Goal: Information Seeking & Learning: Learn about a topic

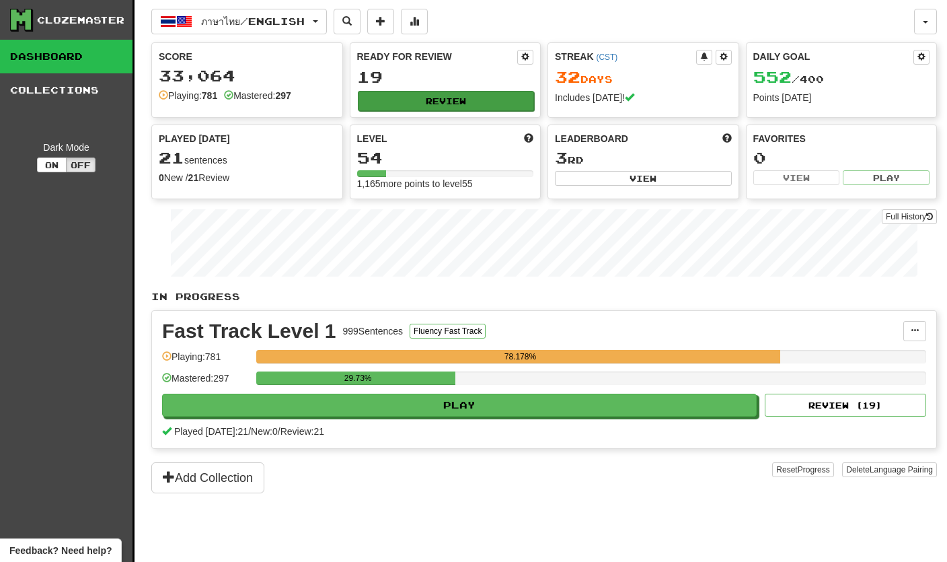
click at [496, 99] on button "Review" at bounding box center [446, 101] width 177 height 20
select select "**"
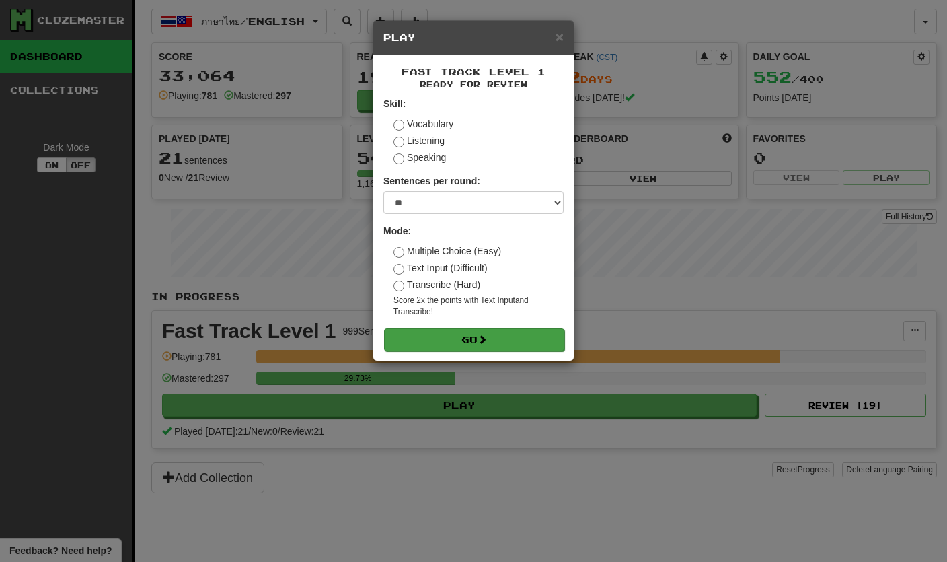
click at [487, 338] on span at bounding box center [482, 338] width 9 height 9
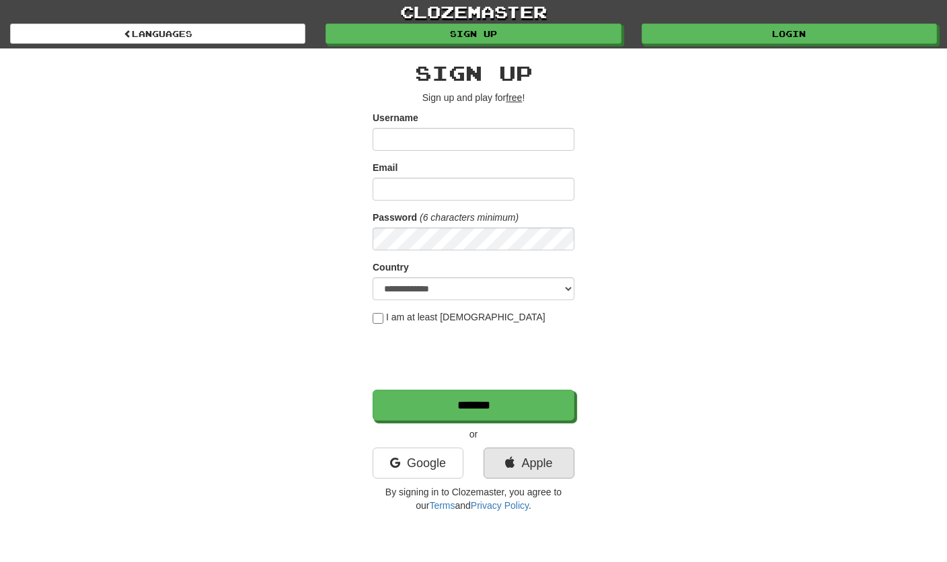
click at [565, 466] on link "Apple" at bounding box center [529, 462] width 91 height 31
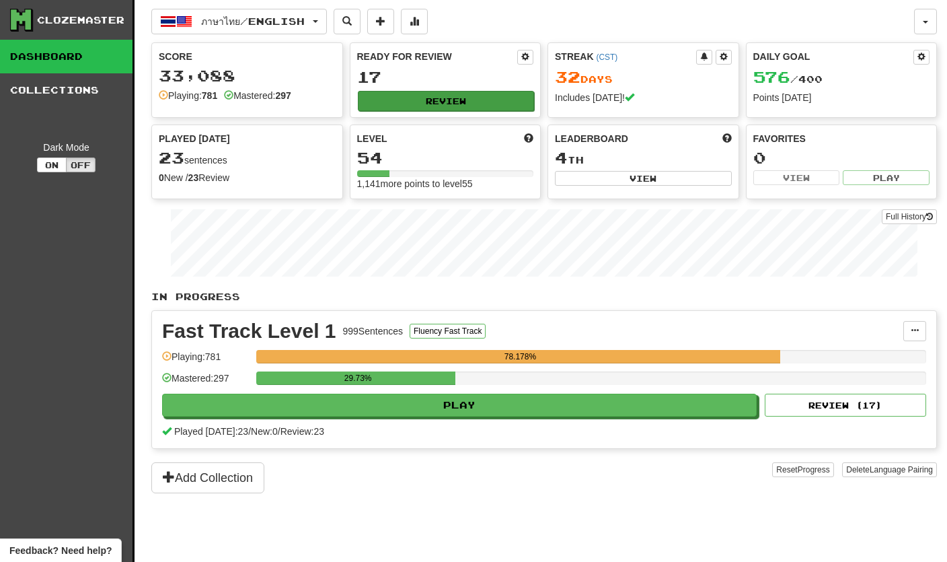
click at [426, 108] on button "Review" at bounding box center [446, 101] width 177 height 20
select select "**"
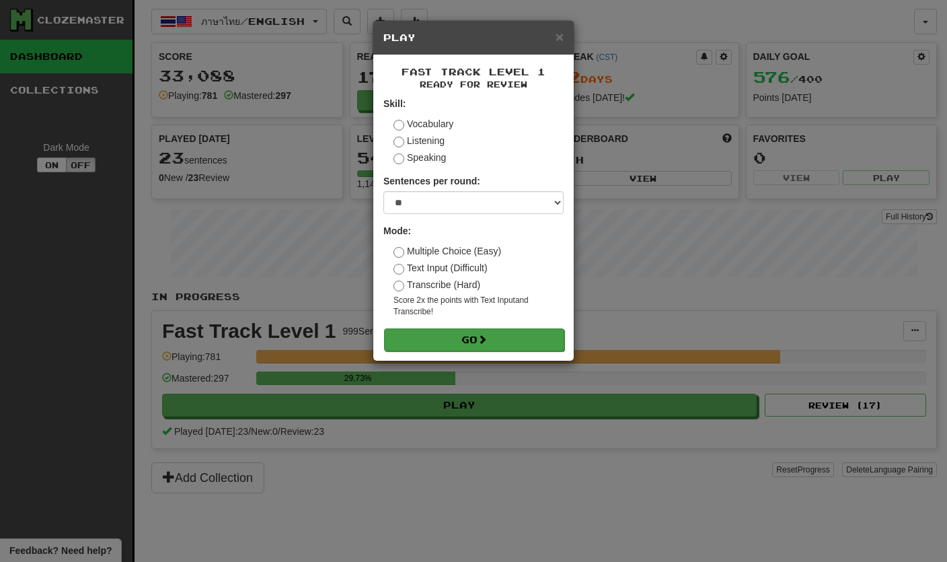
click at [456, 333] on button "Go" at bounding box center [474, 339] width 180 height 23
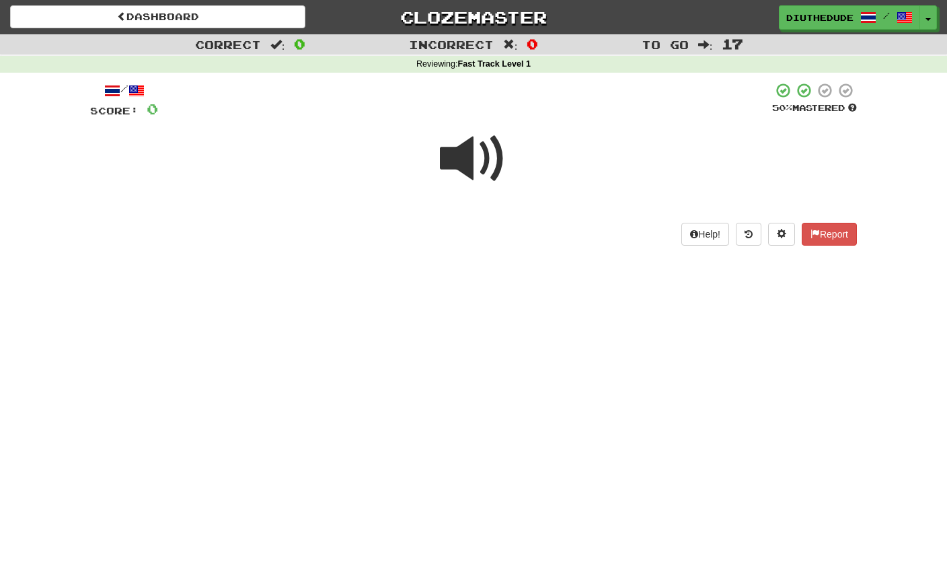
click at [468, 165] on span at bounding box center [473, 158] width 67 height 67
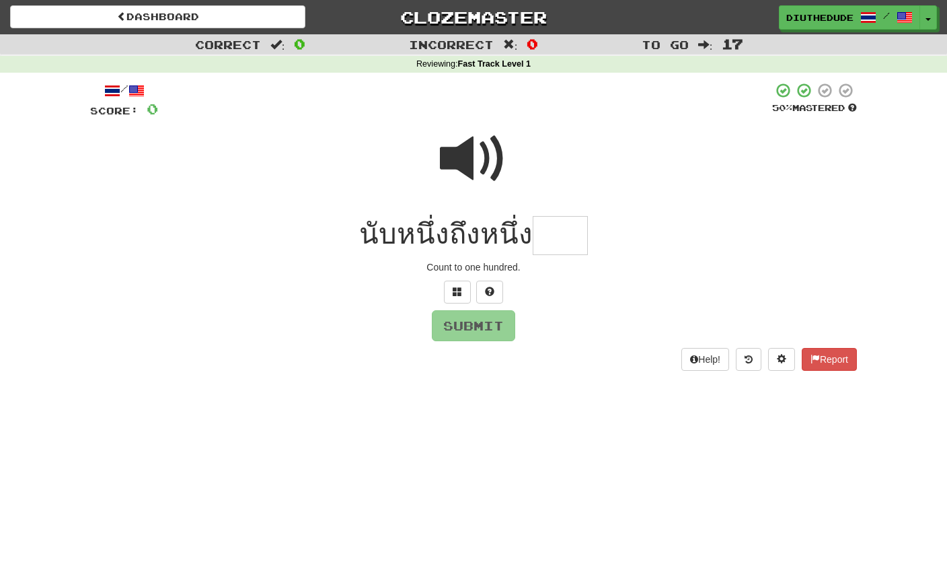
type input "*"
type input "****"
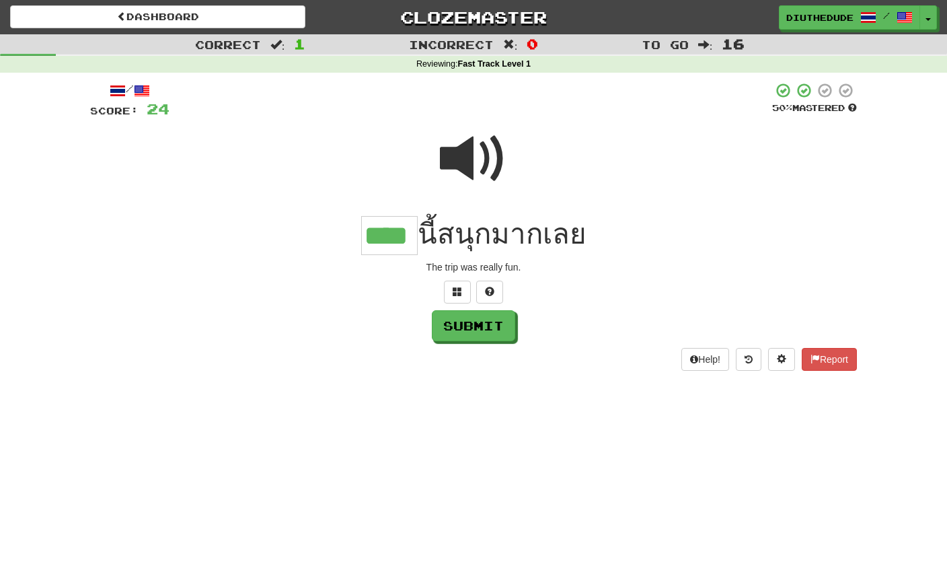
type input "****"
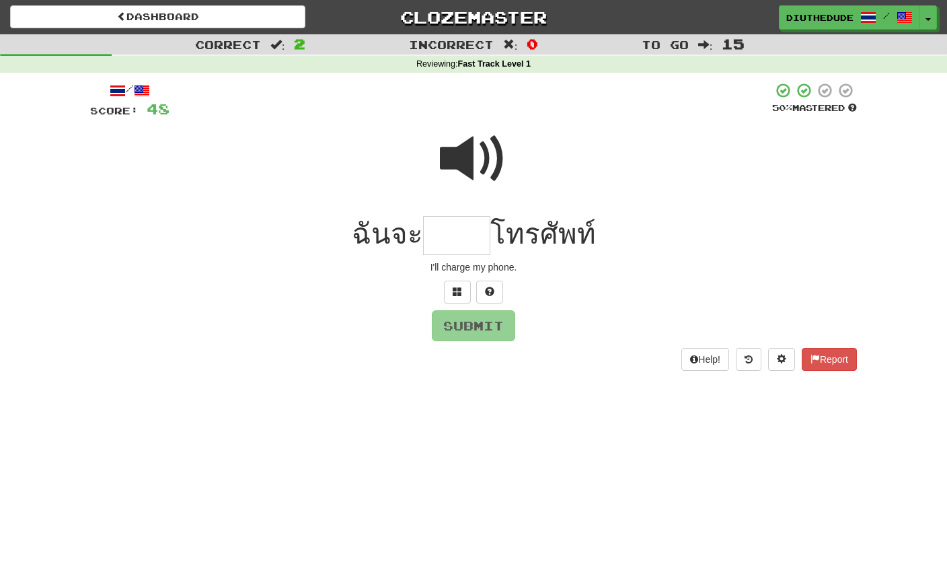
type input "*"
type input "*****"
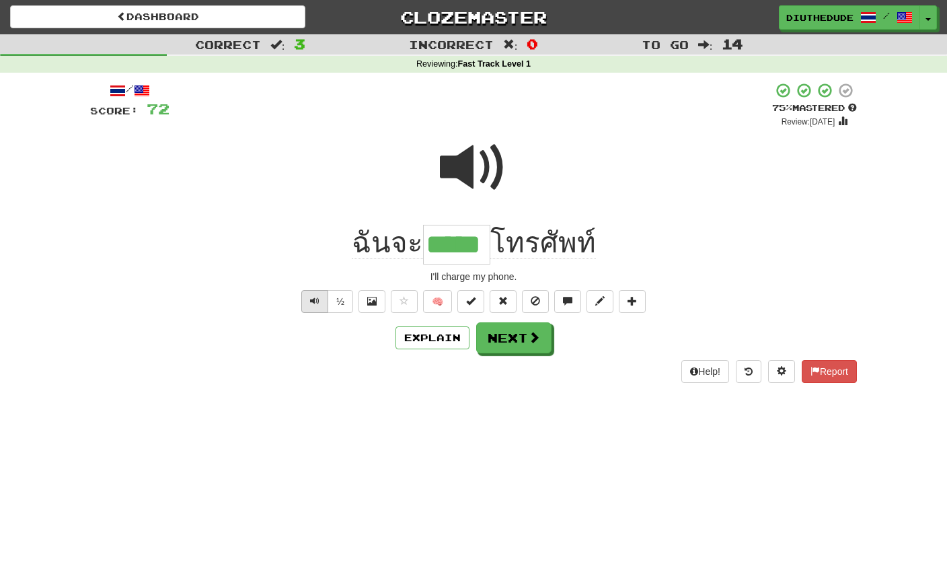
click at [310, 303] on span "Text-to-speech controls" at bounding box center [314, 300] width 9 height 9
click at [499, 340] on button "Next" at bounding box center [513, 337] width 75 height 31
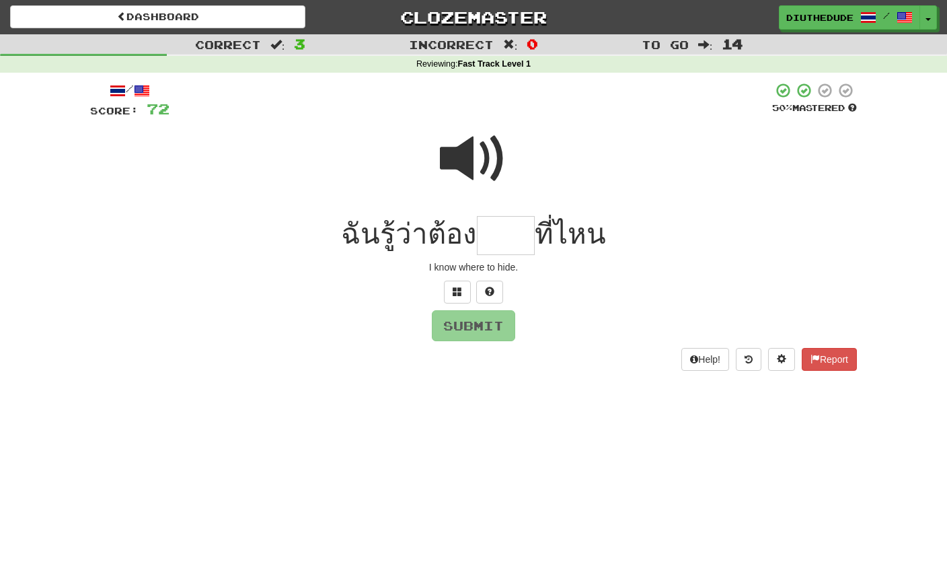
type input "*"
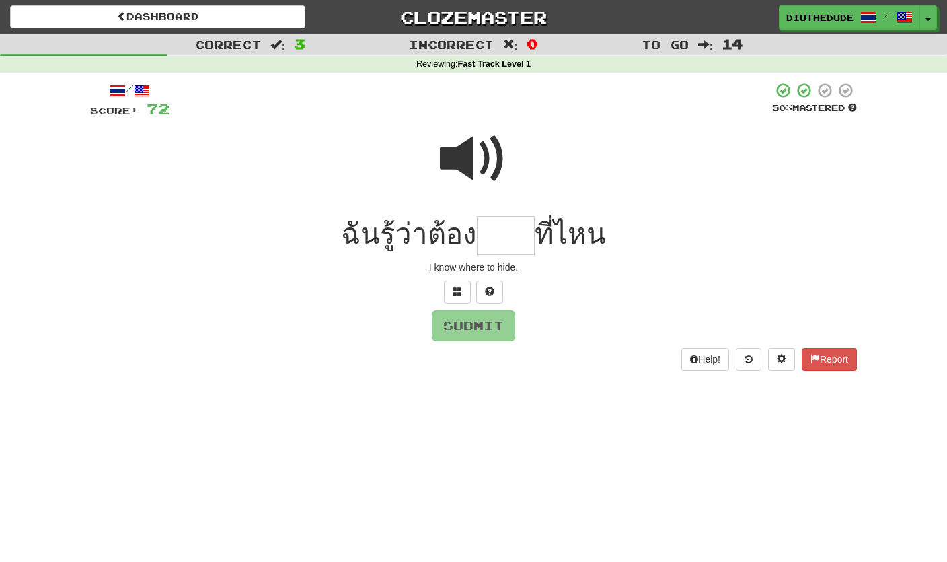
click at [472, 168] on span at bounding box center [473, 158] width 67 height 67
click at [505, 234] on input "text" at bounding box center [506, 236] width 58 height 40
click at [490, 297] on button at bounding box center [489, 292] width 27 height 23
type input "****"
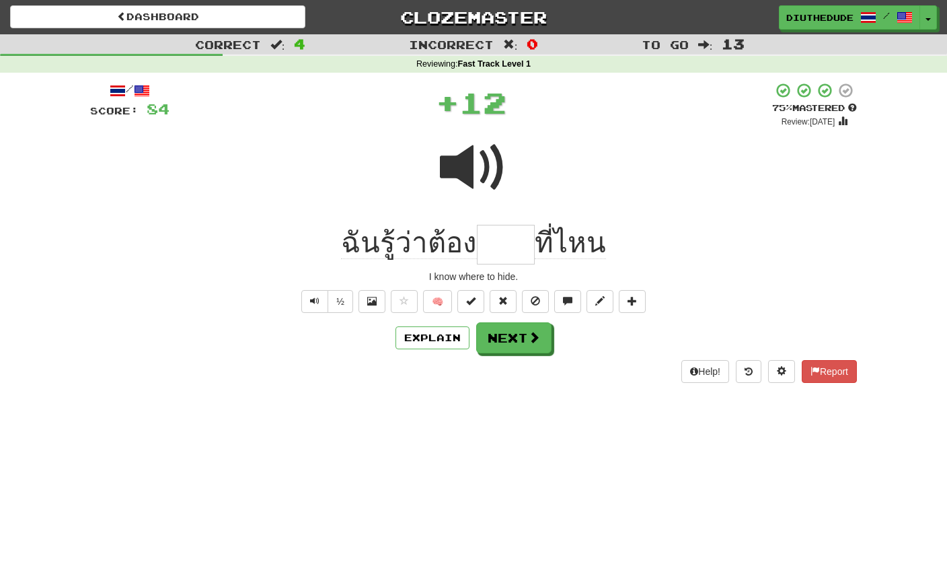
type input "*"
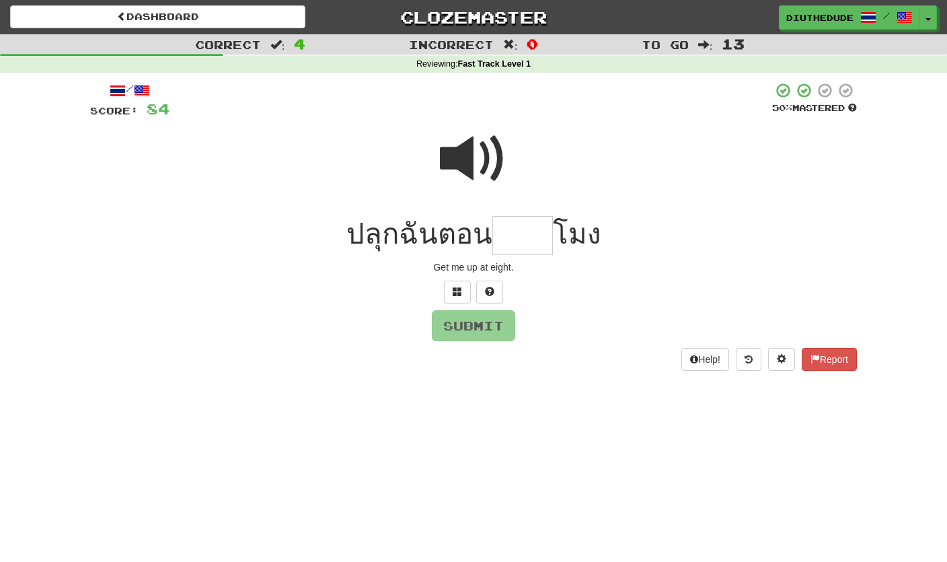
type input "*"
type input "***"
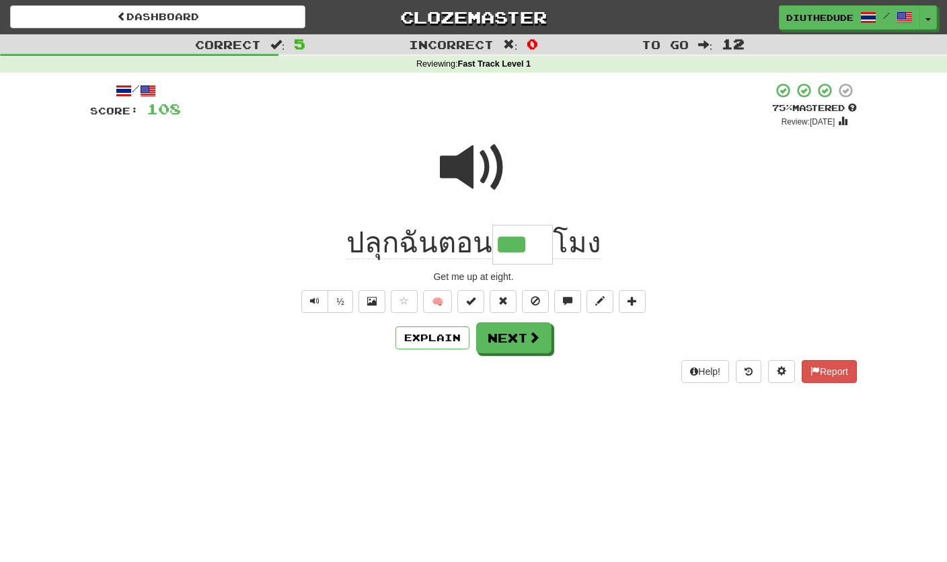
click at [503, 352] on div "/ Score: 108 + 24 75 % Mastered Review: 2025-11-04 ปลุกฉันตอน *** โมง Get me up…" at bounding box center [473, 232] width 767 height 300
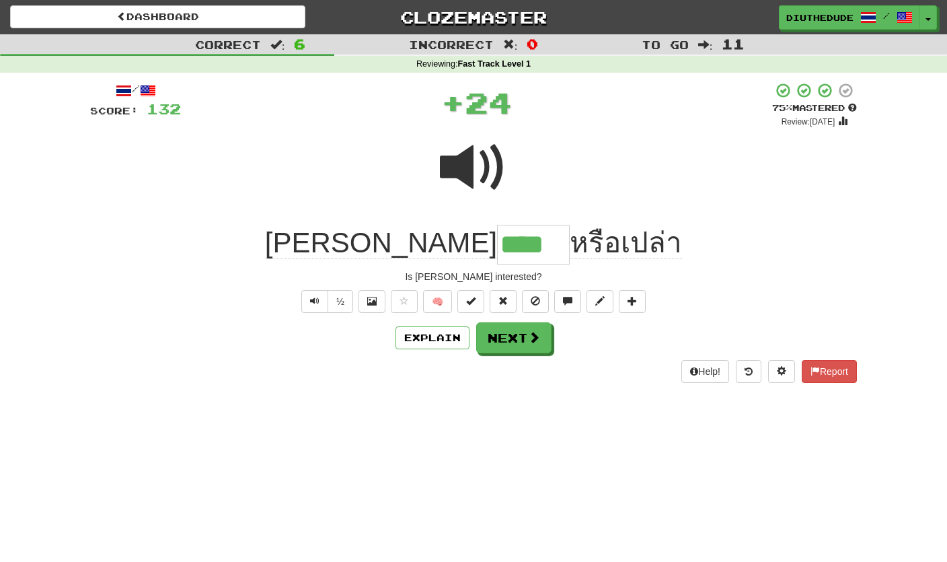
type input "****"
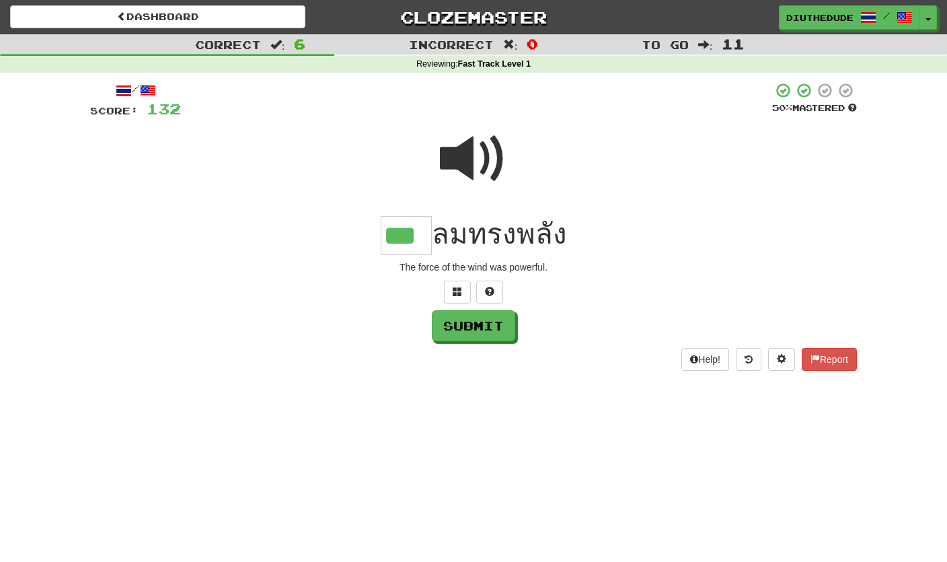
type input "***"
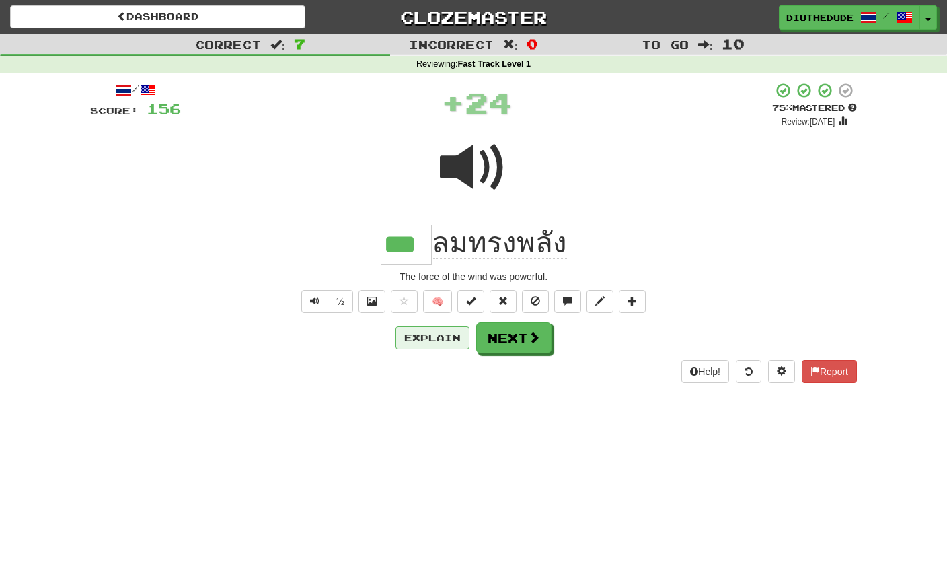
click at [451, 346] on button "Explain" at bounding box center [433, 337] width 74 height 23
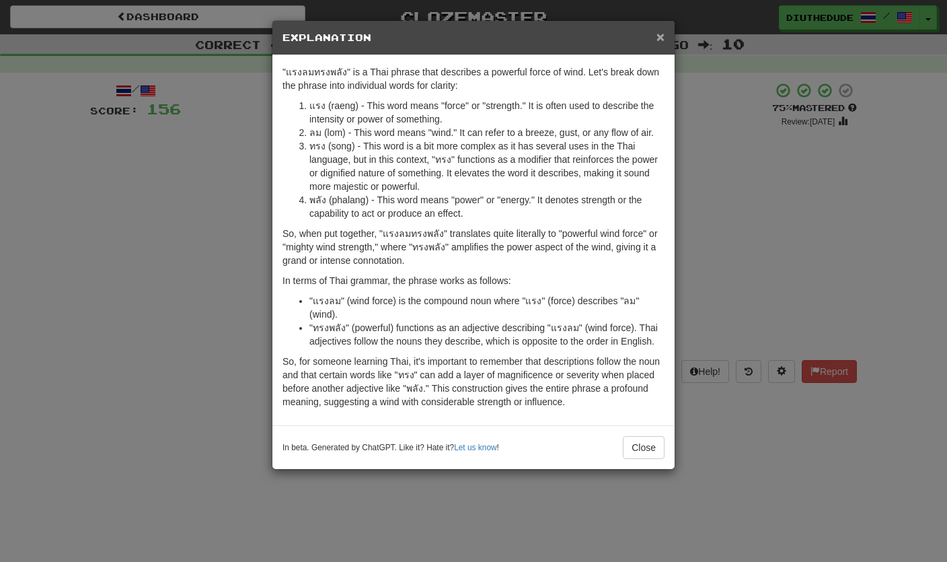
click at [661, 38] on span "×" at bounding box center [661, 36] width 8 height 15
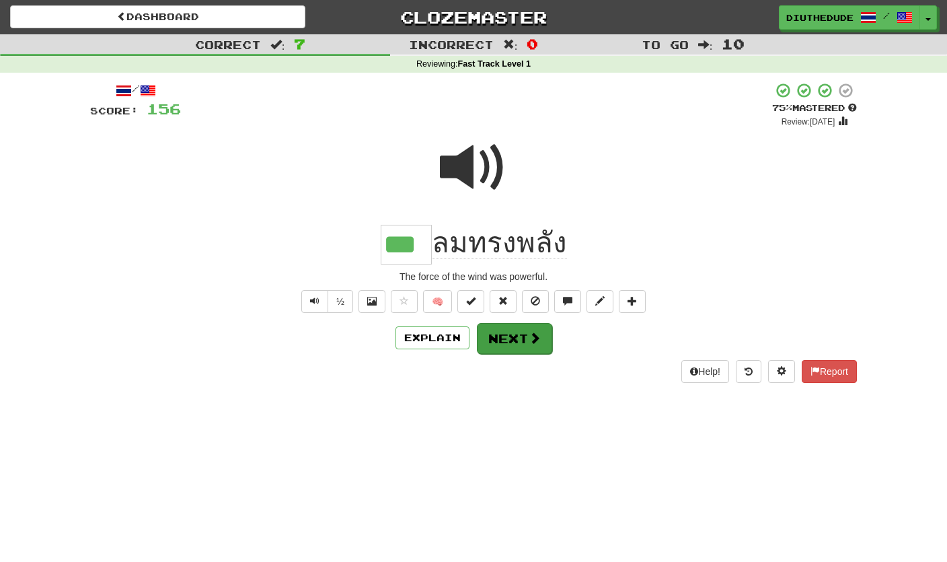
click at [544, 342] on button "Next" at bounding box center [514, 338] width 75 height 31
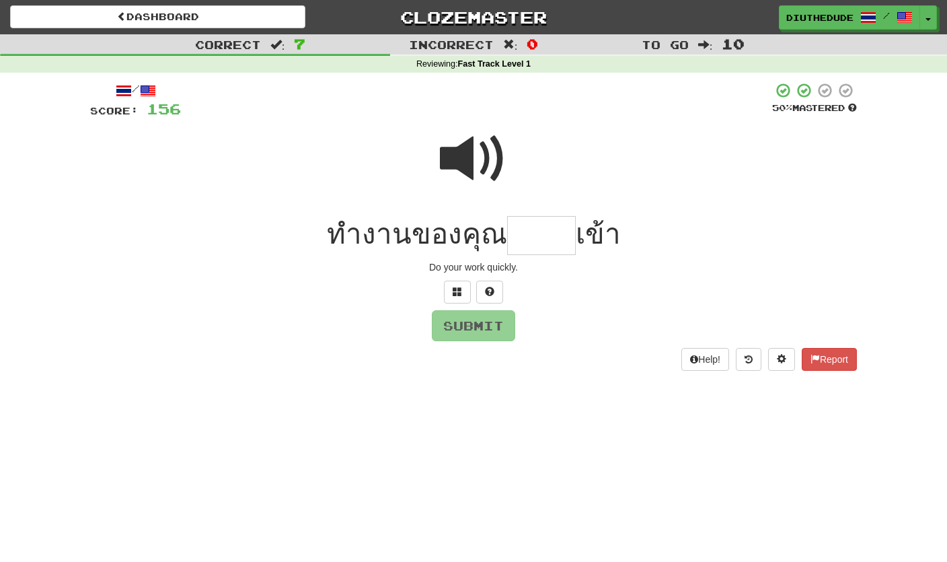
type input "*"
type input "******"
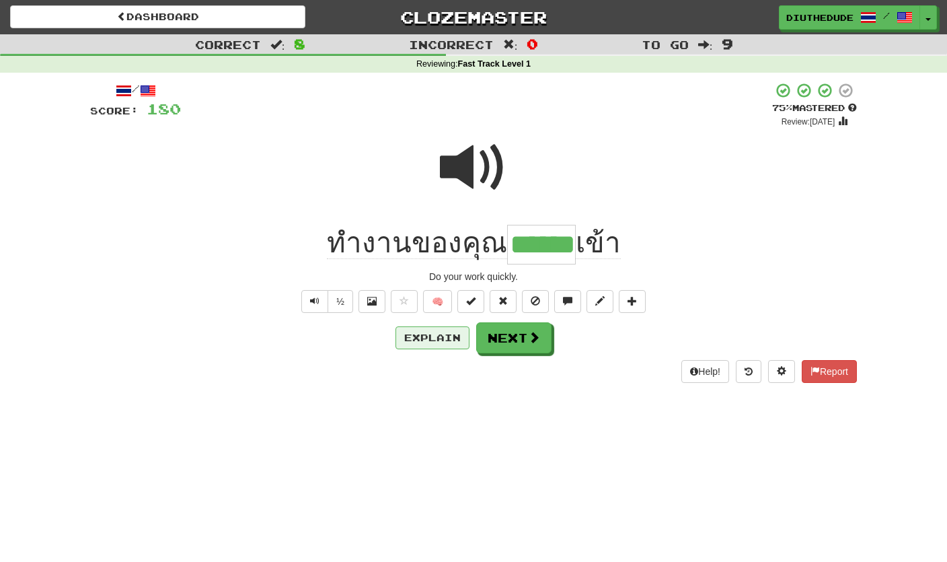
click at [454, 336] on button "Explain" at bounding box center [433, 337] width 74 height 23
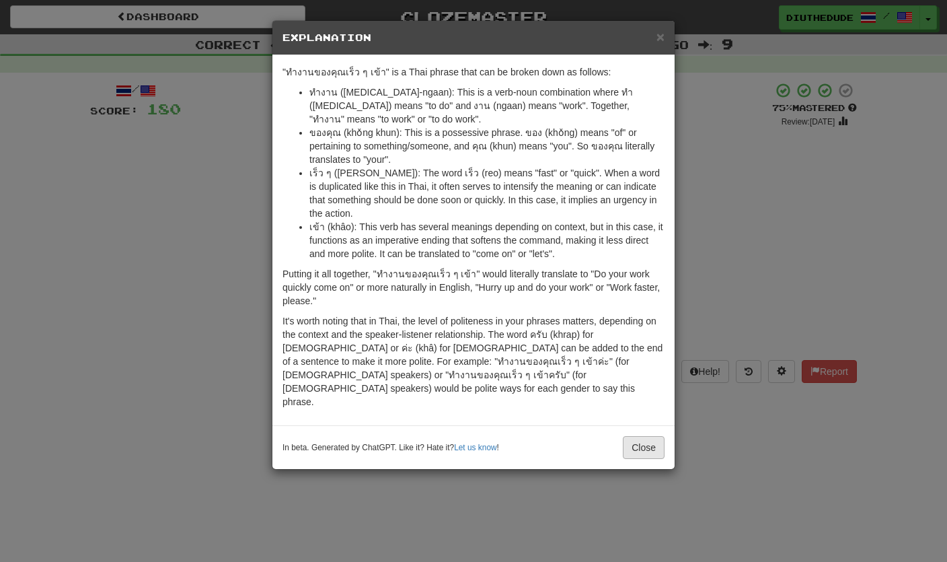
click at [644, 436] on button "Close" at bounding box center [644, 447] width 42 height 23
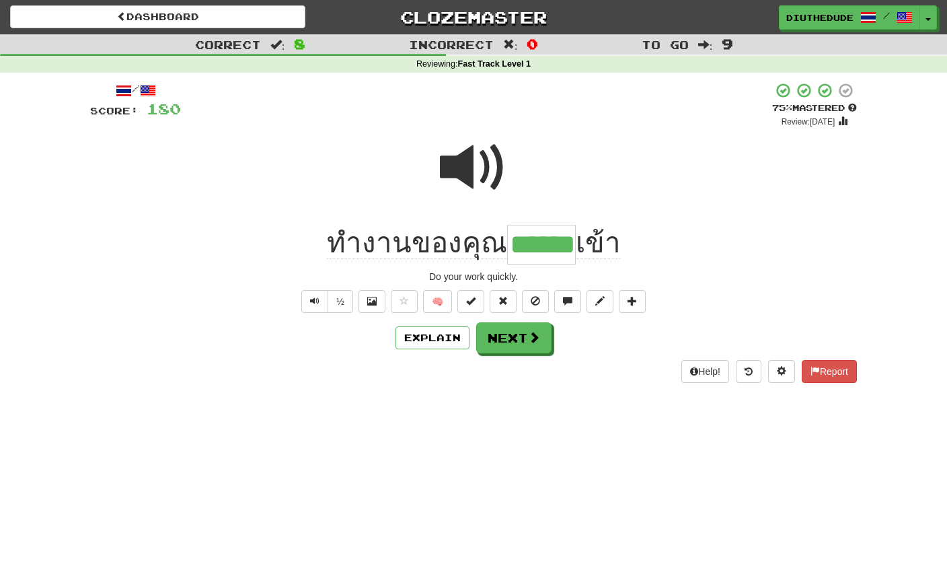
click at [540, 340] on span at bounding box center [534, 337] width 12 height 12
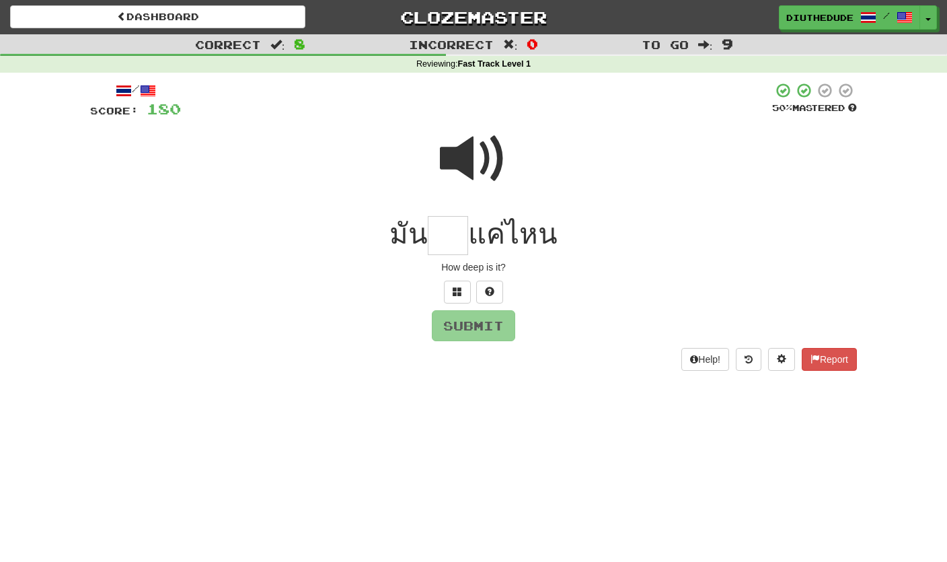
click at [478, 159] on span at bounding box center [473, 158] width 67 height 67
click at [457, 229] on input "text" at bounding box center [448, 236] width 40 height 40
type input "***"
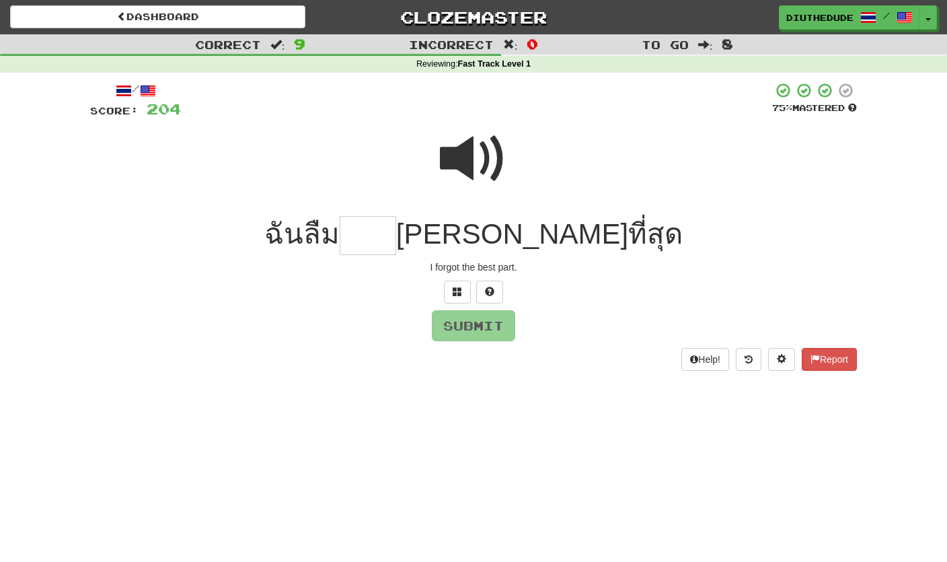
click at [478, 156] on span at bounding box center [473, 158] width 67 height 67
click at [396, 237] on input "text" at bounding box center [368, 236] width 57 height 40
click at [449, 295] on button at bounding box center [457, 292] width 27 height 23
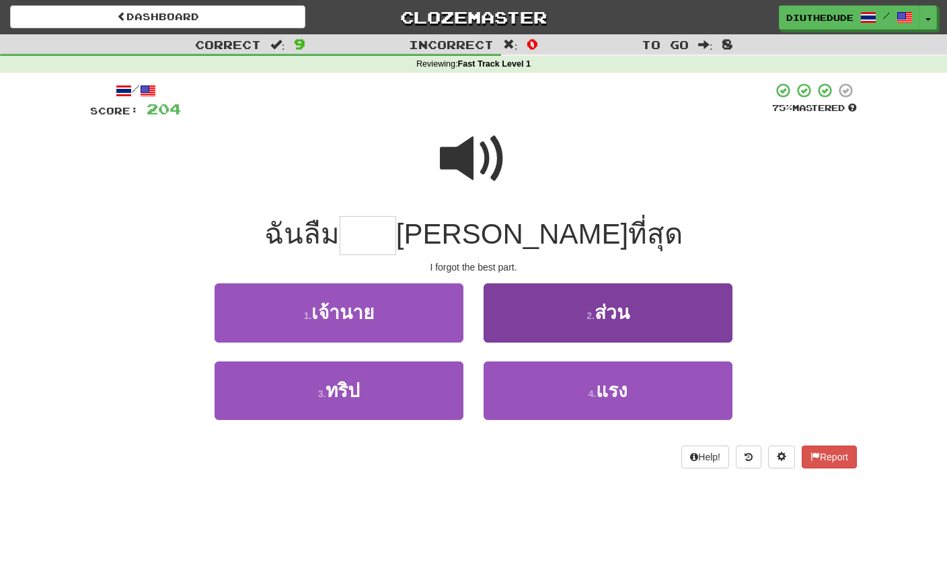
click at [642, 305] on button "2 . ส่วน" at bounding box center [608, 312] width 249 height 59
type input "****"
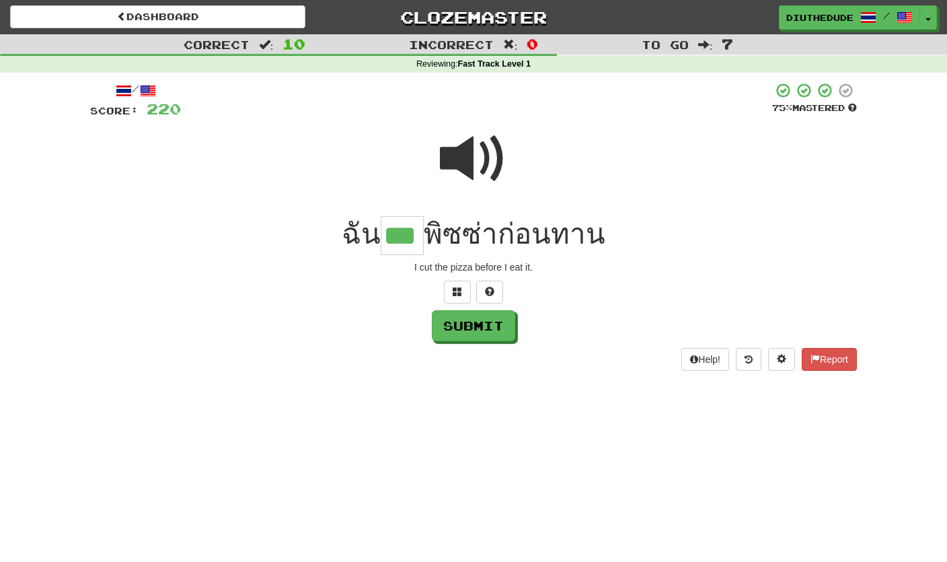
type input "***"
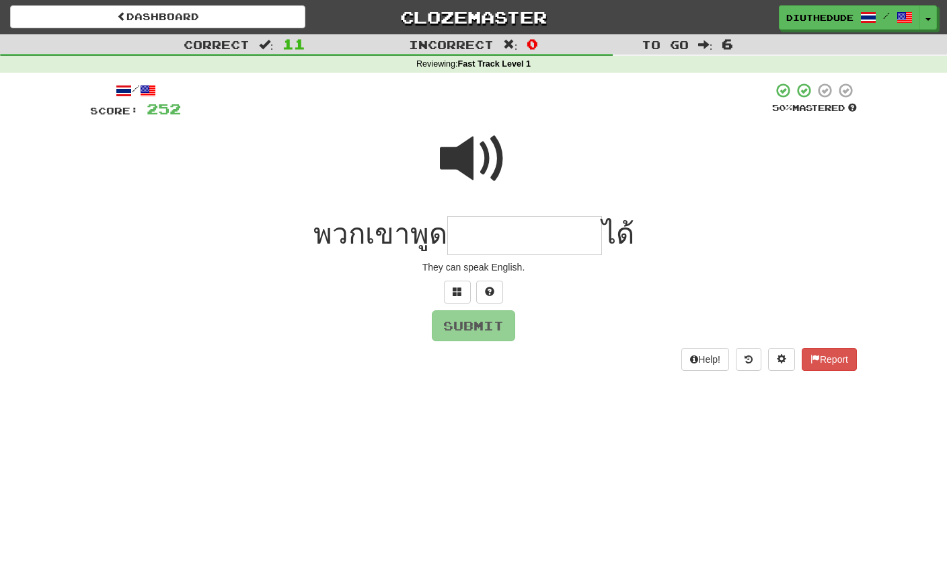
type input "*"
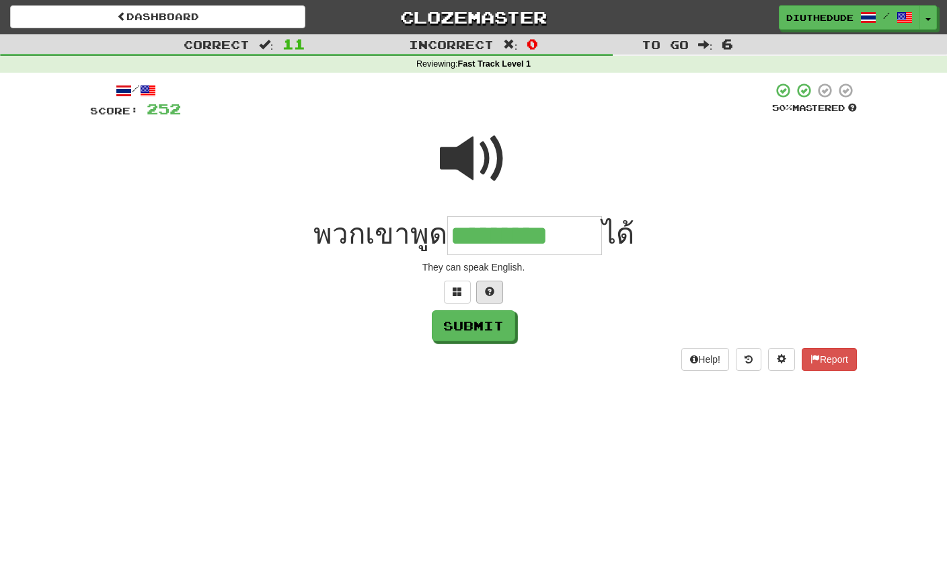
click at [490, 292] on span at bounding box center [489, 291] width 9 height 9
type input "**********"
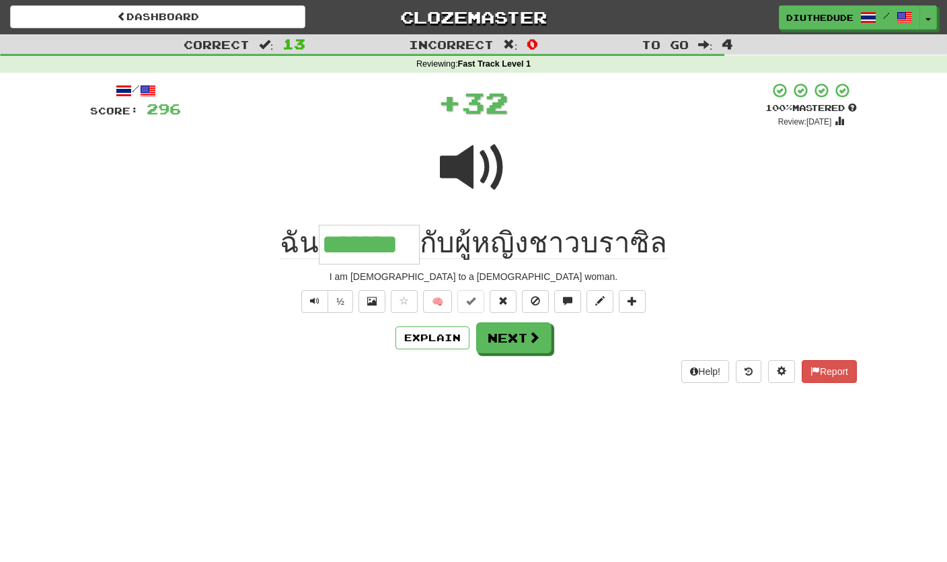
type input "*******"
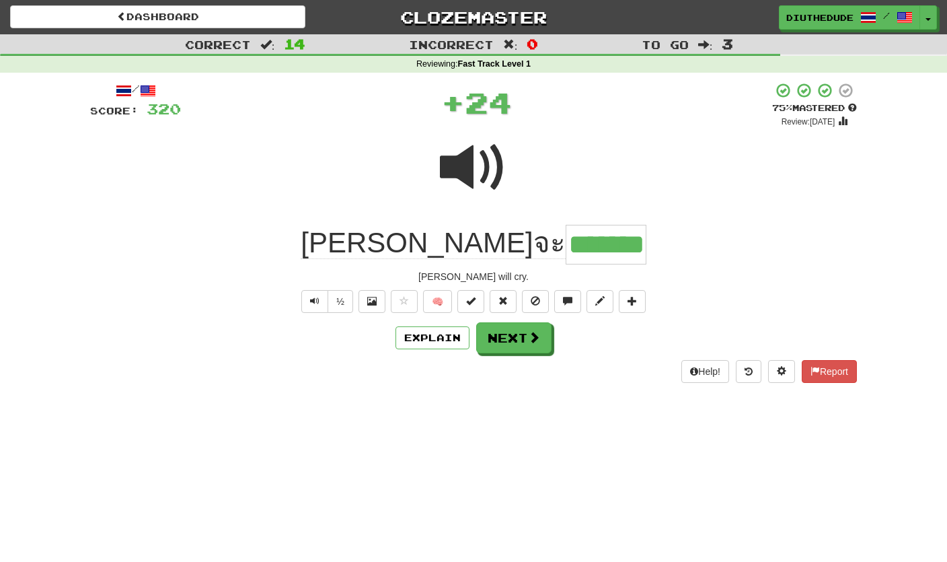
type input "*******"
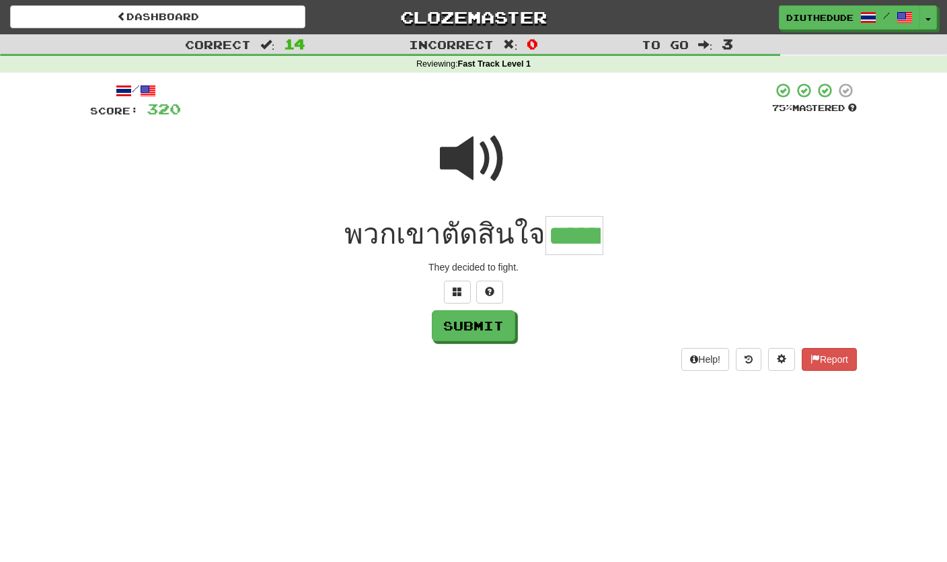
type input "******"
type input "**"
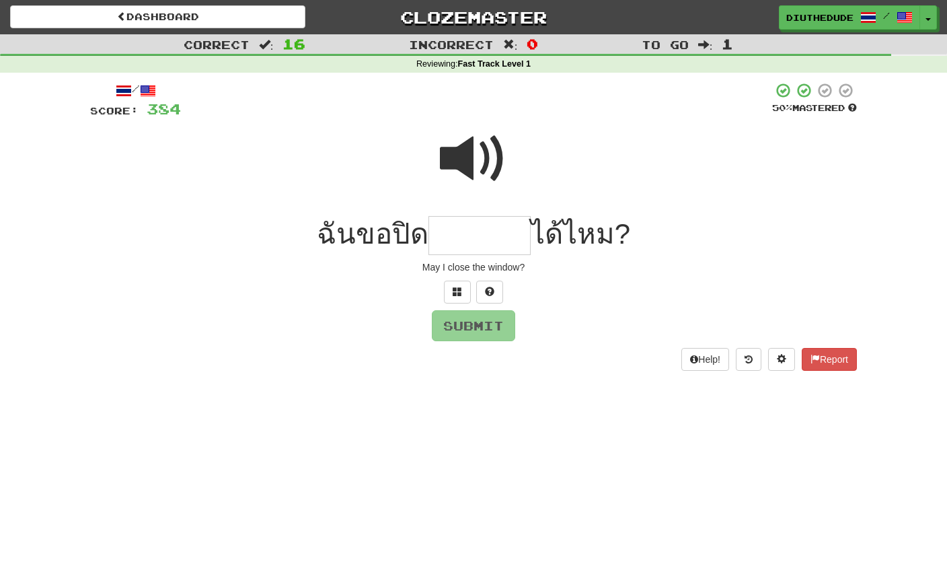
click at [484, 159] on span at bounding box center [473, 158] width 67 height 67
click at [462, 297] on button at bounding box center [457, 292] width 27 height 23
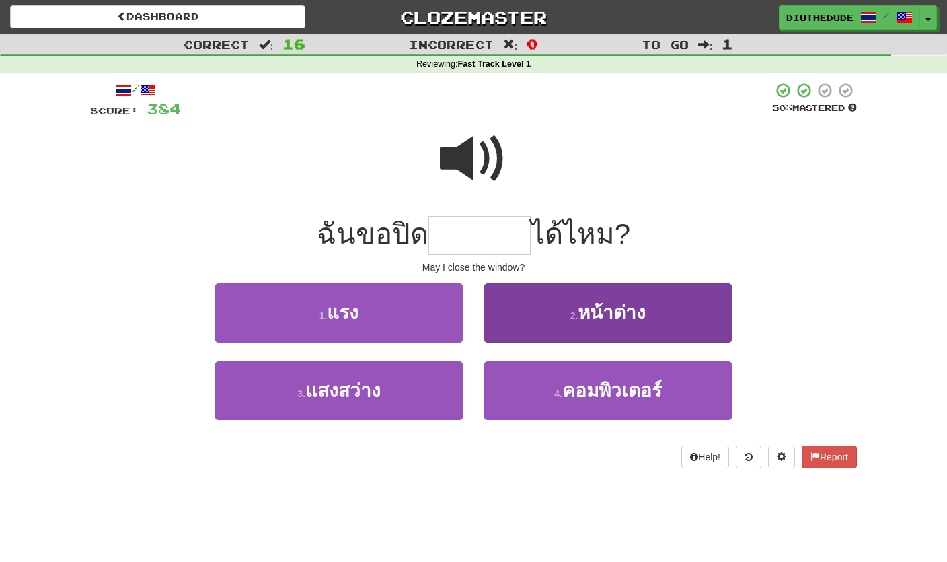
click at [585, 324] on button "2 . หน้าต่าง" at bounding box center [608, 312] width 249 height 59
type input "********"
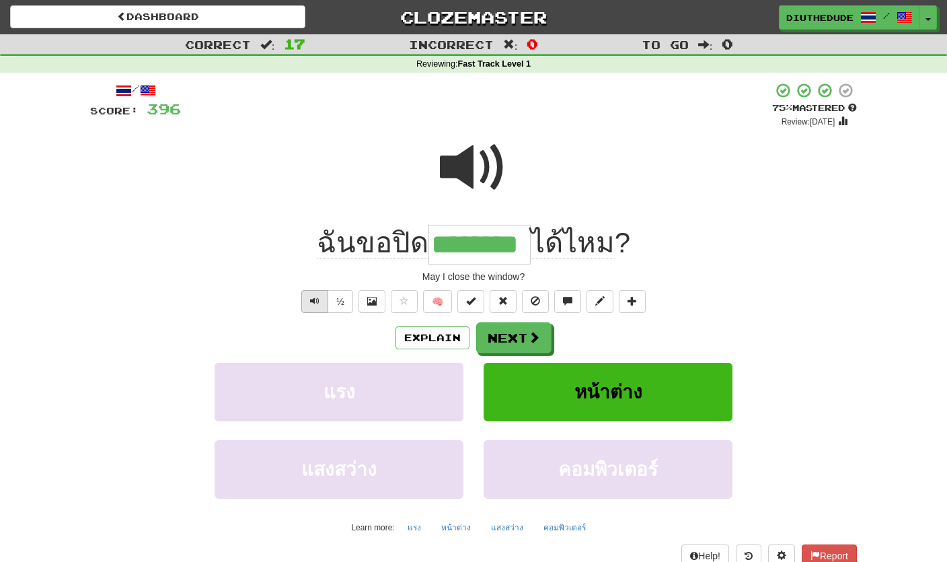
click at [318, 296] on span "Text-to-speech controls" at bounding box center [314, 300] width 9 height 9
click at [529, 340] on span at bounding box center [535, 338] width 12 height 12
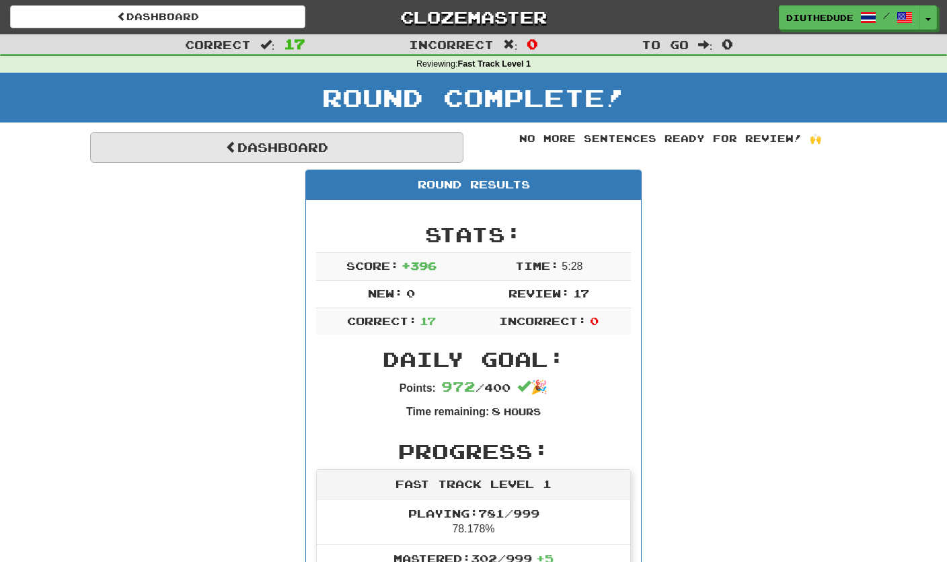
click at [365, 146] on link "Dashboard" at bounding box center [276, 147] width 373 height 31
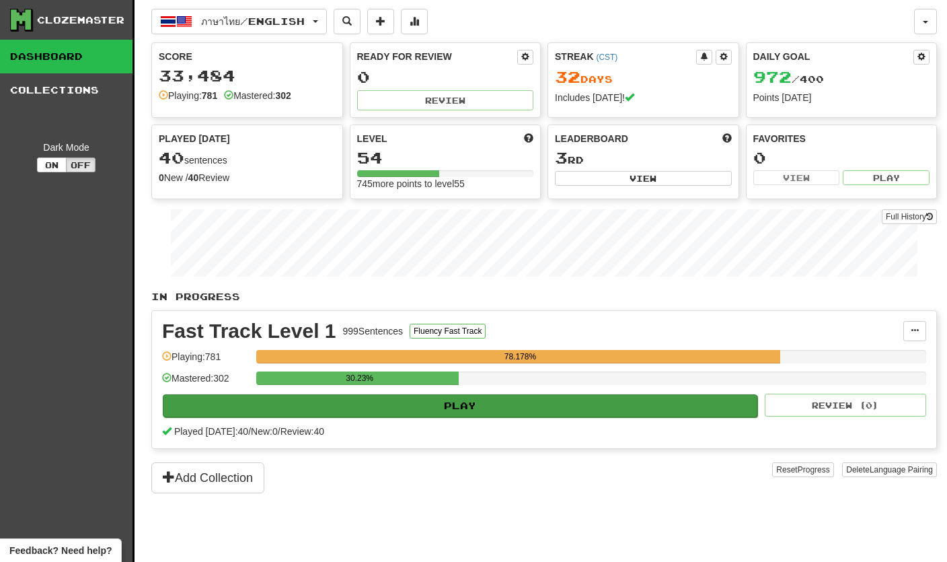
click at [708, 402] on button "Play" at bounding box center [460, 405] width 595 height 23
select select "**"
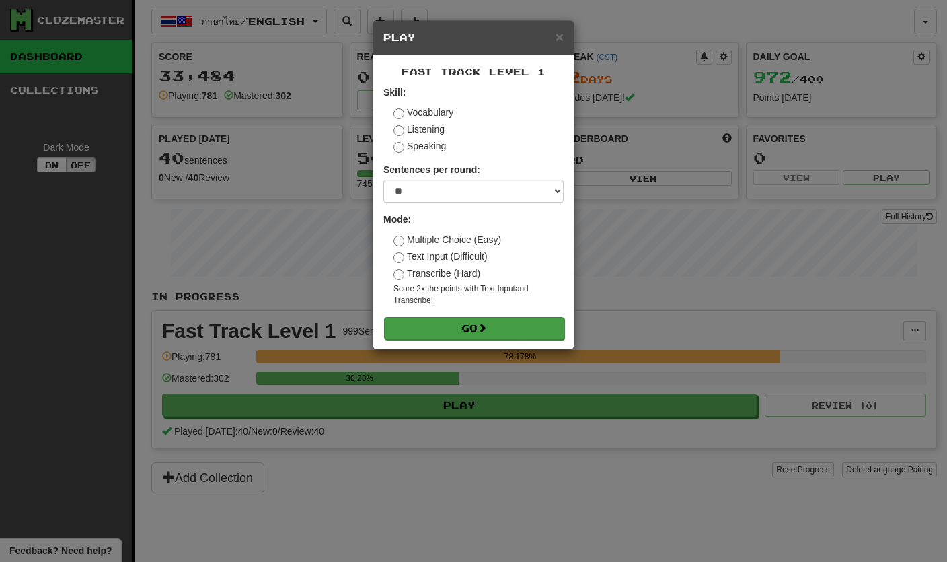
click at [537, 330] on button "Go" at bounding box center [474, 328] width 180 height 23
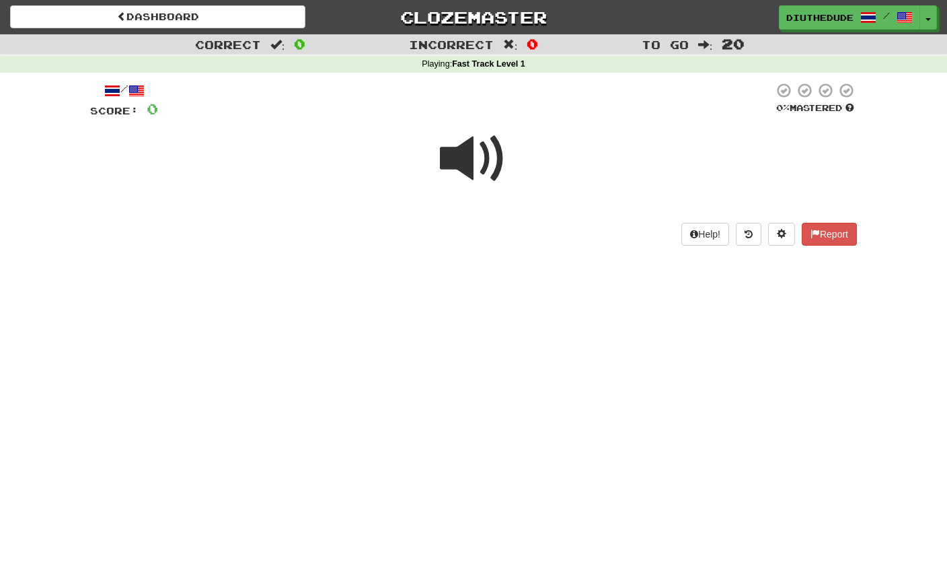
click at [486, 151] on span at bounding box center [473, 158] width 67 height 67
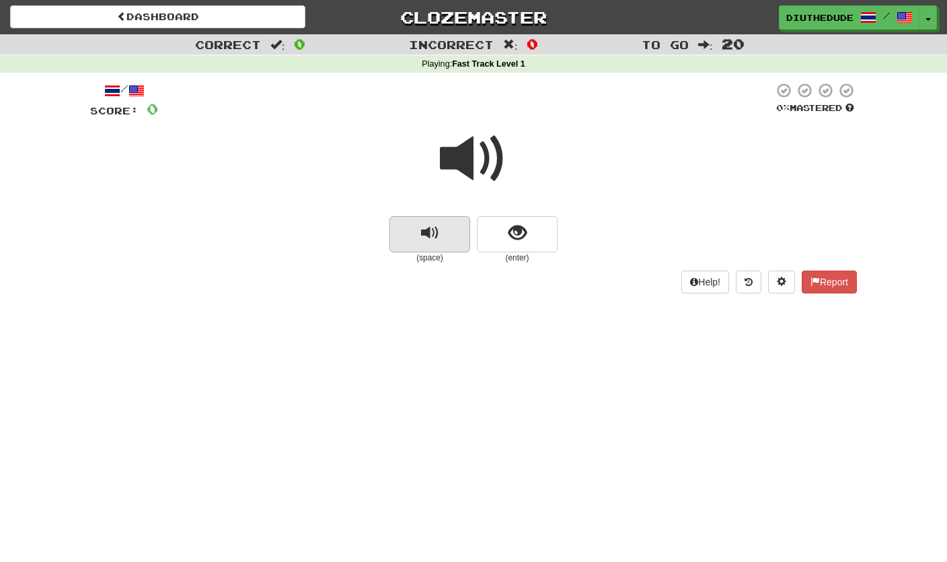
click at [428, 231] on span "replay audio" at bounding box center [430, 233] width 18 height 18
click at [540, 235] on button "show sentence" at bounding box center [517, 234] width 81 height 36
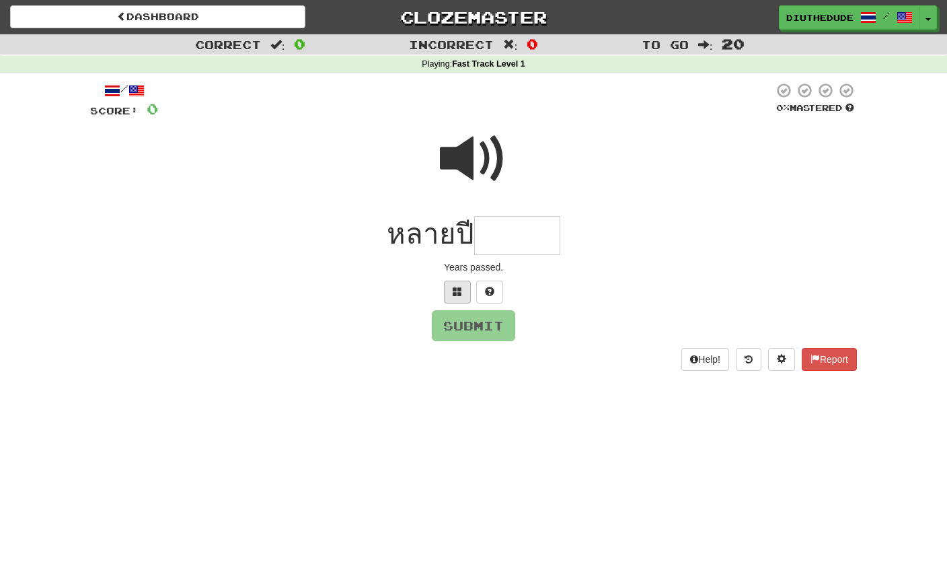
click at [453, 281] on button at bounding box center [457, 292] width 27 height 23
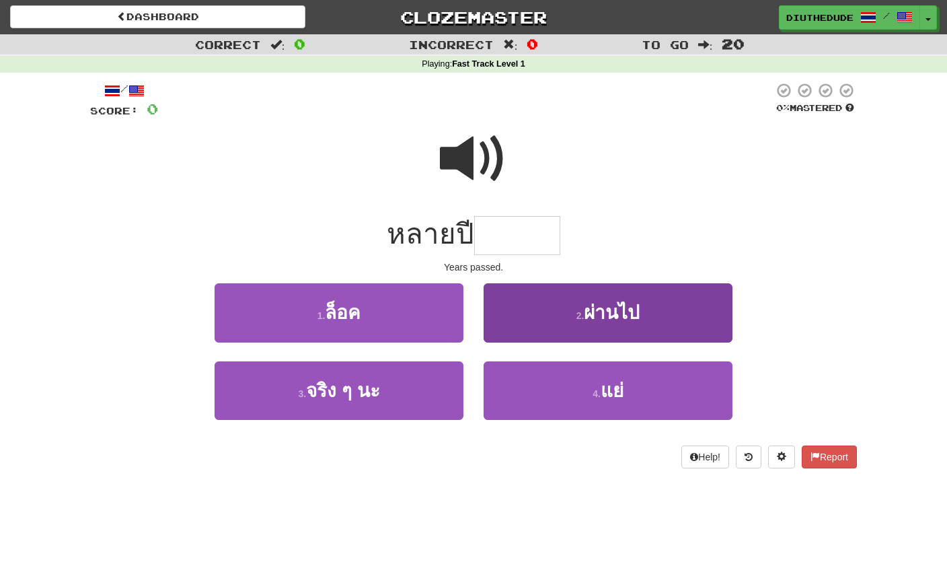
click at [595, 322] on span "ผ่านไป" at bounding box center [612, 312] width 56 height 21
type input "******"
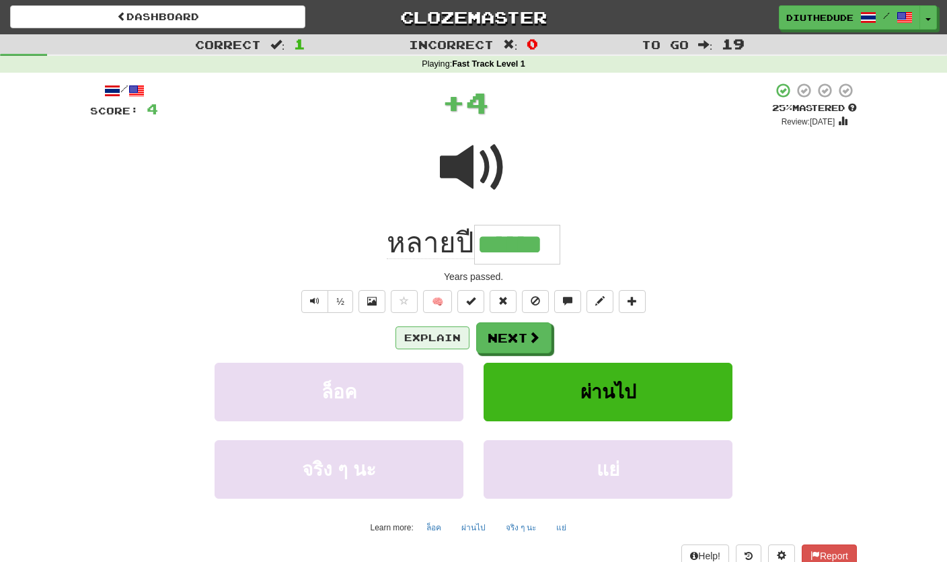
click at [441, 338] on button "Explain" at bounding box center [433, 337] width 74 height 23
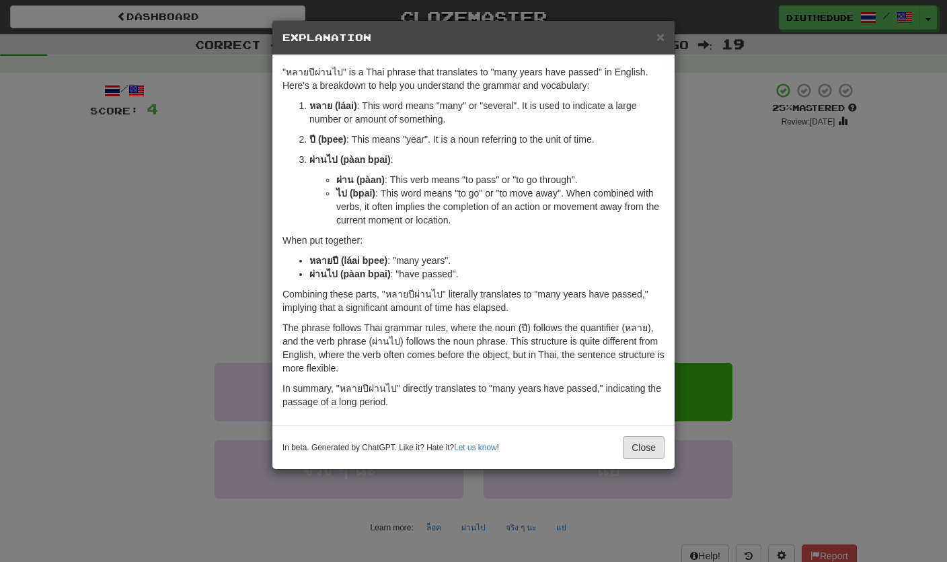
click at [651, 450] on button "Close" at bounding box center [644, 447] width 42 height 23
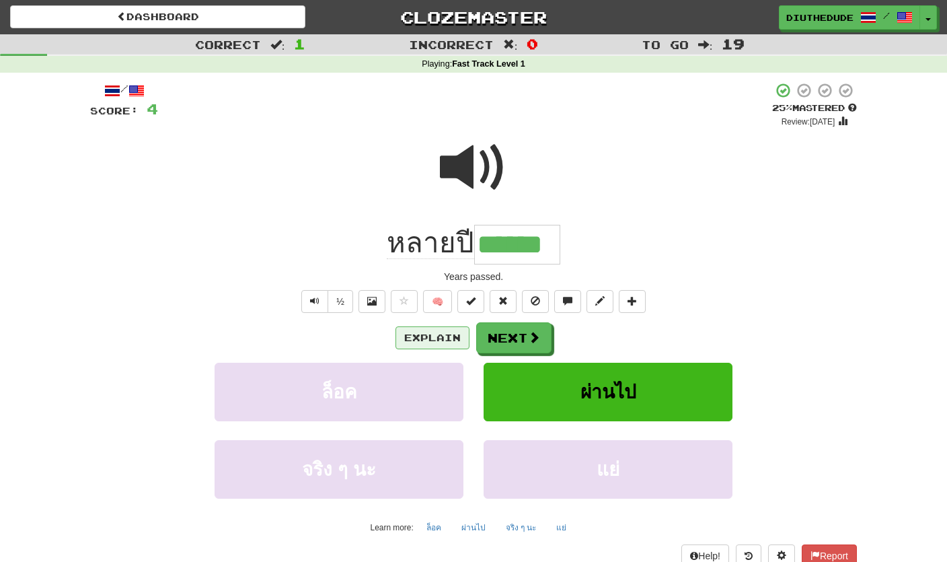
click at [457, 329] on button "Explain" at bounding box center [433, 337] width 74 height 23
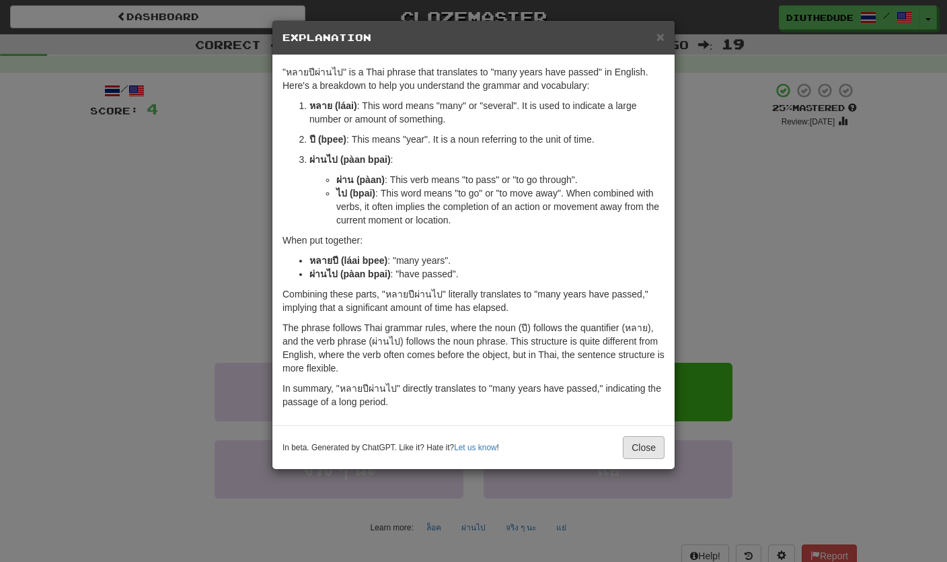
click at [649, 457] on button "Close" at bounding box center [644, 447] width 42 height 23
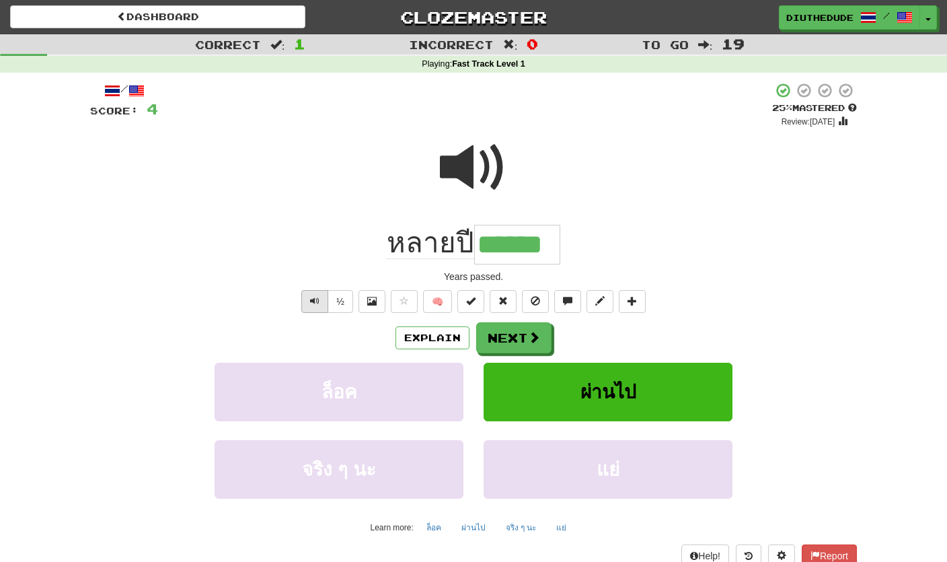
click at [307, 295] on button "Text-to-speech controls" at bounding box center [314, 301] width 27 height 23
click at [542, 338] on button "Next" at bounding box center [514, 338] width 75 height 31
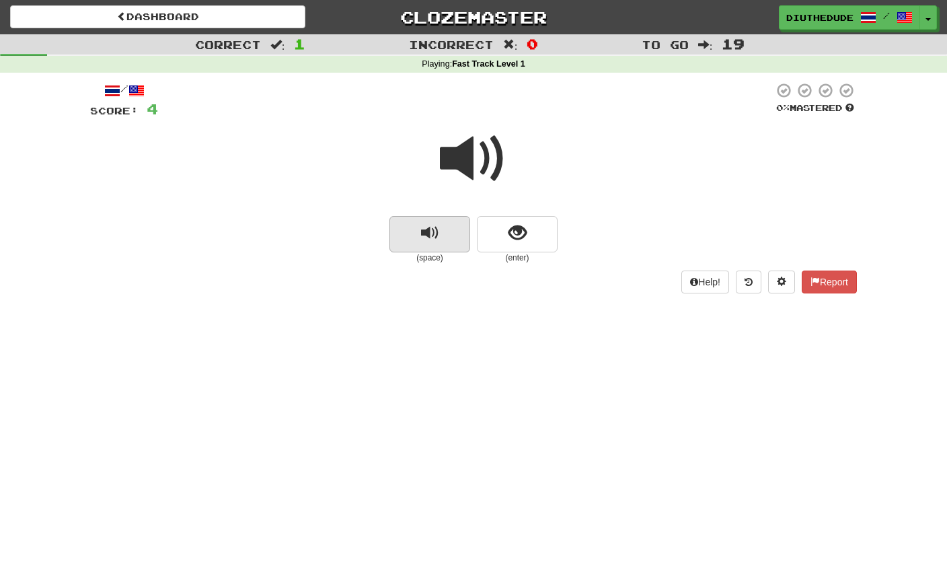
click at [448, 237] on button "replay audio" at bounding box center [430, 234] width 81 height 36
click at [462, 225] on button "replay audio" at bounding box center [430, 234] width 81 height 36
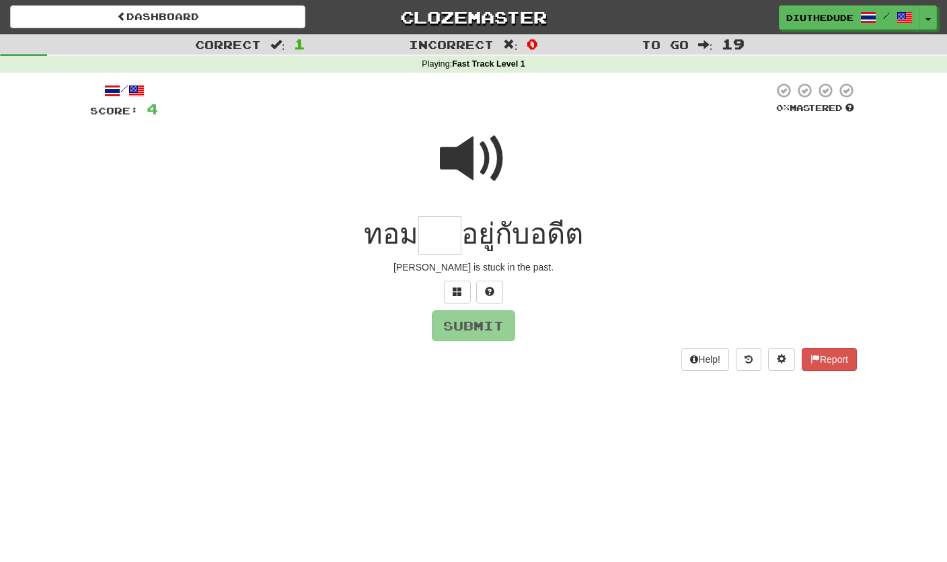
click at [484, 170] on span at bounding box center [473, 158] width 67 height 67
click at [444, 233] on input "text" at bounding box center [439, 236] width 43 height 40
type input "*"
click at [494, 284] on button at bounding box center [489, 292] width 27 height 23
type input "***"
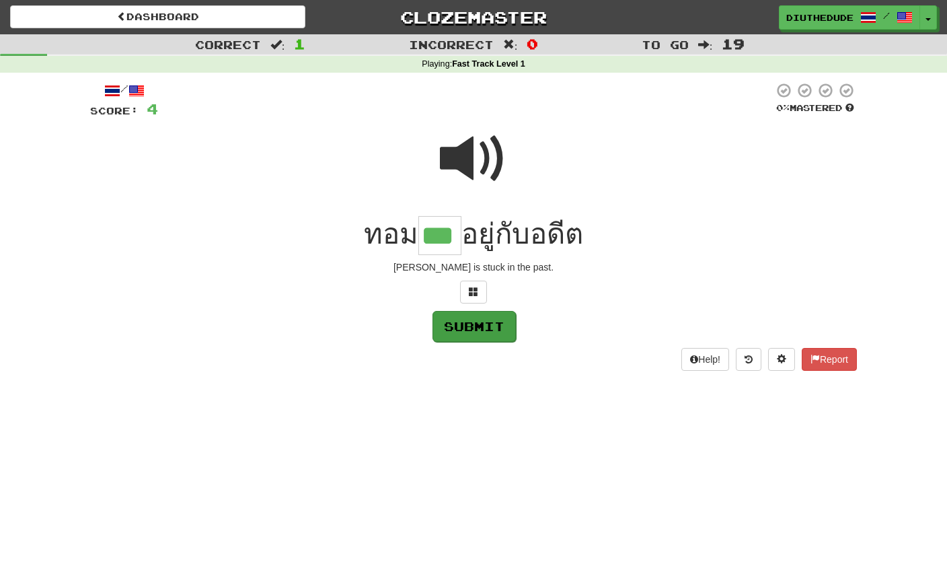
click at [495, 324] on button "Submit" at bounding box center [474, 326] width 83 height 31
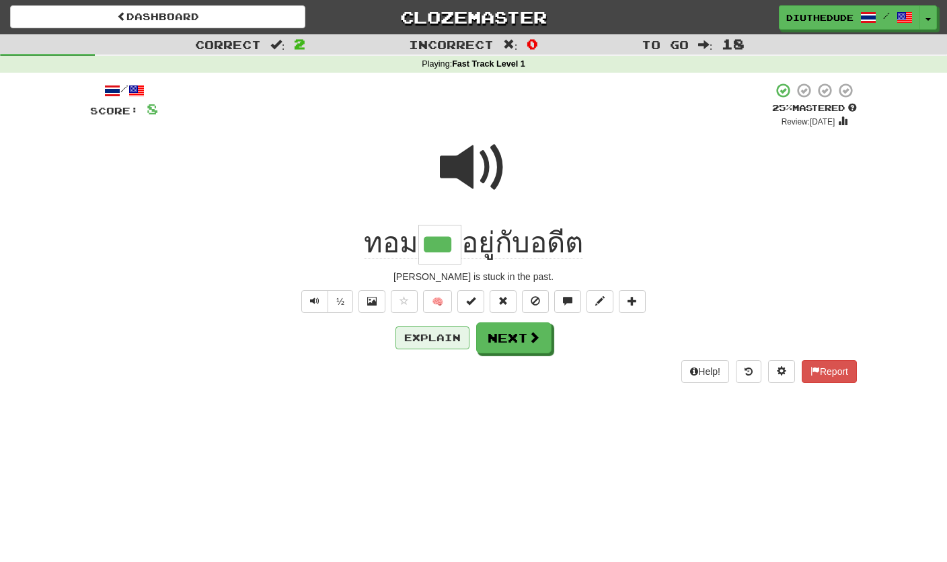
click at [433, 340] on button "Explain" at bounding box center [433, 337] width 74 height 23
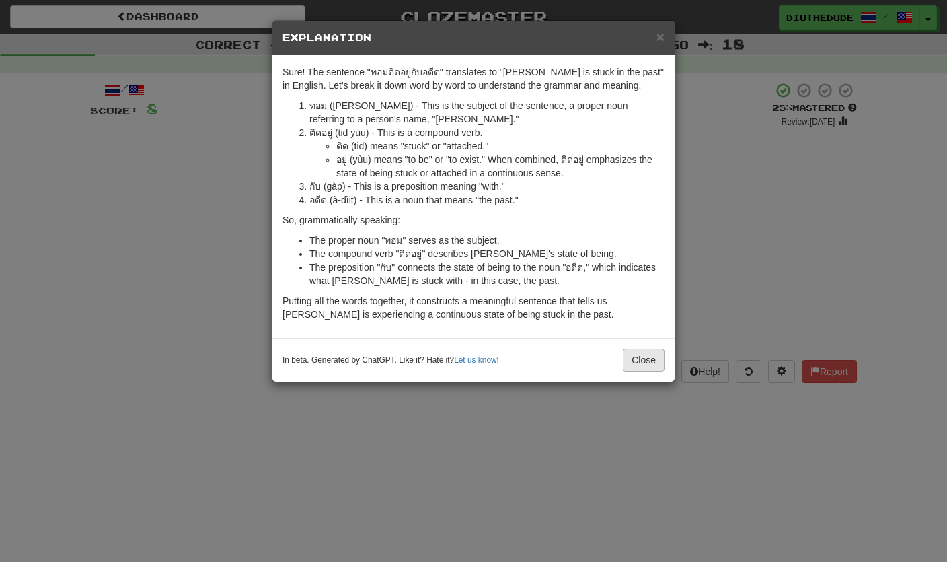
click at [628, 369] on button "Close" at bounding box center [644, 359] width 42 height 23
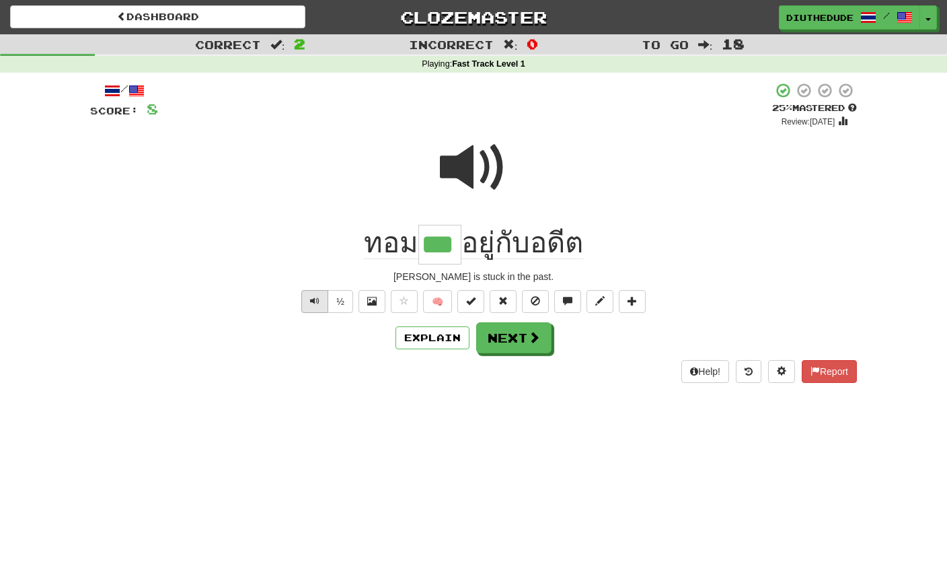
click at [314, 296] on span "Text-to-speech controls" at bounding box center [314, 300] width 9 height 9
click at [534, 339] on span at bounding box center [535, 338] width 12 height 12
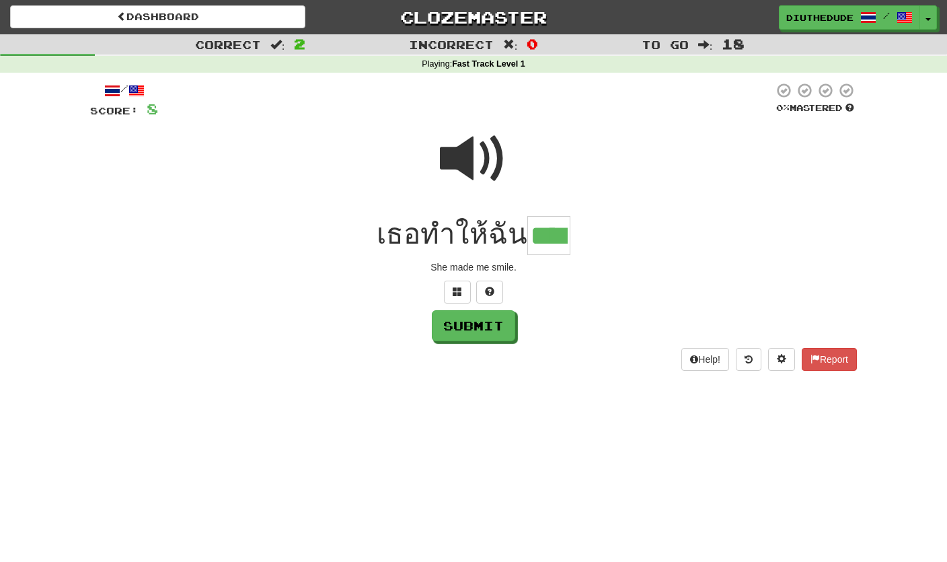
type input "****"
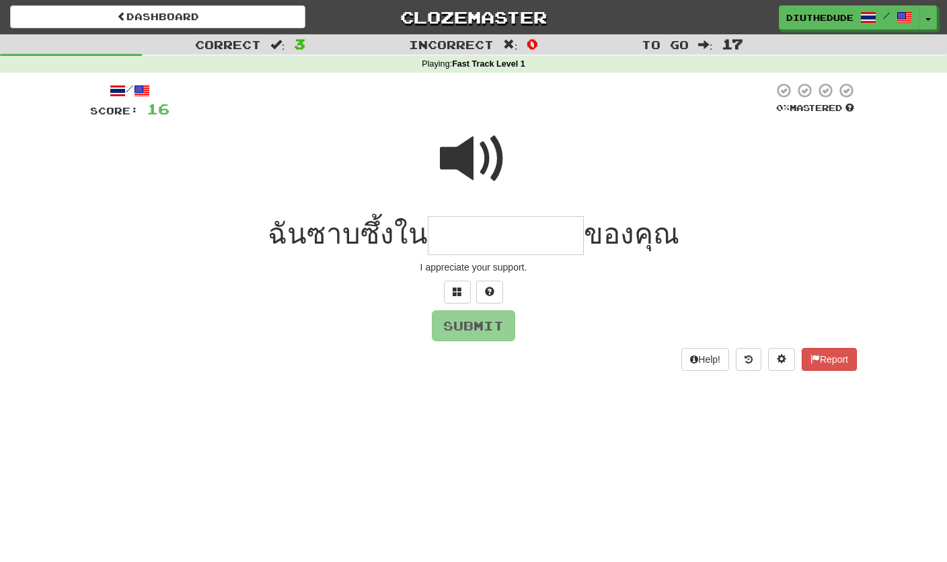
click at [476, 165] on span at bounding box center [473, 158] width 67 height 67
click at [456, 287] on span at bounding box center [457, 291] width 9 height 9
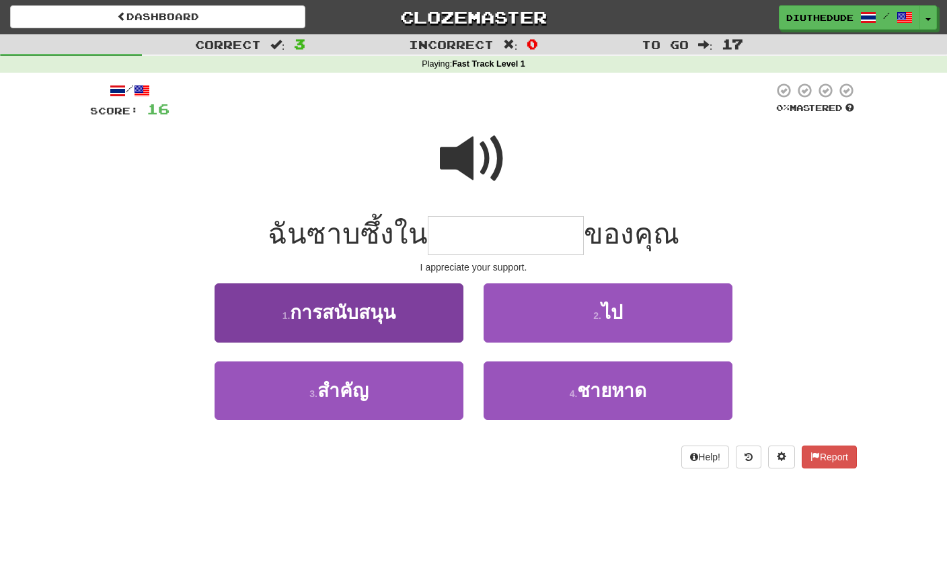
click at [408, 327] on button "1 . การสนับสนุน" at bounding box center [339, 312] width 249 height 59
type input "**********"
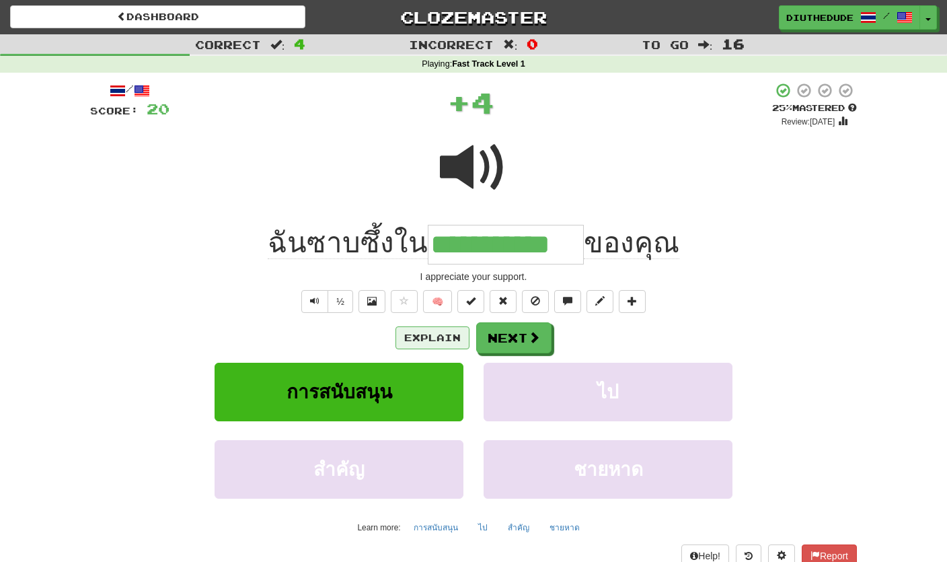
click at [420, 331] on button "Explain" at bounding box center [433, 337] width 74 height 23
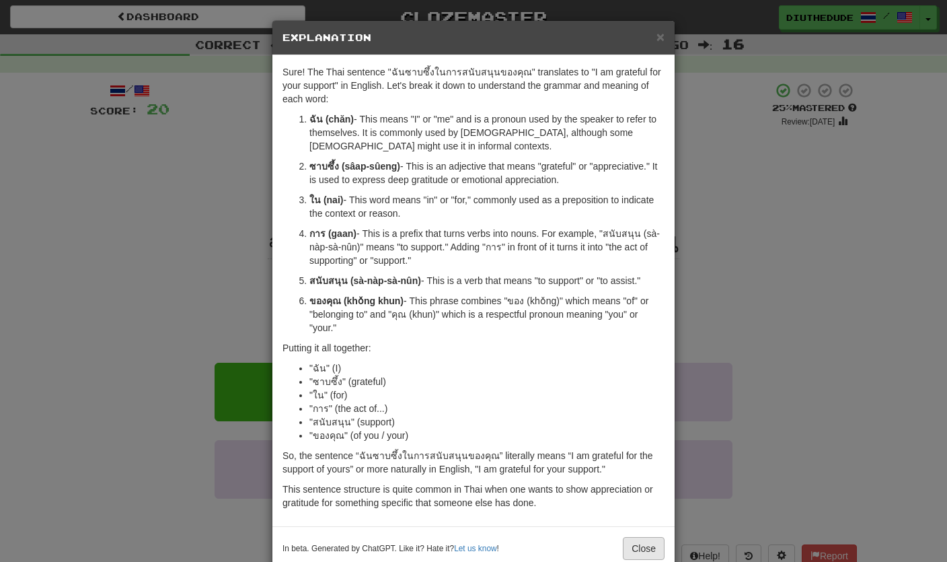
click at [639, 540] on button "Close" at bounding box center [644, 548] width 42 height 23
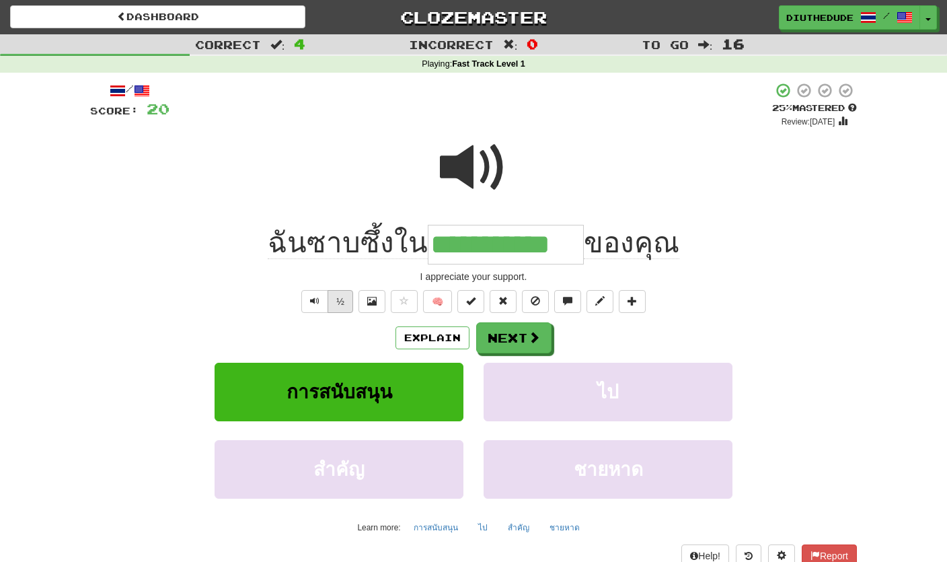
click at [336, 297] on button "½" at bounding box center [341, 301] width 26 height 23
click at [314, 301] on span "Text-to-speech controls" at bounding box center [314, 300] width 9 height 9
click at [492, 342] on button "Next" at bounding box center [513, 337] width 75 height 31
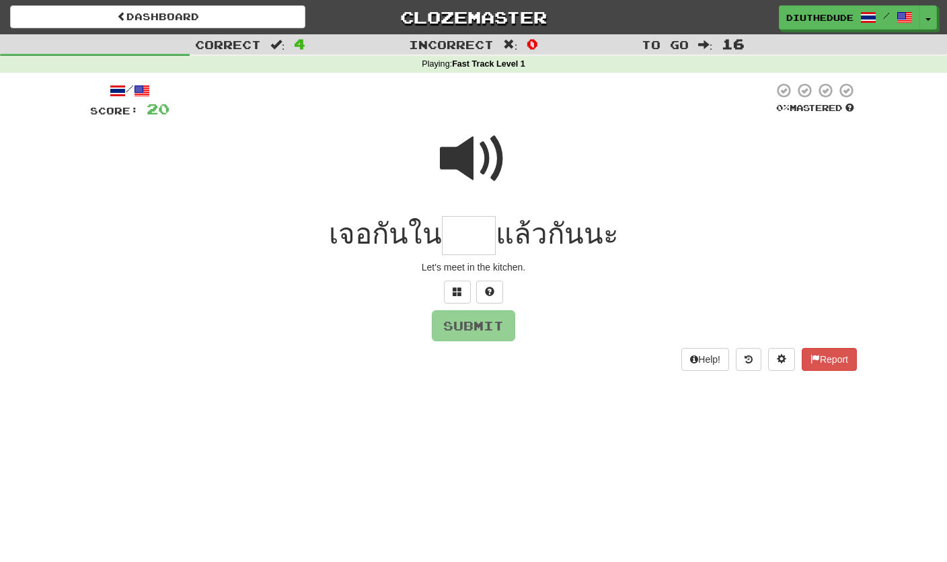
click at [472, 174] on span at bounding box center [473, 158] width 67 height 67
click at [465, 240] on input "text" at bounding box center [469, 236] width 54 height 40
click at [478, 167] on span at bounding box center [473, 158] width 67 height 67
click at [490, 240] on input "**" at bounding box center [469, 236] width 54 height 40
type input "****"
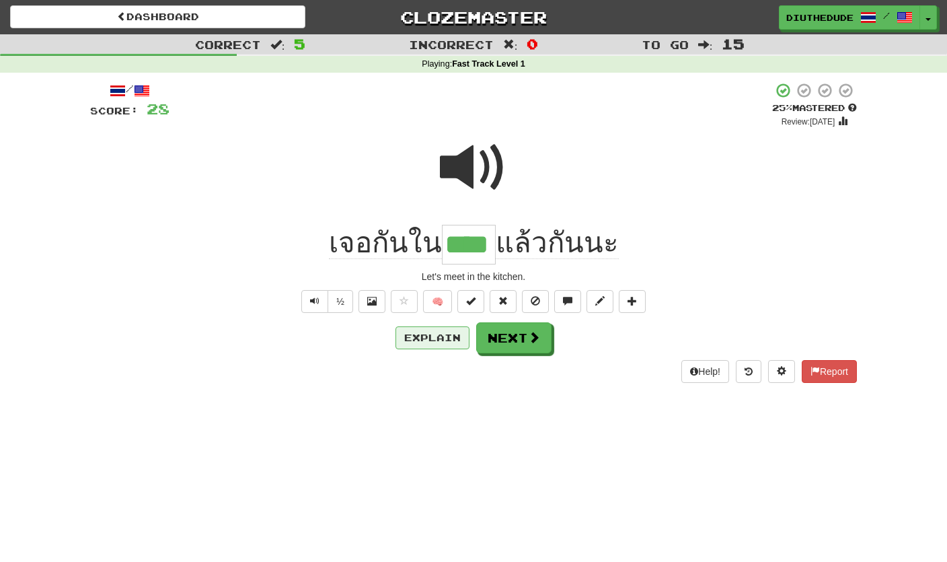
click at [411, 346] on button "Explain" at bounding box center [433, 337] width 74 height 23
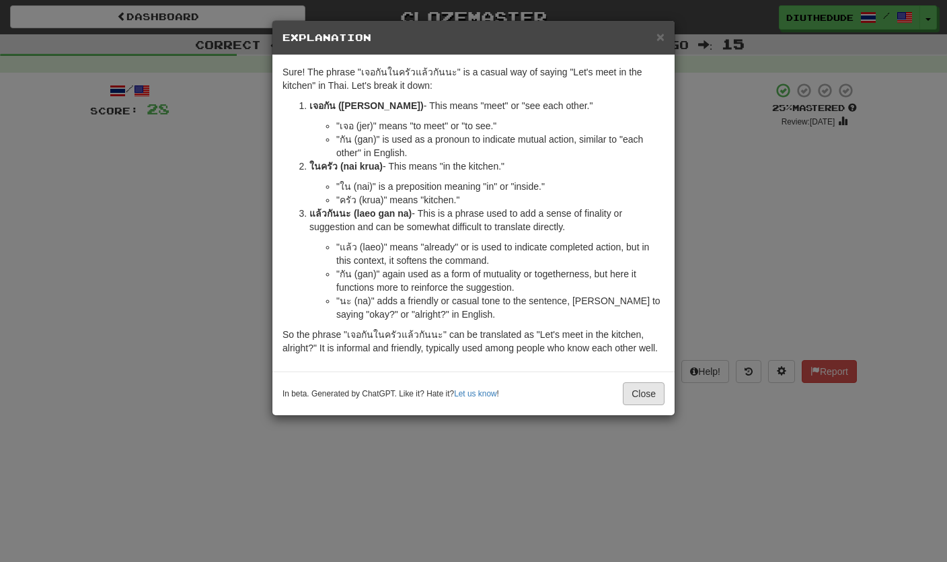
click at [642, 395] on button "Close" at bounding box center [644, 393] width 42 height 23
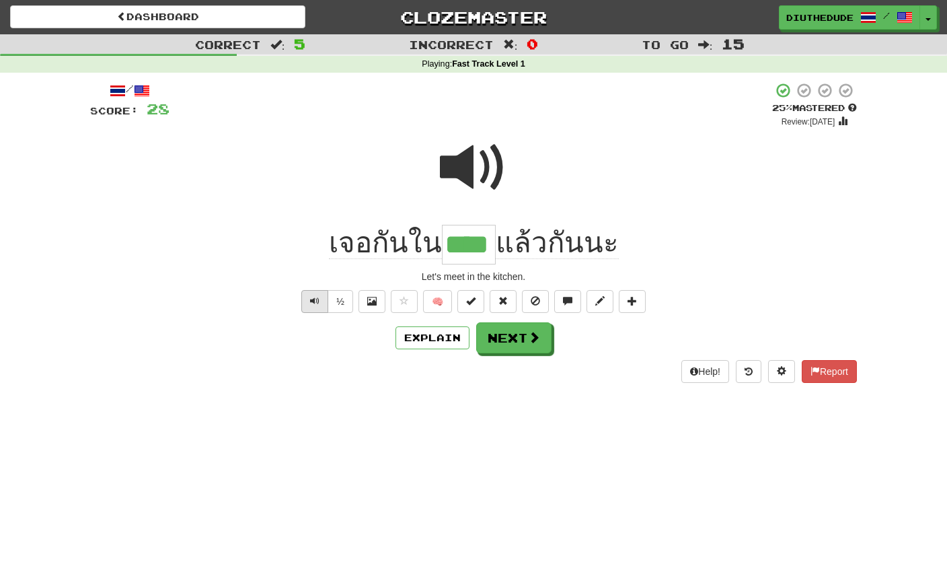
click at [305, 305] on button "Text-to-speech controls" at bounding box center [314, 301] width 27 height 23
click at [542, 349] on button "Next" at bounding box center [514, 338] width 75 height 31
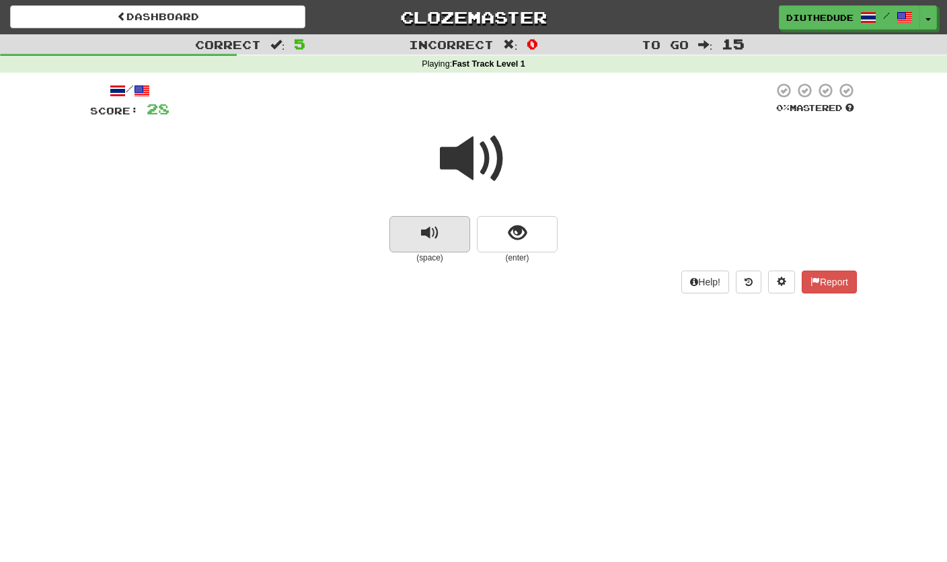
click at [451, 237] on button "replay audio" at bounding box center [430, 234] width 81 height 36
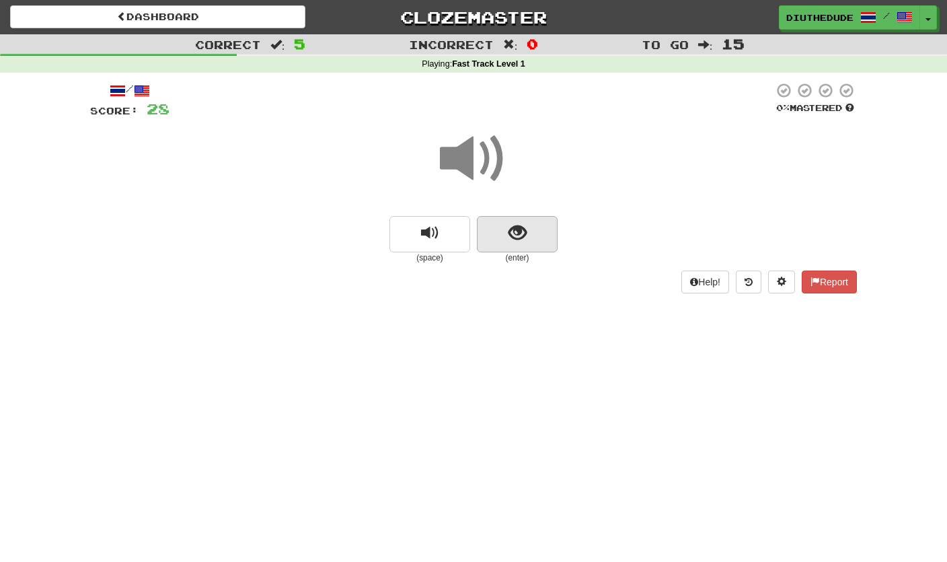
click at [546, 236] on button "show sentence" at bounding box center [517, 234] width 81 height 36
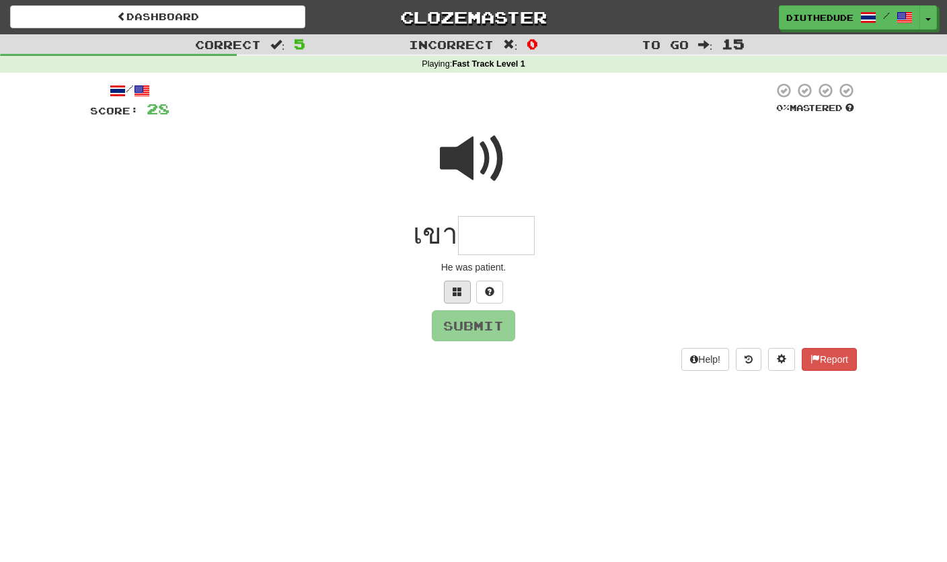
click at [464, 281] on button at bounding box center [457, 292] width 27 height 23
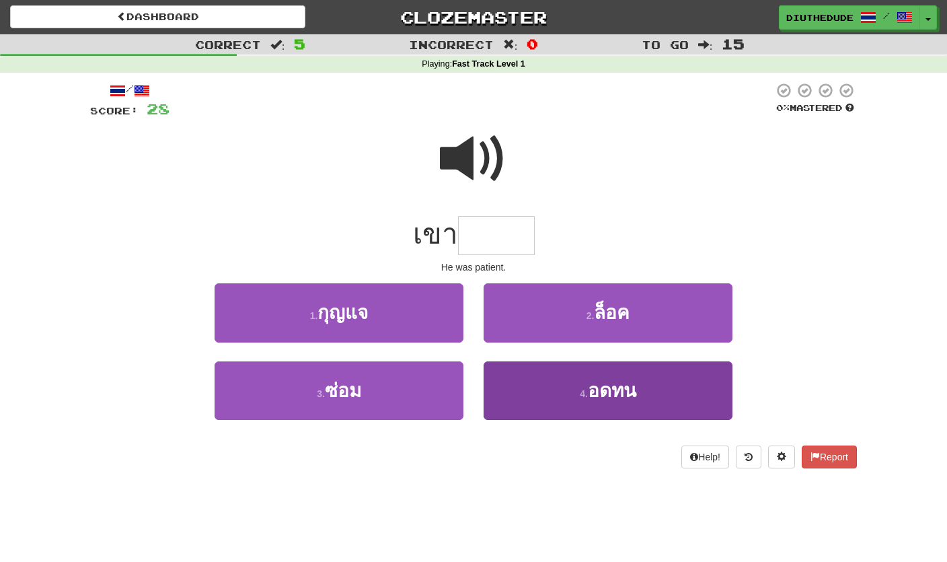
click at [622, 400] on span "อดทน" at bounding box center [612, 390] width 48 height 21
type input "****"
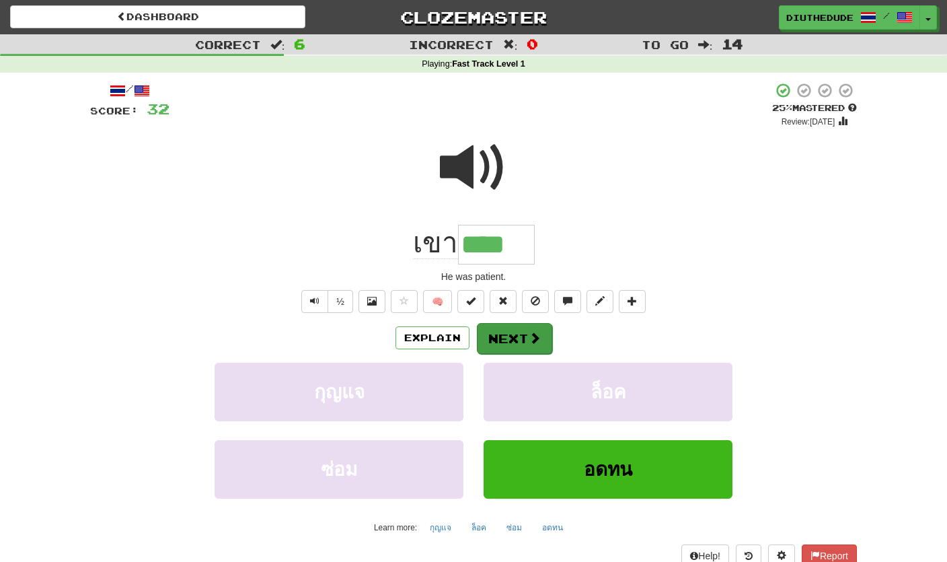
click at [533, 337] on span at bounding box center [535, 338] width 12 height 12
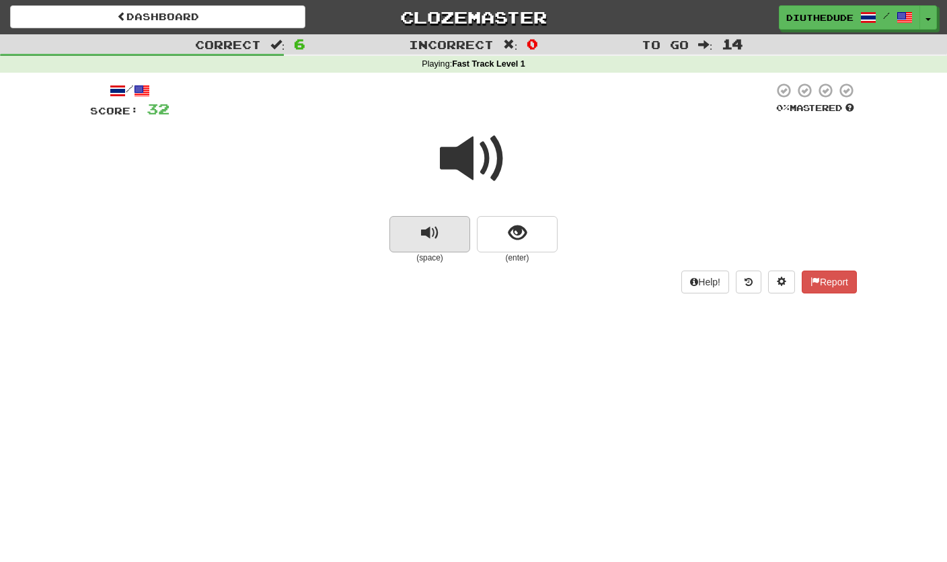
click at [433, 240] on span "replay audio" at bounding box center [430, 233] width 18 height 18
click at [548, 225] on button "show sentence" at bounding box center [517, 234] width 81 height 36
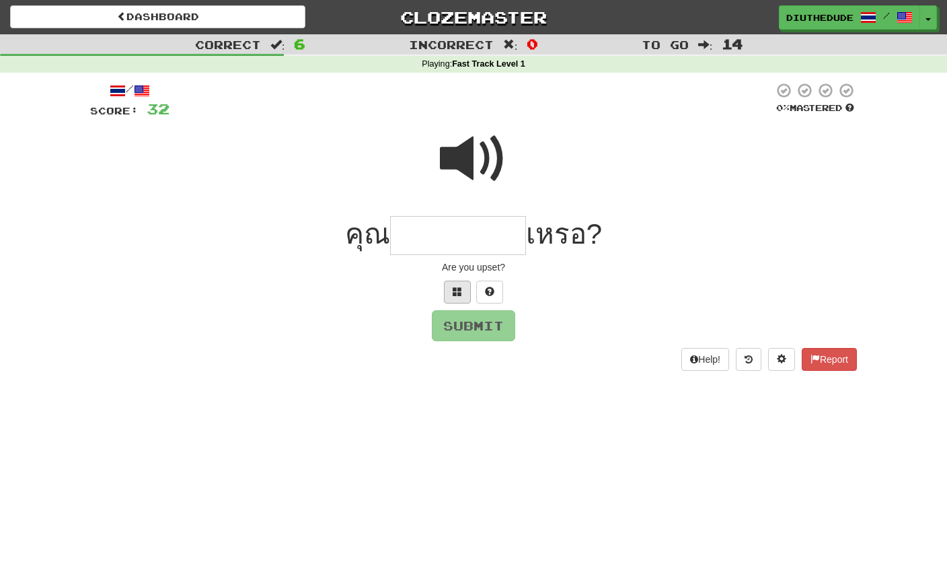
click at [463, 290] on button at bounding box center [457, 292] width 27 height 23
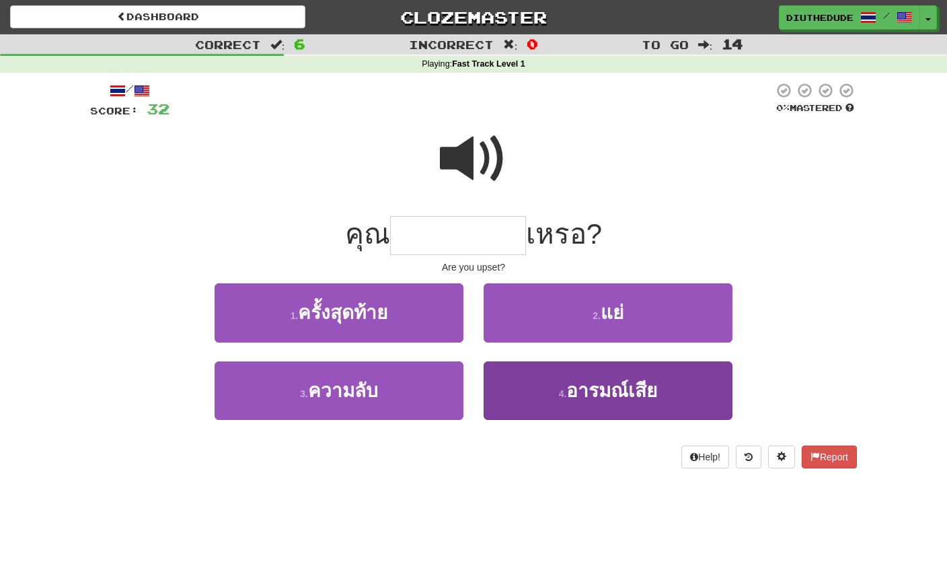
click at [550, 395] on button "4 . อารมณ์เสีย" at bounding box center [608, 390] width 249 height 59
type input "**********"
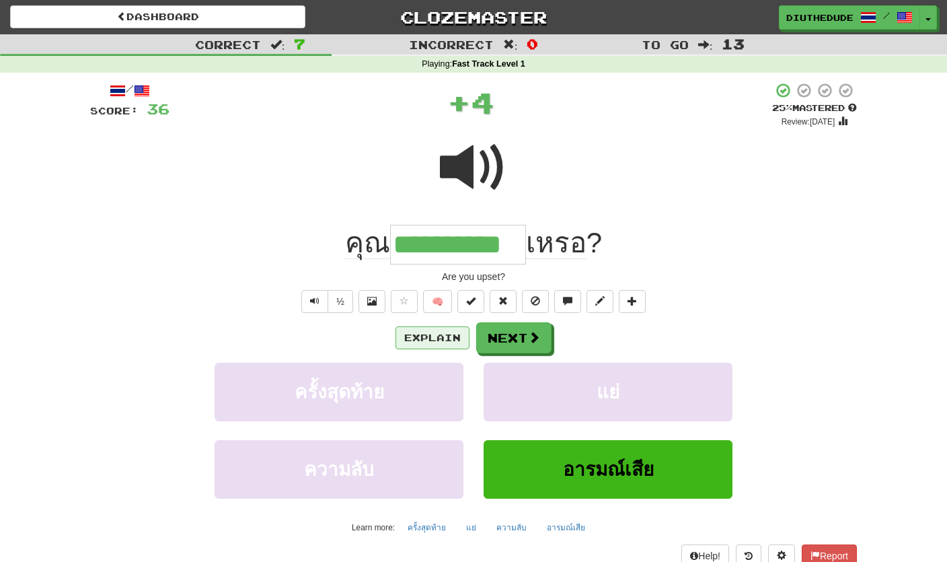
click at [443, 338] on button "Explain" at bounding box center [433, 337] width 74 height 23
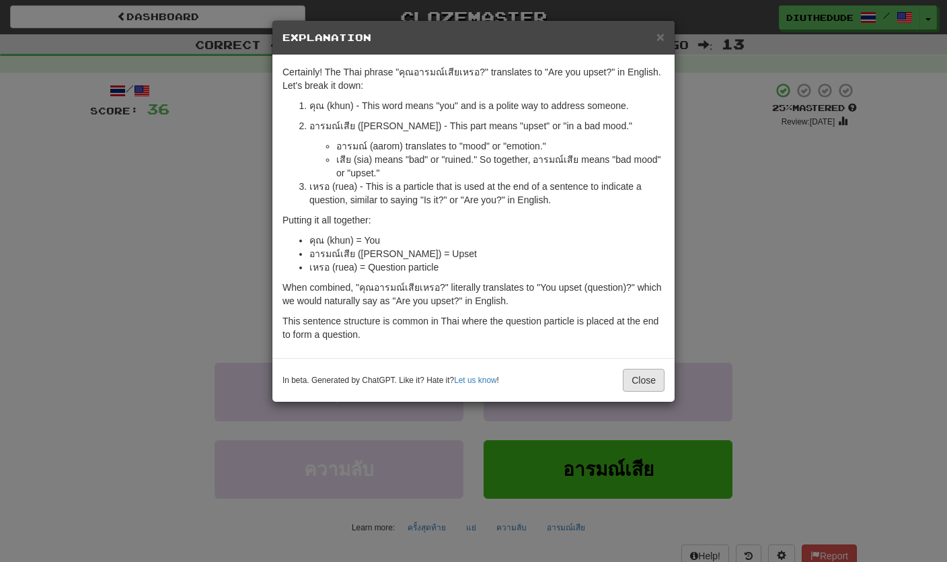
click at [644, 386] on button "Close" at bounding box center [644, 380] width 42 height 23
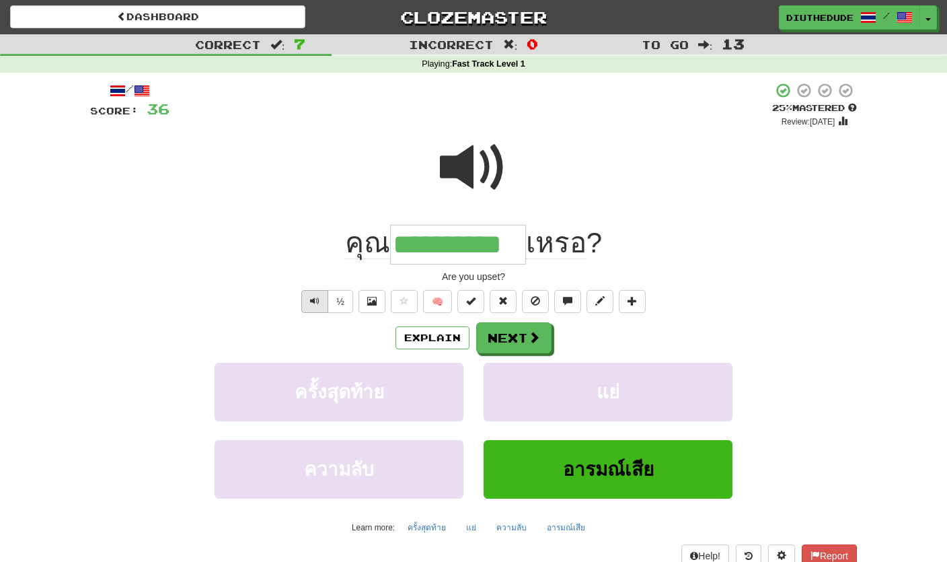
click at [322, 294] on button "Text-to-speech controls" at bounding box center [314, 301] width 27 height 23
click at [533, 338] on span at bounding box center [535, 338] width 12 height 12
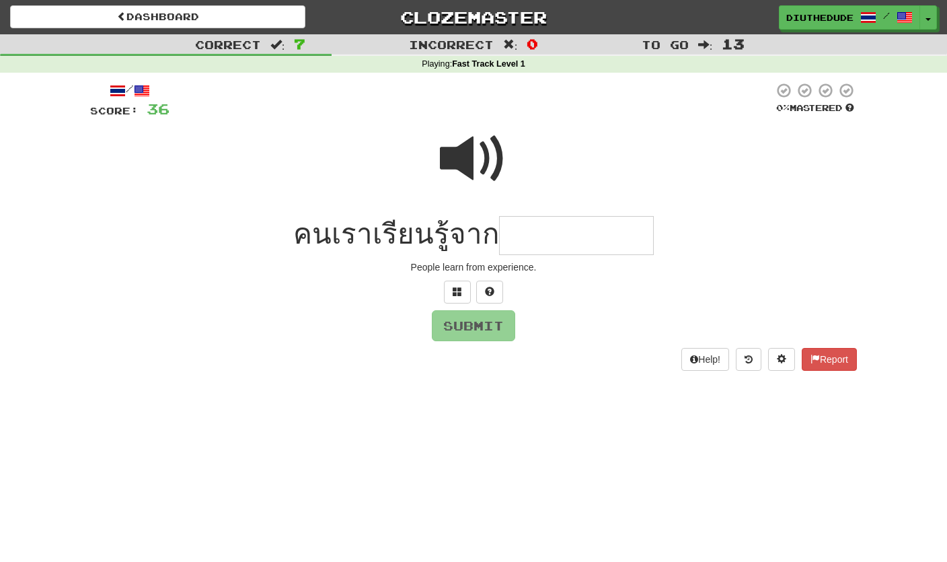
click at [485, 166] on span at bounding box center [473, 158] width 67 height 67
click at [457, 289] on span at bounding box center [457, 291] width 9 height 9
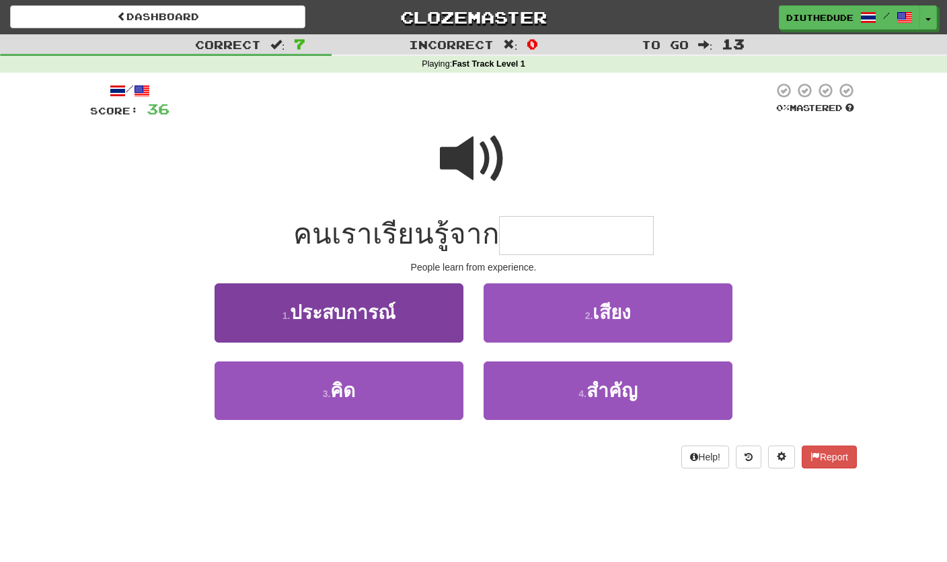
click at [394, 321] on button "1 . ประสบการณ์" at bounding box center [339, 312] width 249 height 59
type input "**********"
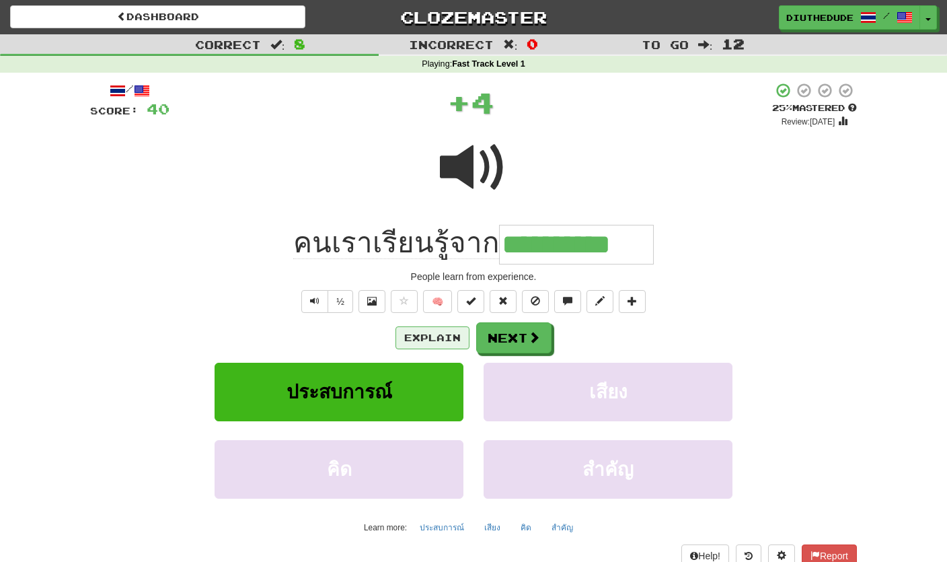
click at [433, 338] on button "Explain" at bounding box center [433, 337] width 74 height 23
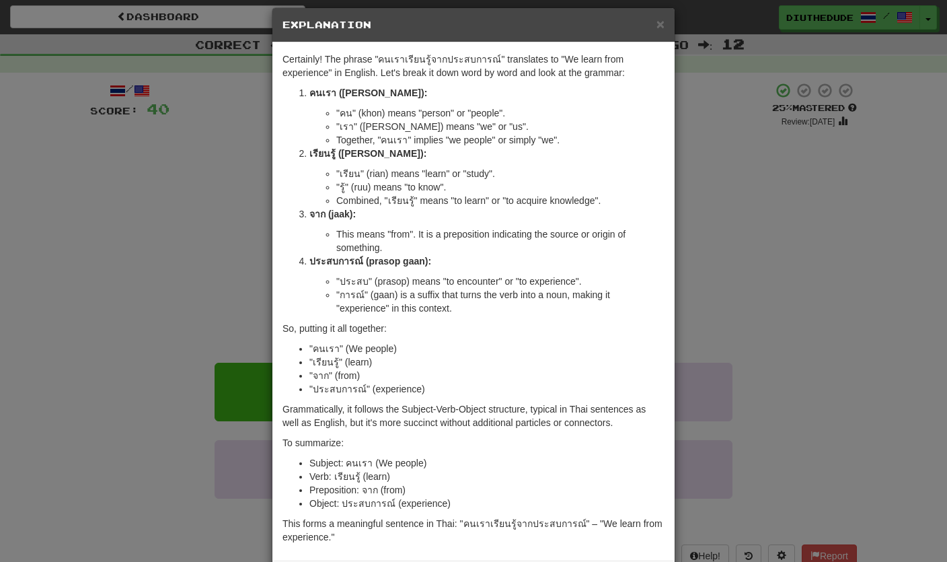
scroll to position [14, 0]
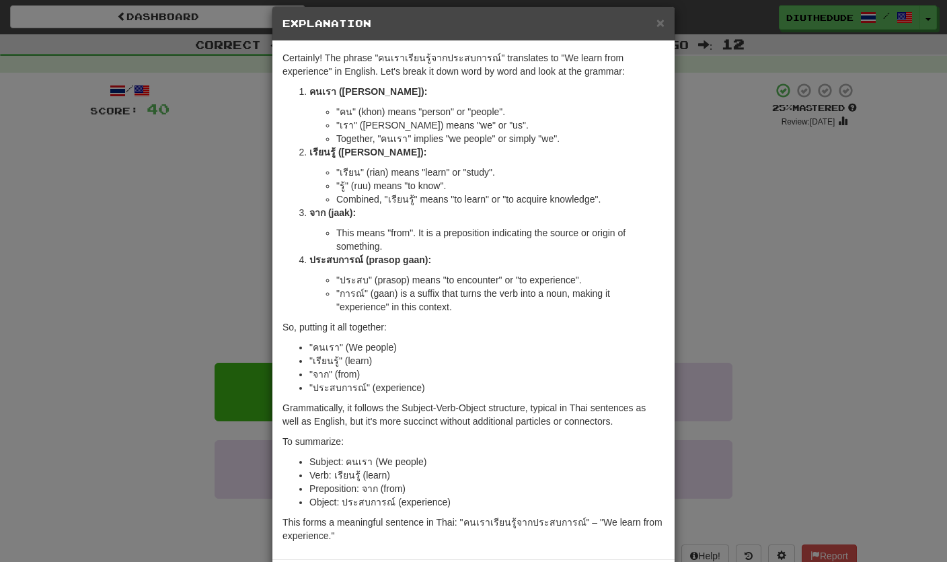
click at [673, 35] on div "× Explanation" at bounding box center [473, 24] width 402 height 34
click at [661, 30] on span "×" at bounding box center [661, 22] width 8 height 15
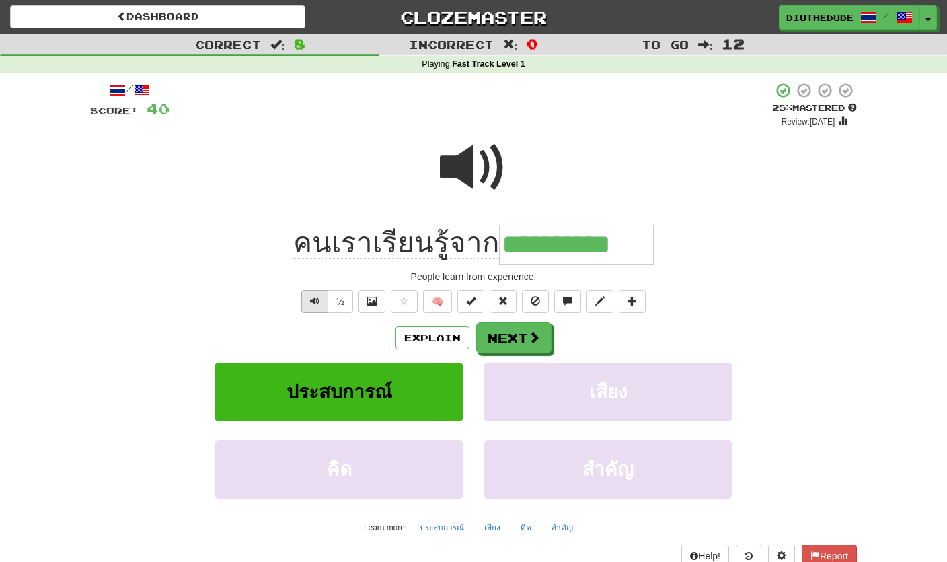
click at [316, 306] on button "Text-to-speech controls" at bounding box center [314, 301] width 27 height 23
click at [520, 338] on button "Next" at bounding box center [514, 338] width 75 height 31
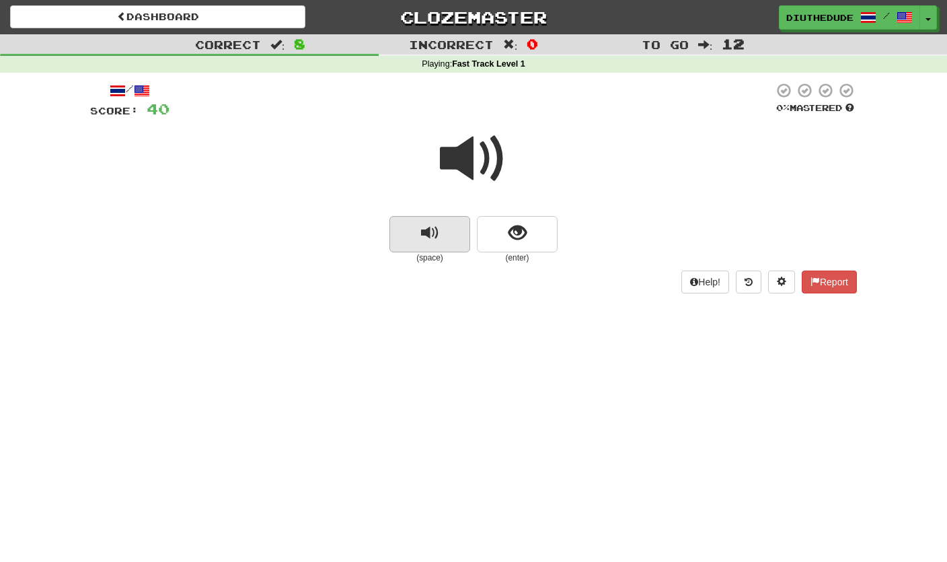
click at [451, 226] on button "replay audio" at bounding box center [430, 234] width 81 height 36
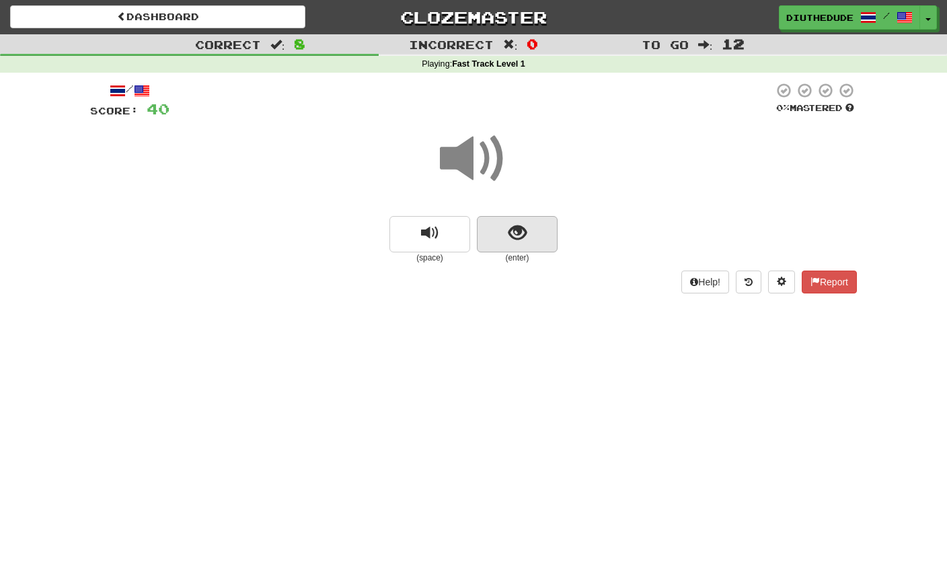
click at [529, 240] on button "show sentence" at bounding box center [517, 234] width 81 height 36
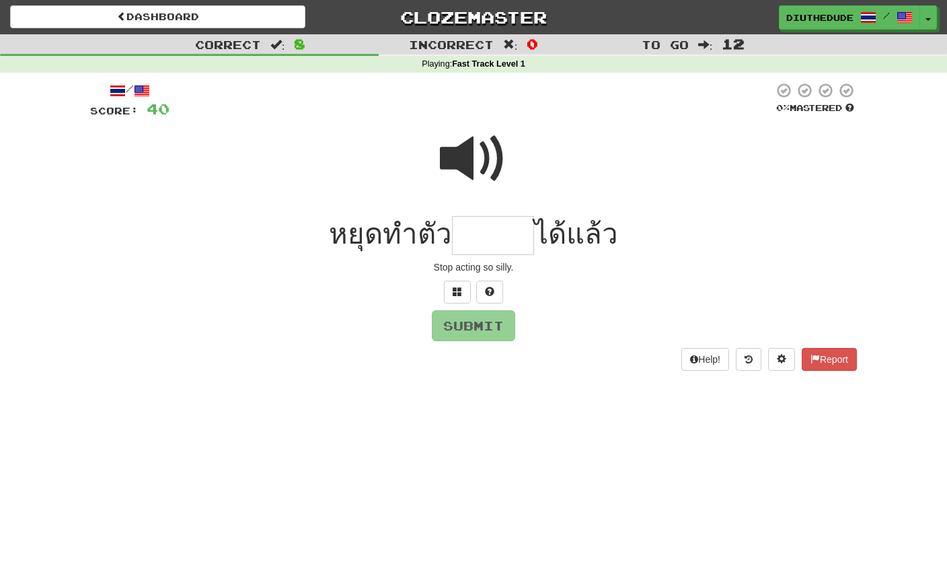
click at [491, 163] on span at bounding box center [473, 158] width 67 height 67
click at [511, 225] on input "text" at bounding box center [493, 236] width 82 height 40
type input "*"
click at [490, 159] on span at bounding box center [473, 158] width 67 height 67
click at [490, 240] on input "text" at bounding box center [493, 236] width 82 height 40
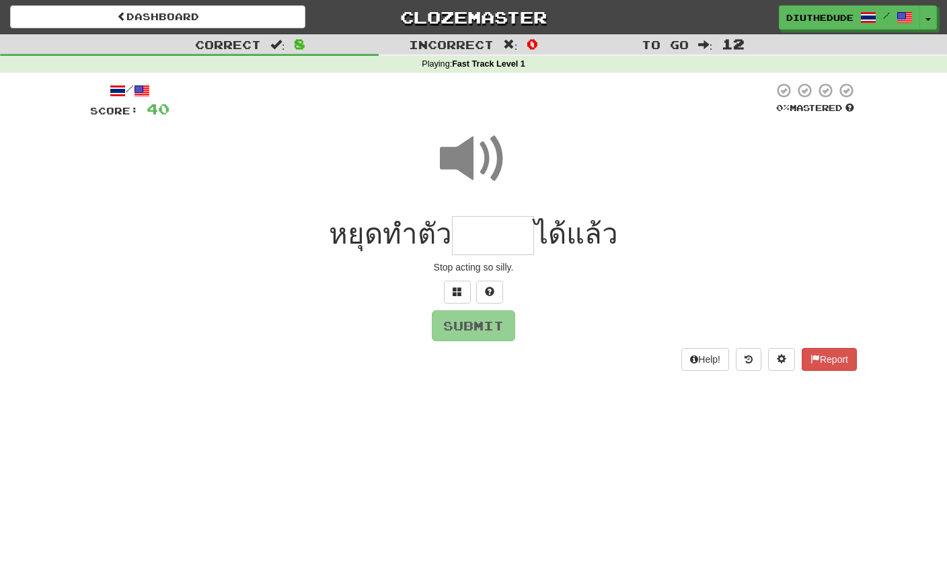
type input "*"
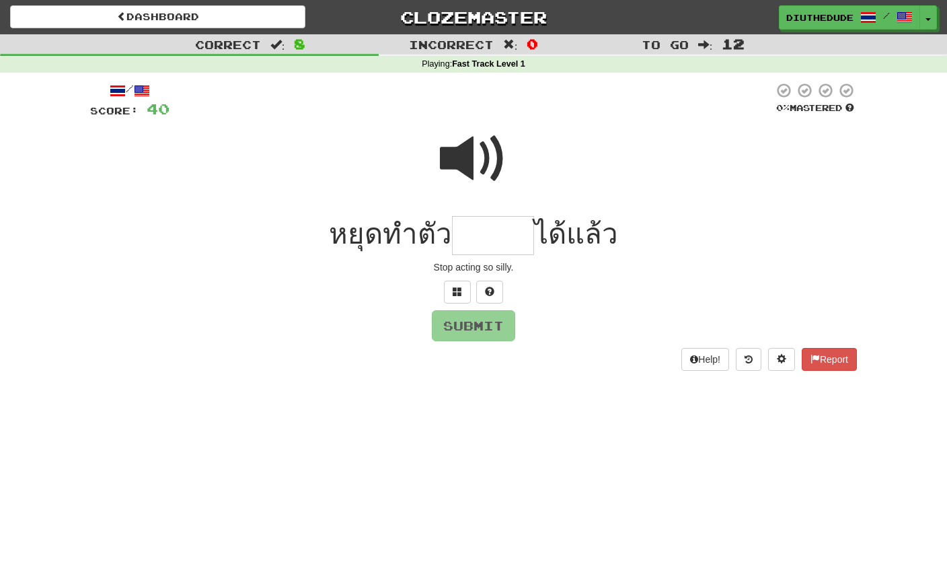
type input "*"
click at [492, 174] on span at bounding box center [473, 158] width 67 height 67
click at [498, 240] on input "**" at bounding box center [493, 236] width 82 height 40
click at [454, 281] on button at bounding box center [457, 292] width 27 height 23
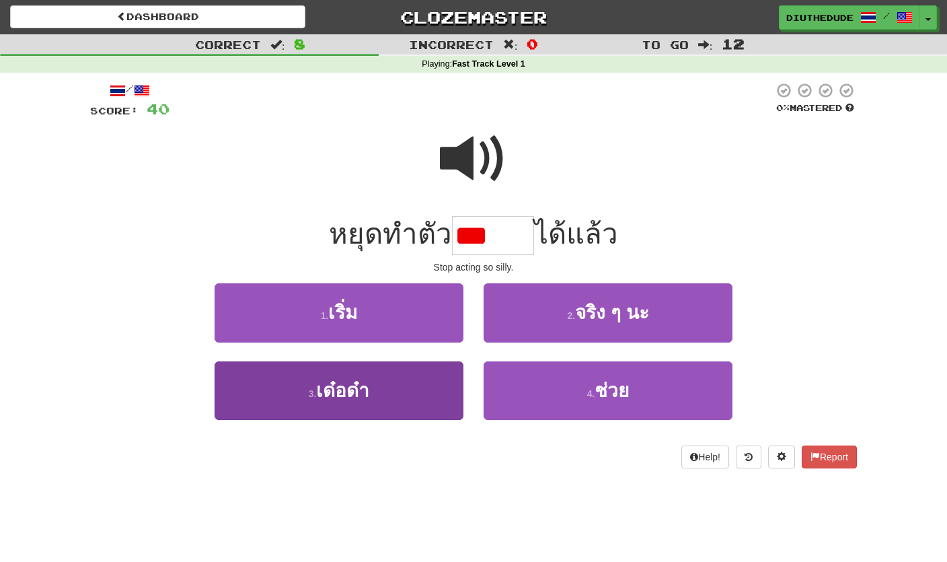
click at [414, 402] on button "3 . เด๋อด๋า" at bounding box center [339, 390] width 249 height 59
type input "*******"
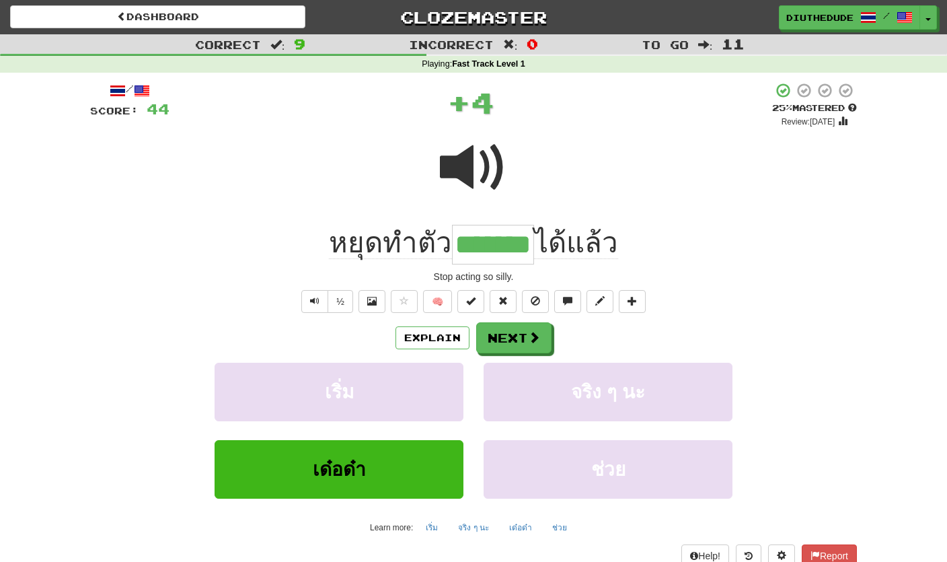
click at [440, 342] on button "Explain" at bounding box center [433, 337] width 74 height 23
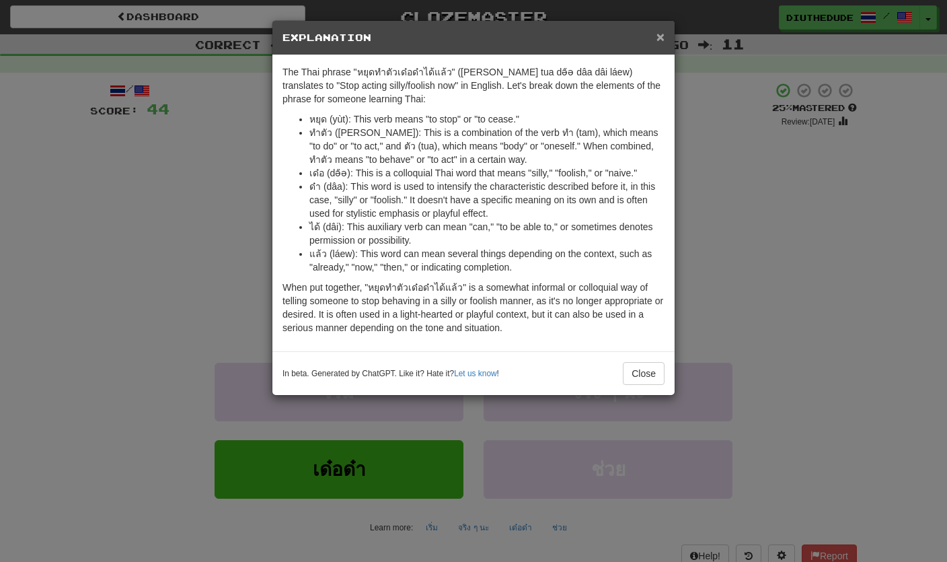
click at [661, 44] on span "×" at bounding box center [661, 36] width 8 height 15
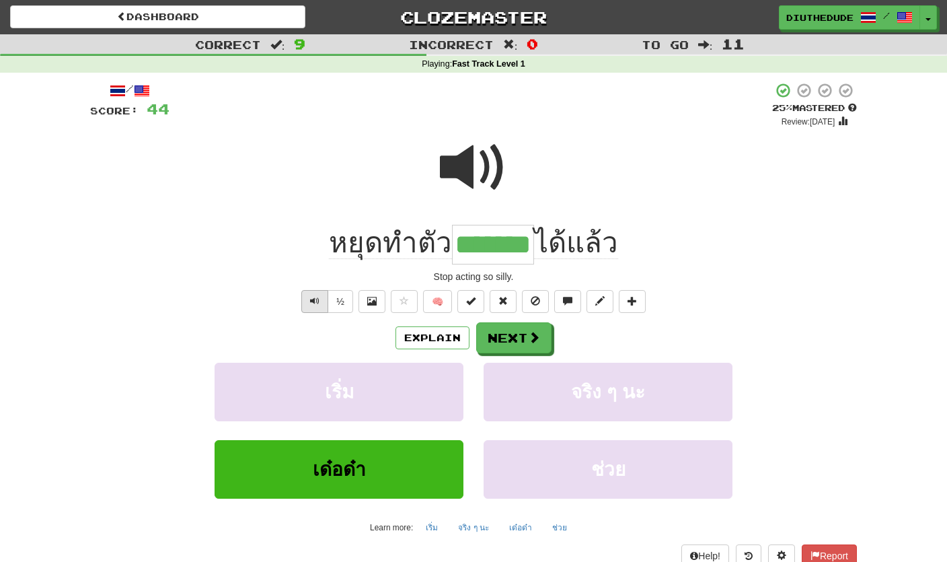
click at [311, 307] on button "Text-to-speech controls" at bounding box center [314, 301] width 27 height 23
click at [526, 336] on button "Next" at bounding box center [514, 338] width 75 height 31
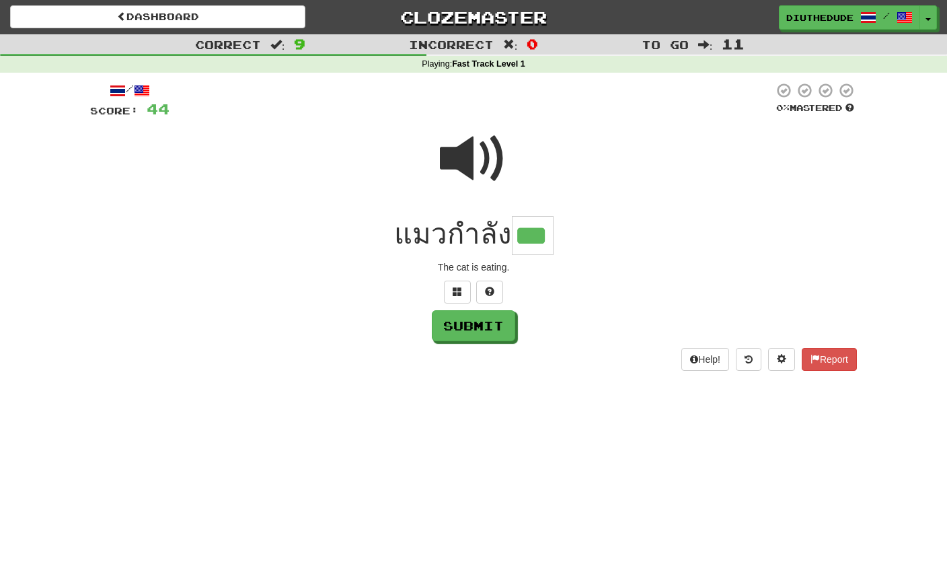
type input "***"
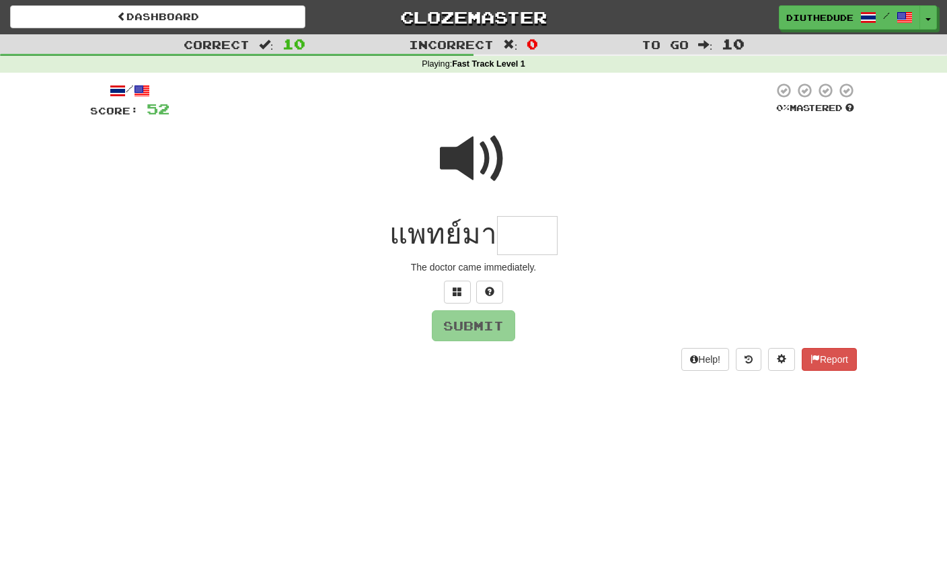
type input "*"
type input "*****"
click at [451, 283] on button at bounding box center [457, 292] width 27 height 23
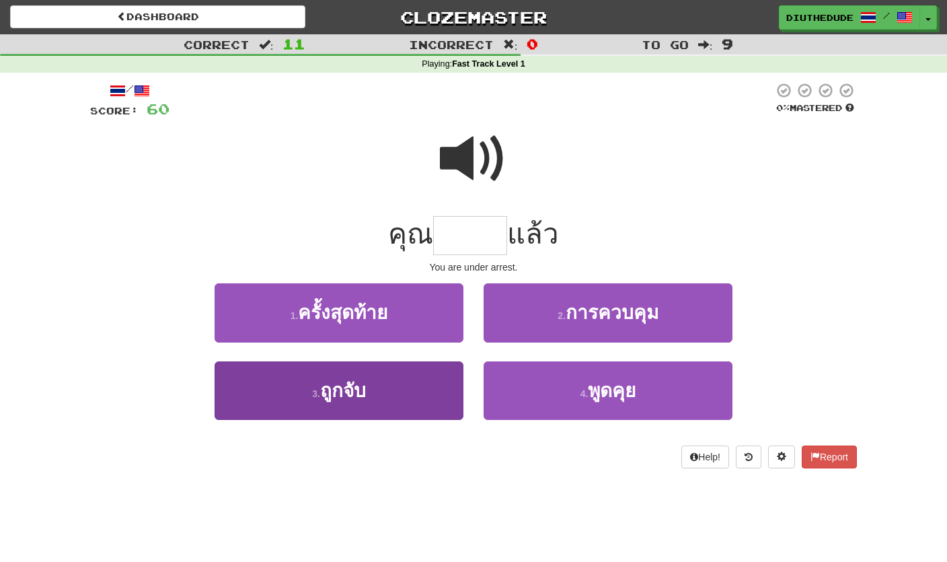
click at [417, 385] on button "3 . ถูกจับ" at bounding box center [339, 390] width 249 height 59
type input "******"
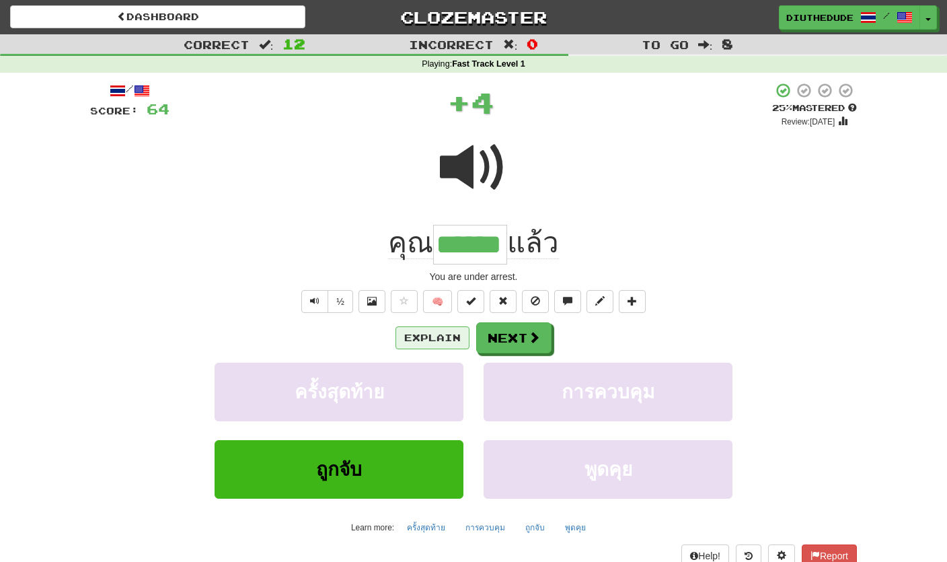
click at [429, 337] on button "Explain" at bounding box center [433, 337] width 74 height 23
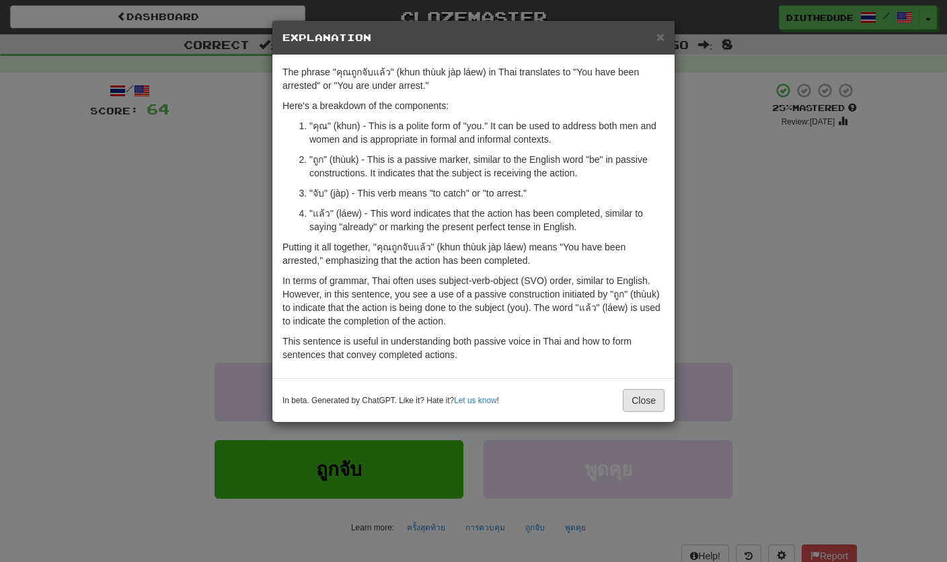
click at [664, 404] on button "Close" at bounding box center [644, 400] width 42 height 23
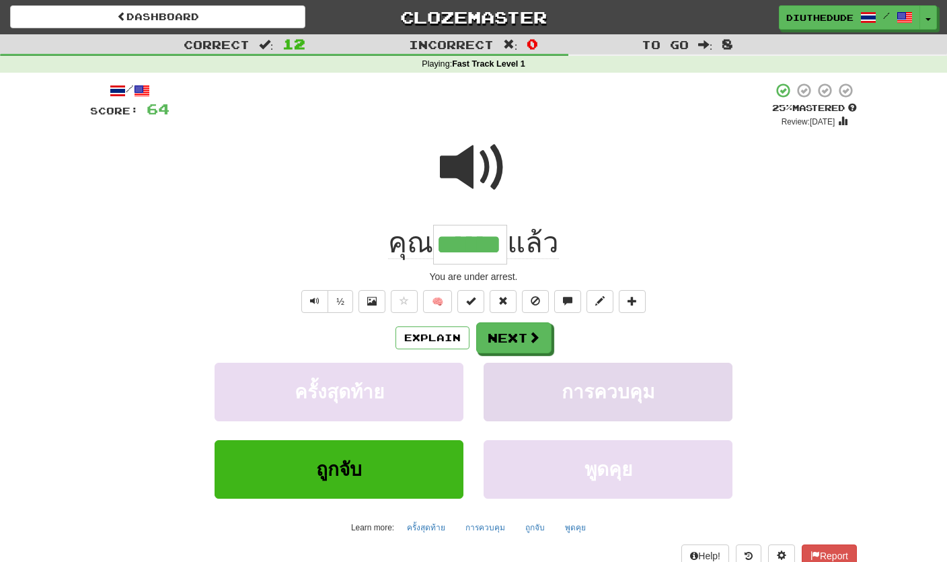
click at [525, 363] on button "การควบคุม" at bounding box center [608, 392] width 249 height 59
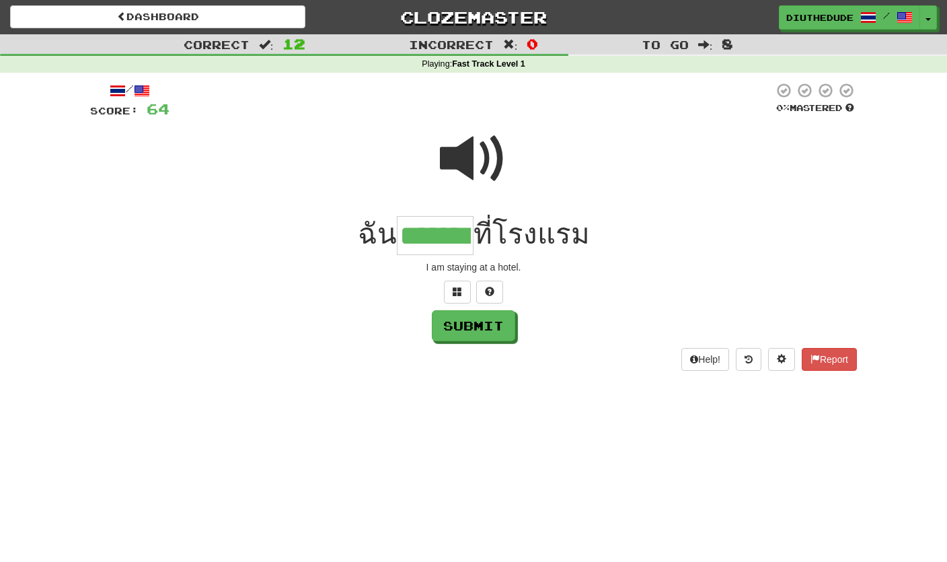
type input "*******"
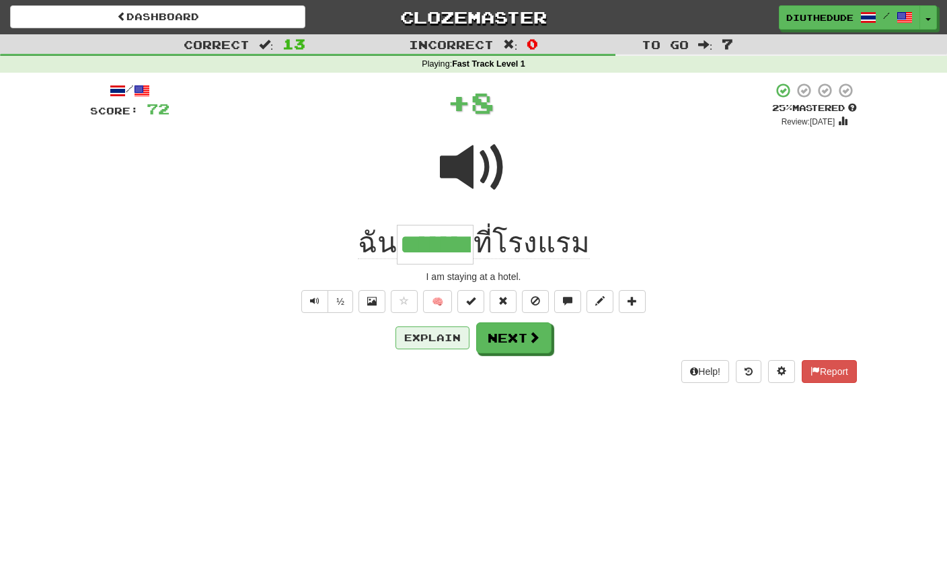
click at [437, 340] on button "Explain" at bounding box center [433, 337] width 74 height 23
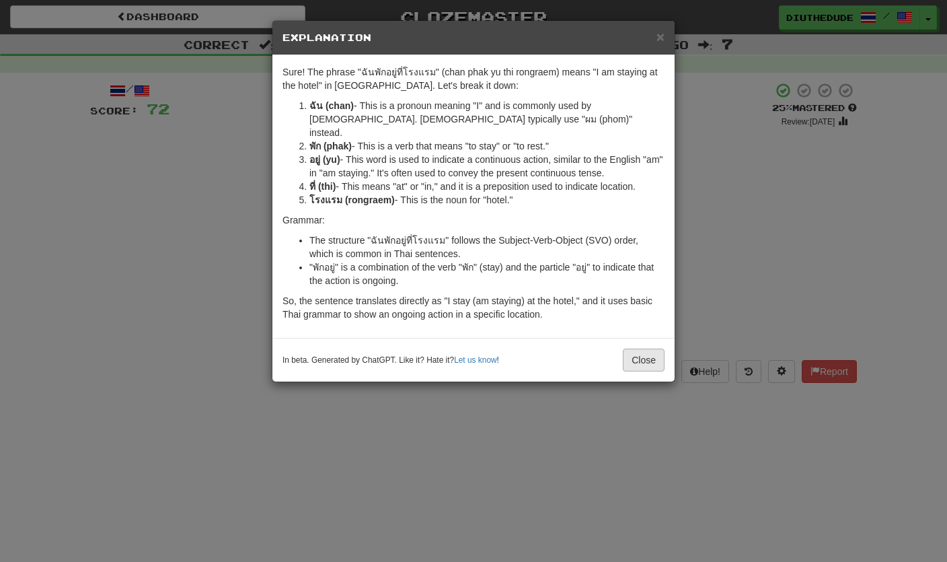
click at [651, 348] on button "Close" at bounding box center [644, 359] width 42 height 23
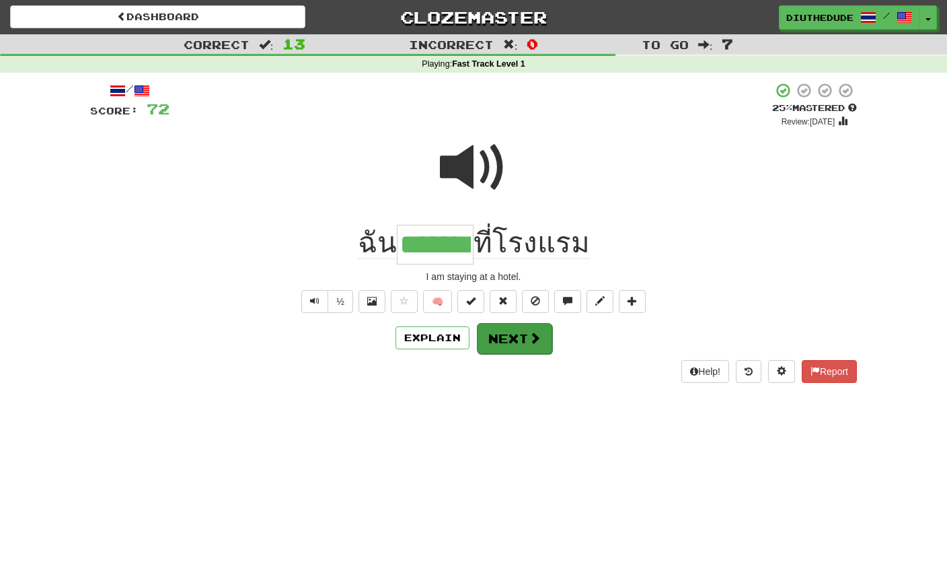
click at [533, 339] on span at bounding box center [535, 338] width 12 height 12
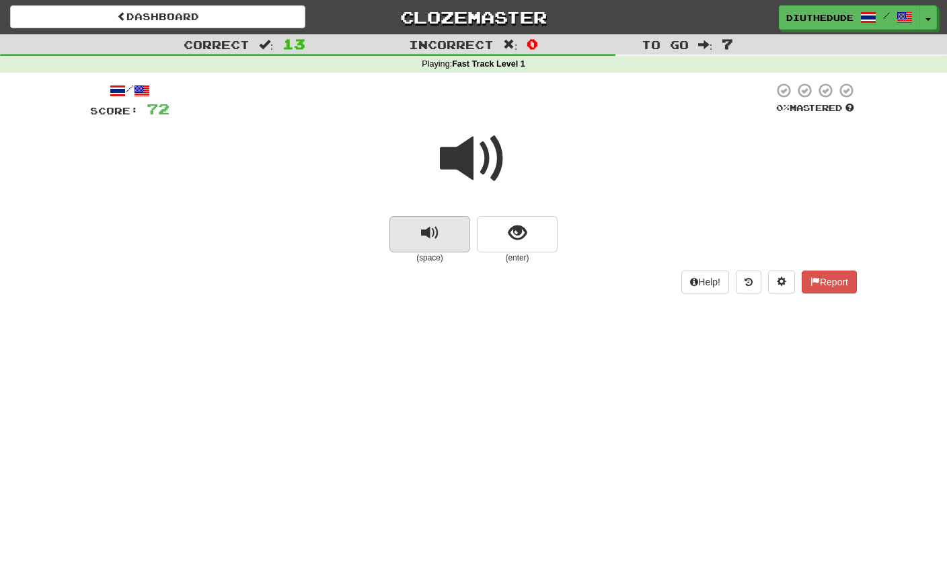
click at [429, 229] on span "replay audio" at bounding box center [430, 233] width 18 height 18
click at [406, 235] on button "replay audio" at bounding box center [430, 234] width 81 height 36
click at [518, 224] on span "show sentence" at bounding box center [518, 233] width 18 height 18
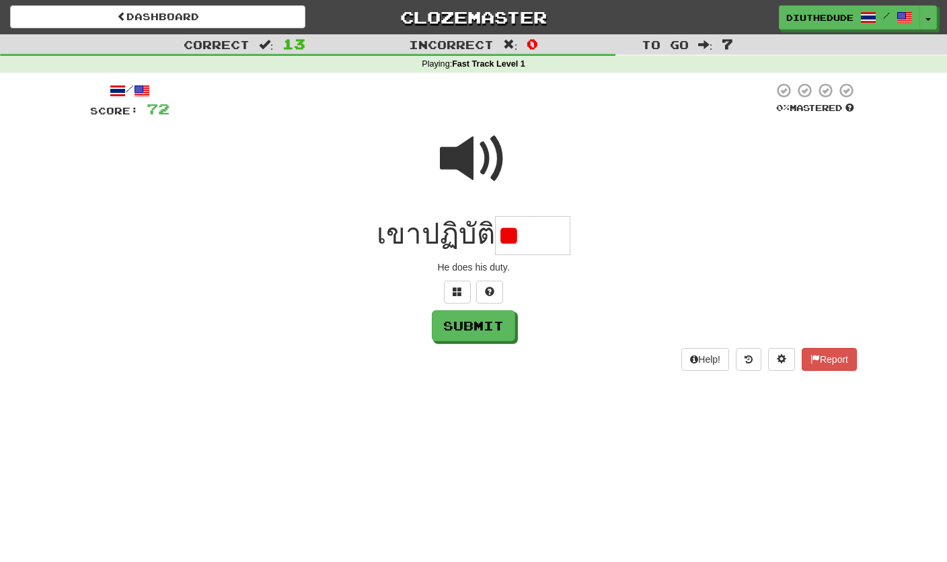
type input "*"
click at [455, 287] on span at bounding box center [457, 291] width 9 height 9
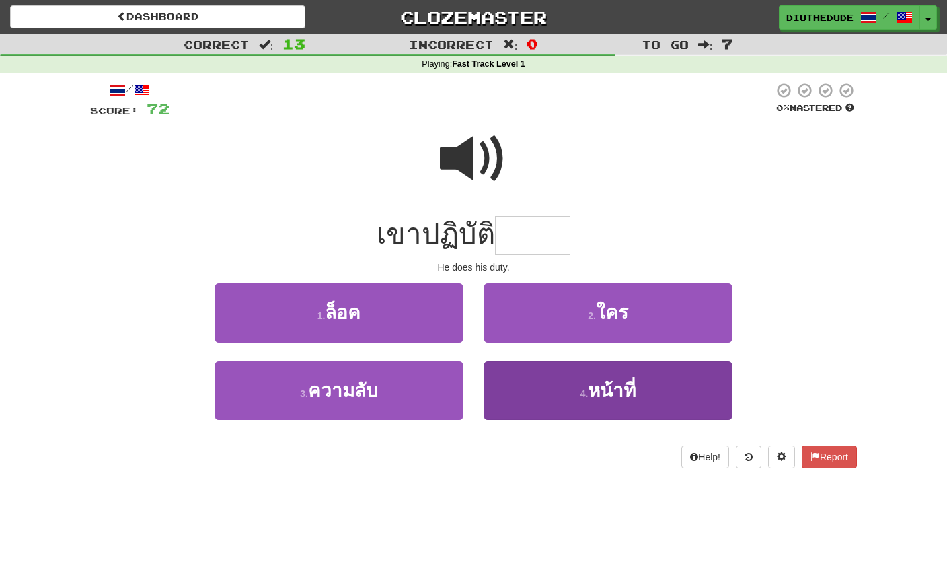
click at [627, 392] on span "หน้าที่" at bounding box center [612, 390] width 48 height 21
type input "*******"
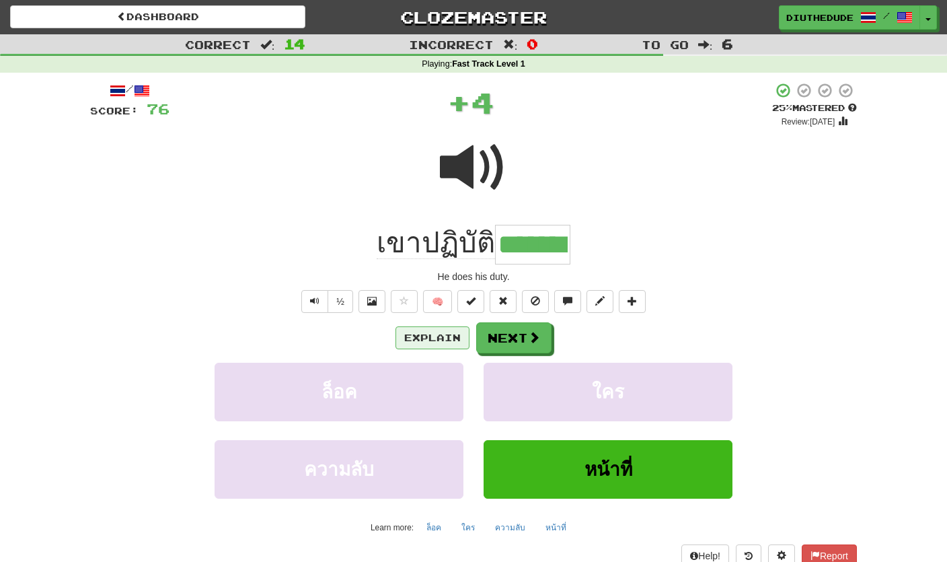
click at [452, 338] on button "Explain" at bounding box center [433, 337] width 74 height 23
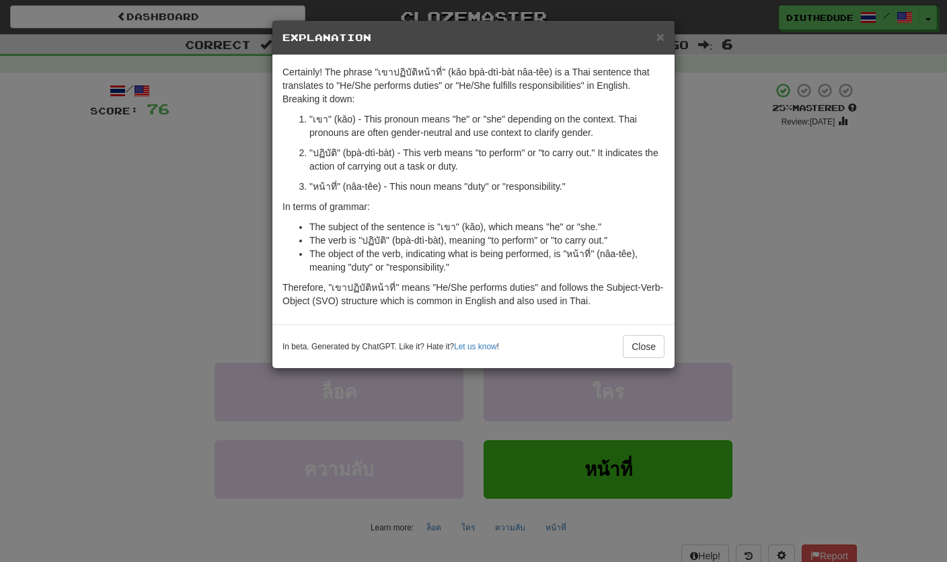
click at [644, 347] on button "Close" at bounding box center [644, 346] width 42 height 23
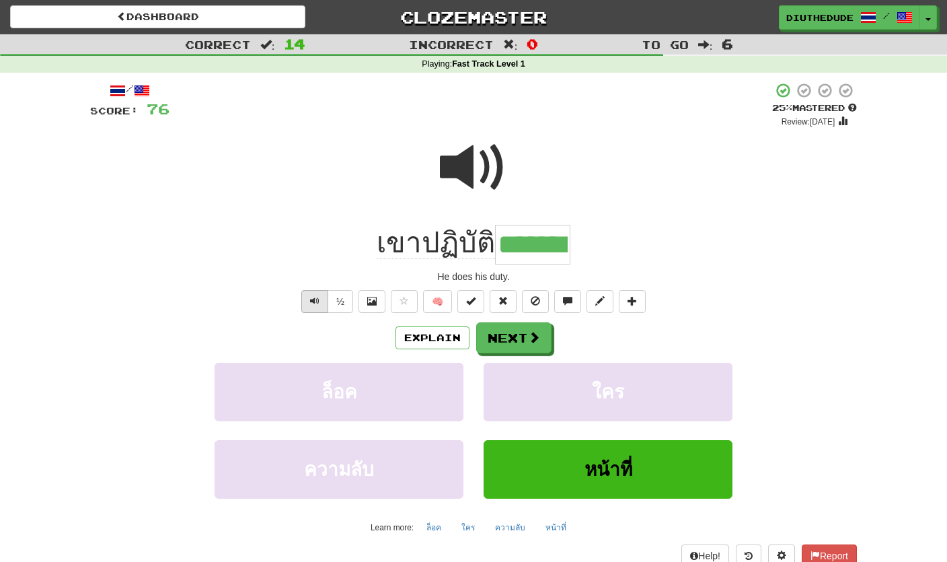
click at [308, 296] on button "Text-to-speech controls" at bounding box center [314, 301] width 27 height 23
click at [520, 336] on button "Next" at bounding box center [513, 337] width 75 height 31
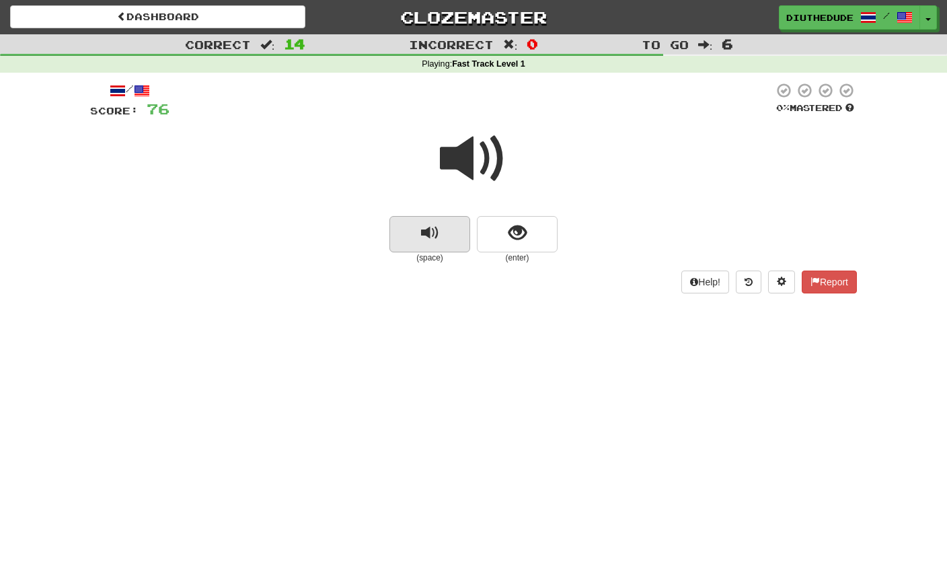
click at [440, 245] on button "replay audio" at bounding box center [430, 234] width 81 height 36
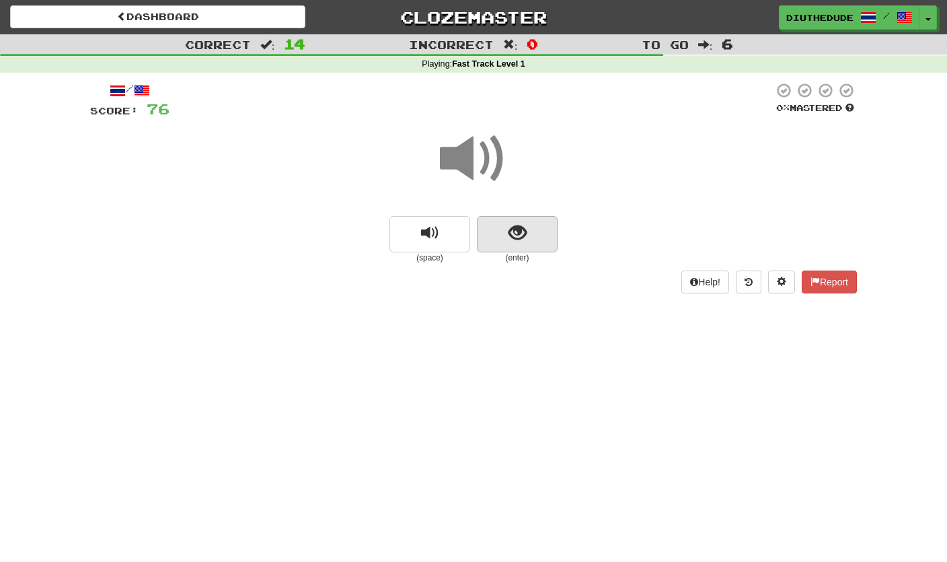
click at [533, 237] on button "show sentence" at bounding box center [517, 234] width 81 height 36
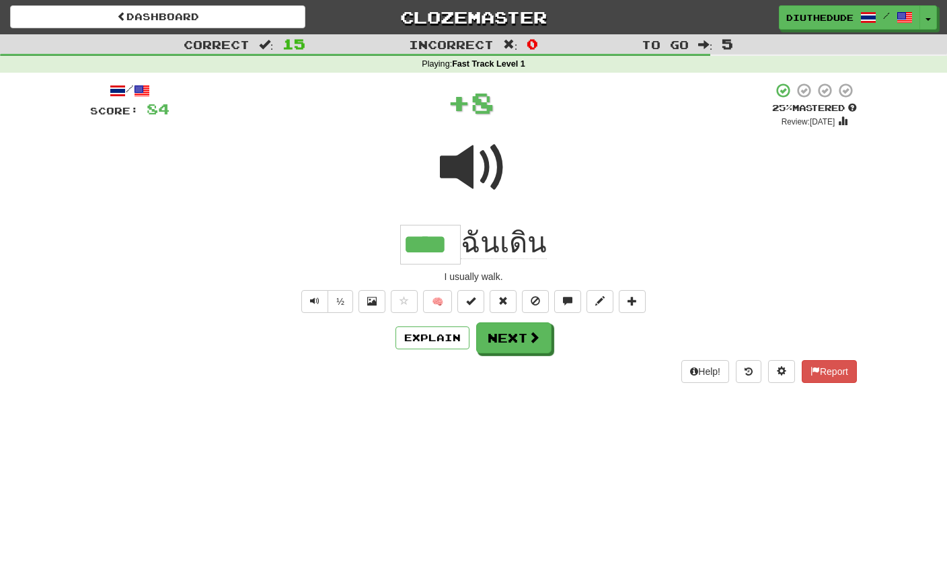
type input "****"
click at [433, 341] on button "Explain" at bounding box center [433, 337] width 74 height 23
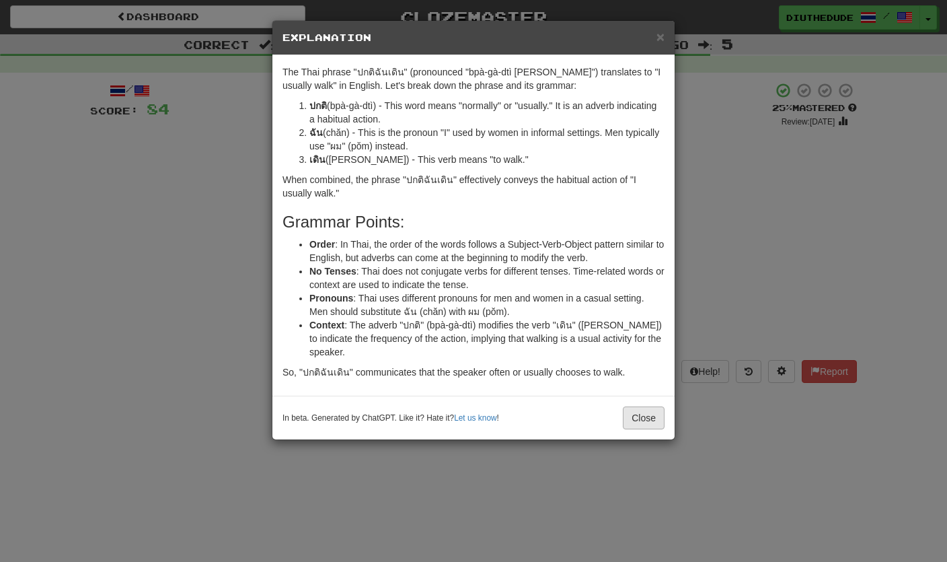
click at [642, 408] on button "Close" at bounding box center [644, 417] width 42 height 23
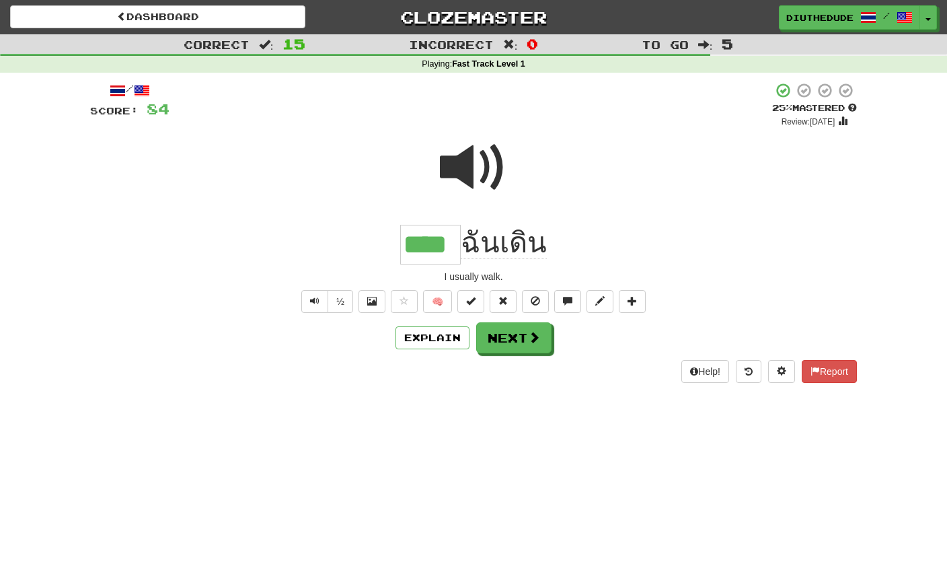
click at [525, 360] on div "Help! Report" at bounding box center [473, 371] width 767 height 23
click at [533, 345] on button "Next" at bounding box center [514, 338] width 75 height 31
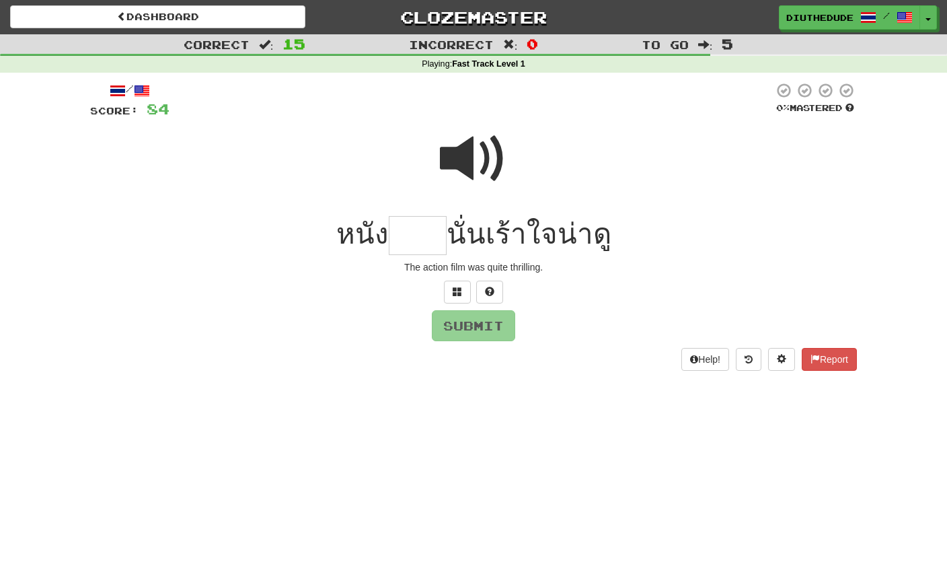
click at [474, 155] on span at bounding box center [473, 158] width 67 height 67
click at [433, 234] on input "text" at bounding box center [418, 236] width 58 height 40
click at [457, 292] on span at bounding box center [457, 291] width 9 height 9
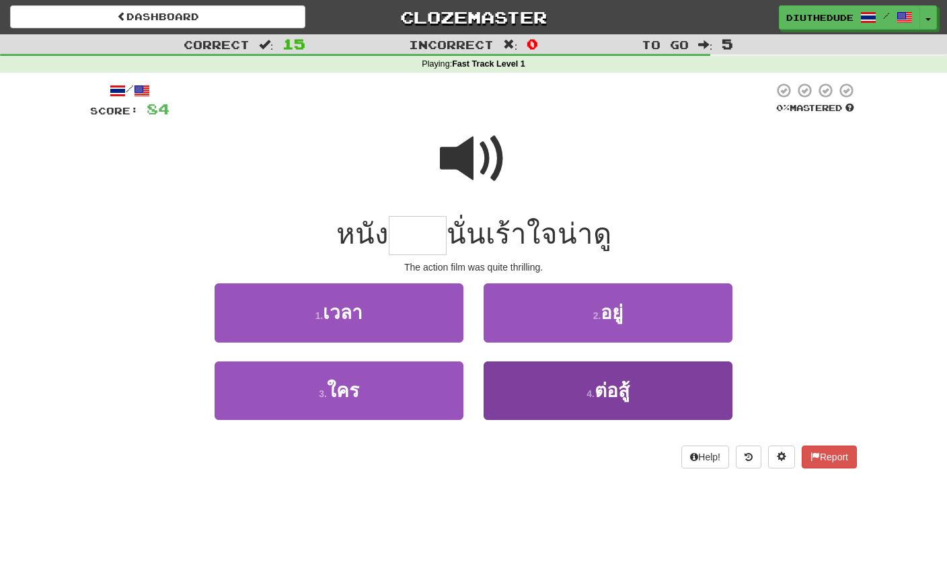
click at [583, 386] on button "4 . ต่อสู้" at bounding box center [608, 390] width 249 height 59
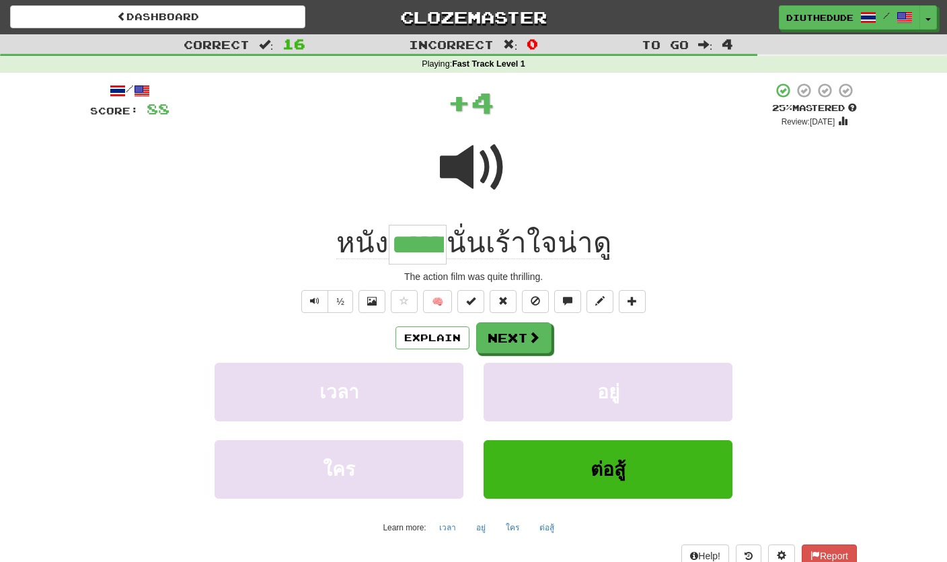
type input "******"
click at [442, 345] on button "Explain" at bounding box center [433, 337] width 74 height 23
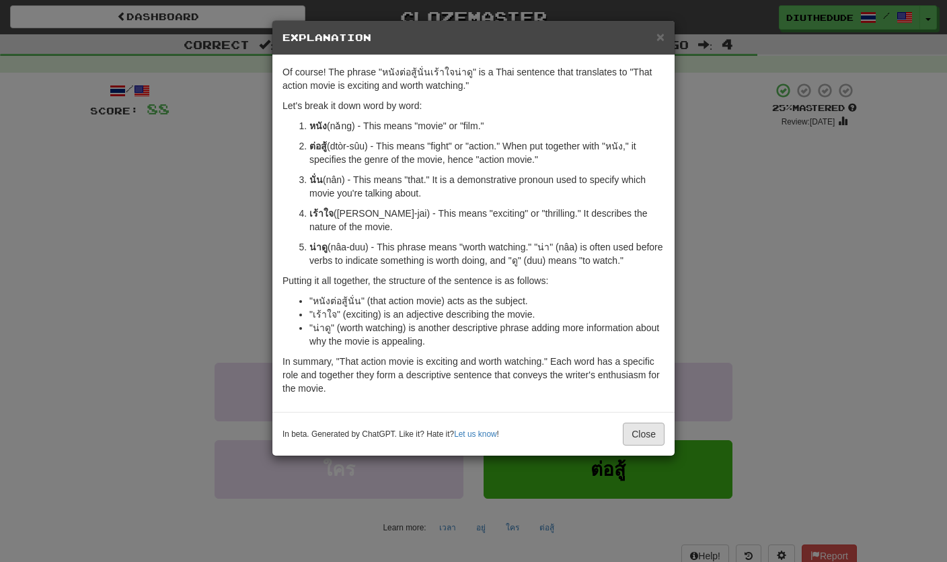
click at [644, 443] on button "Close" at bounding box center [644, 433] width 42 height 23
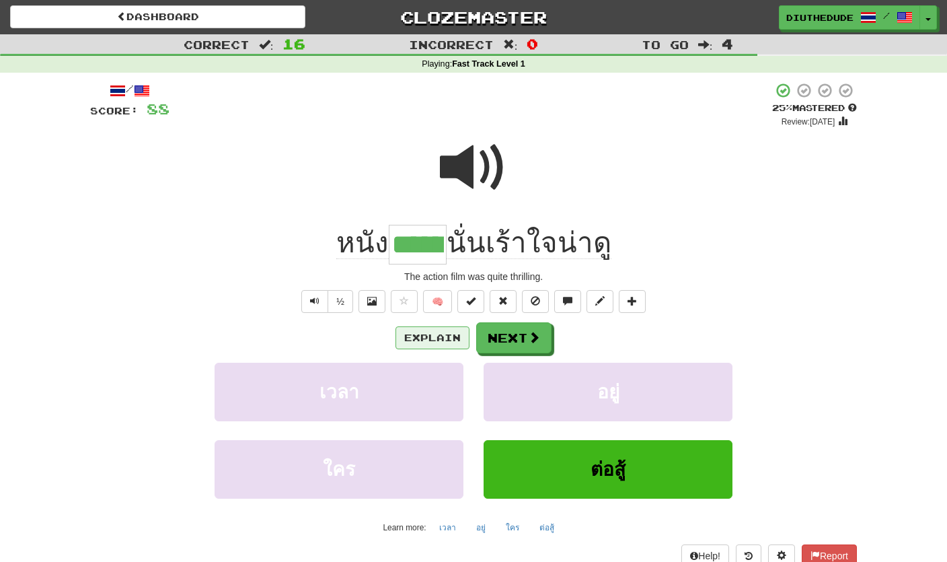
click at [443, 340] on button "Explain" at bounding box center [433, 337] width 74 height 23
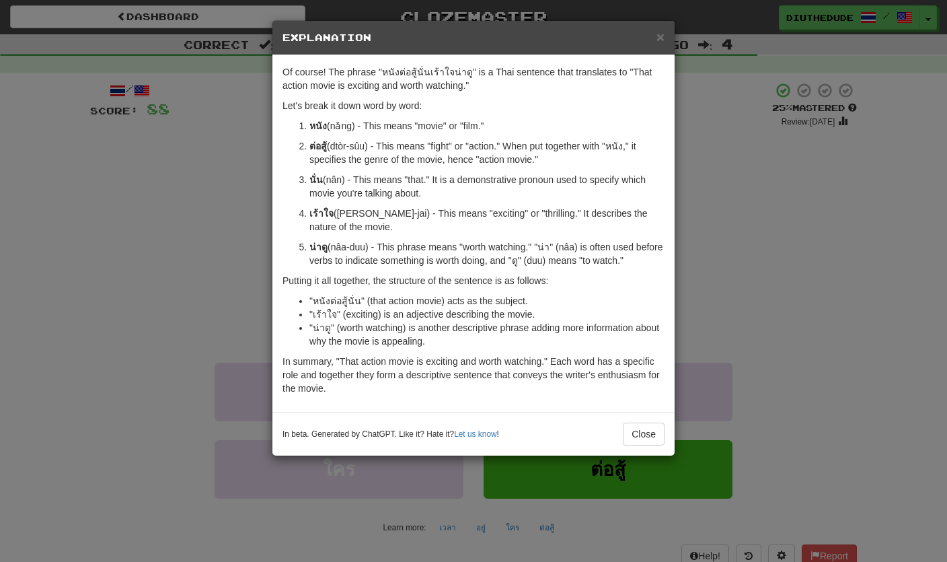
click at [674, 40] on div "× Explanation" at bounding box center [473, 38] width 402 height 34
click at [662, 38] on span "×" at bounding box center [661, 36] width 8 height 15
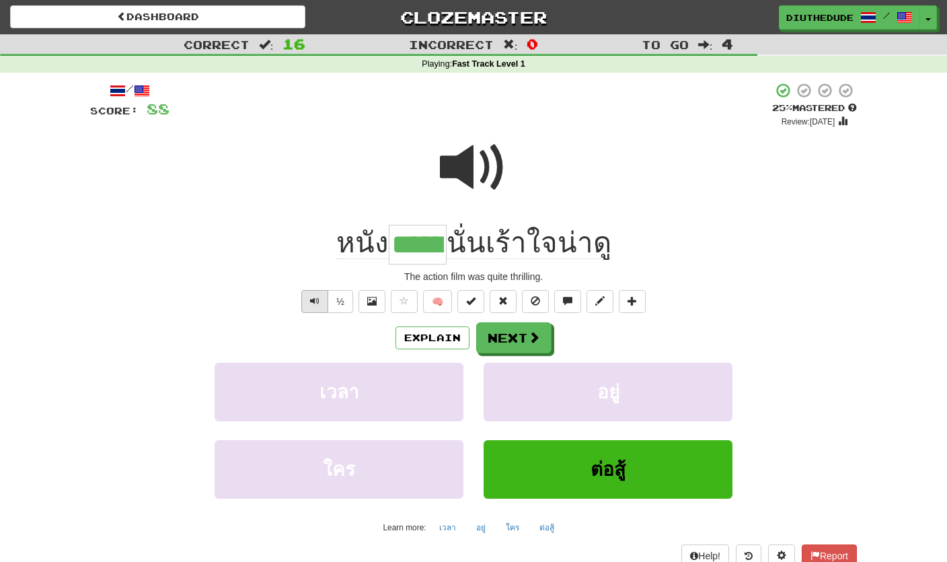
click at [318, 296] on span "Text-to-speech controls" at bounding box center [314, 300] width 9 height 9
click at [526, 343] on button "Next" at bounding box center [514, 338] width 75 height 31
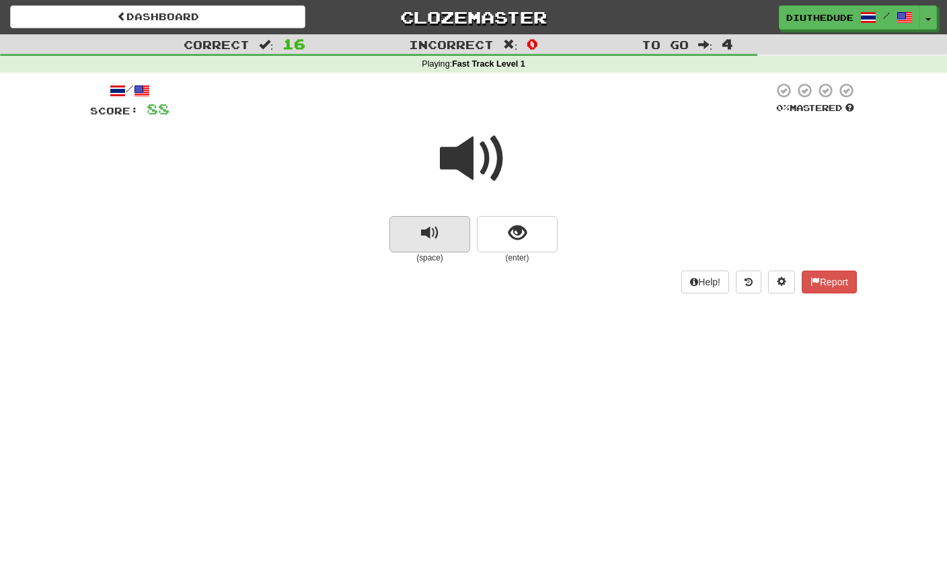
click at [448, 240] on button "replay audio" at bounding box center [430, 234] width 81 height 36
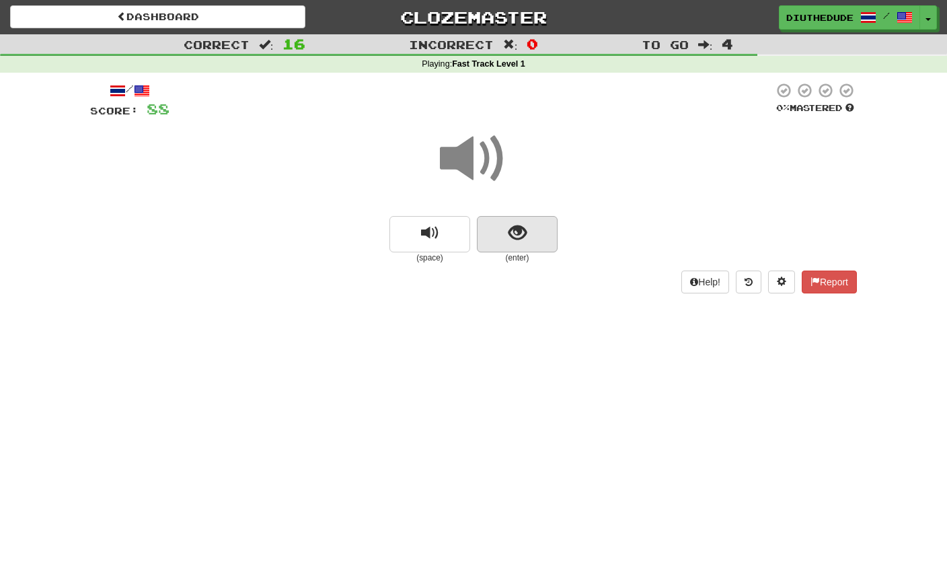
click at [522, 237] on span "show sentence" at bounding box center [518, 233] width 18 height 18
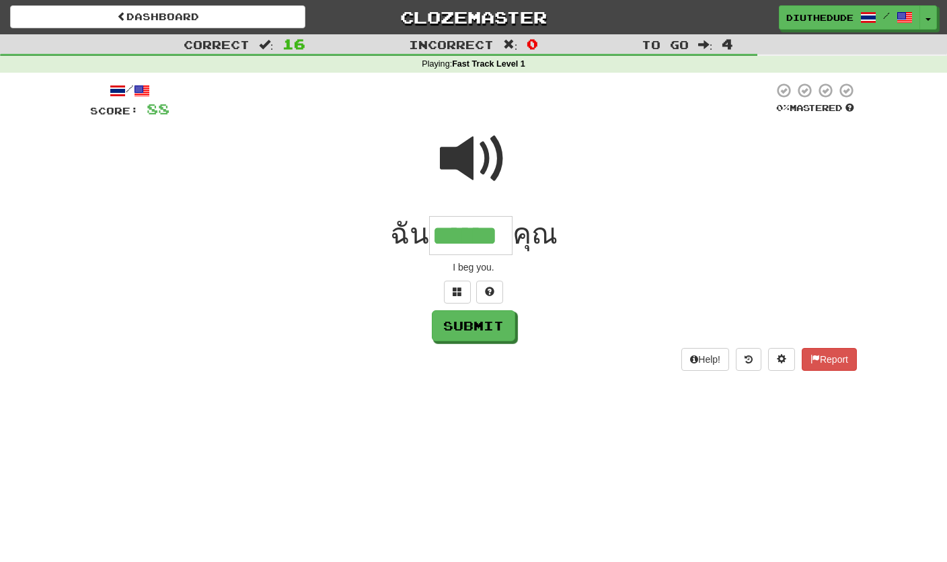
type input "******"
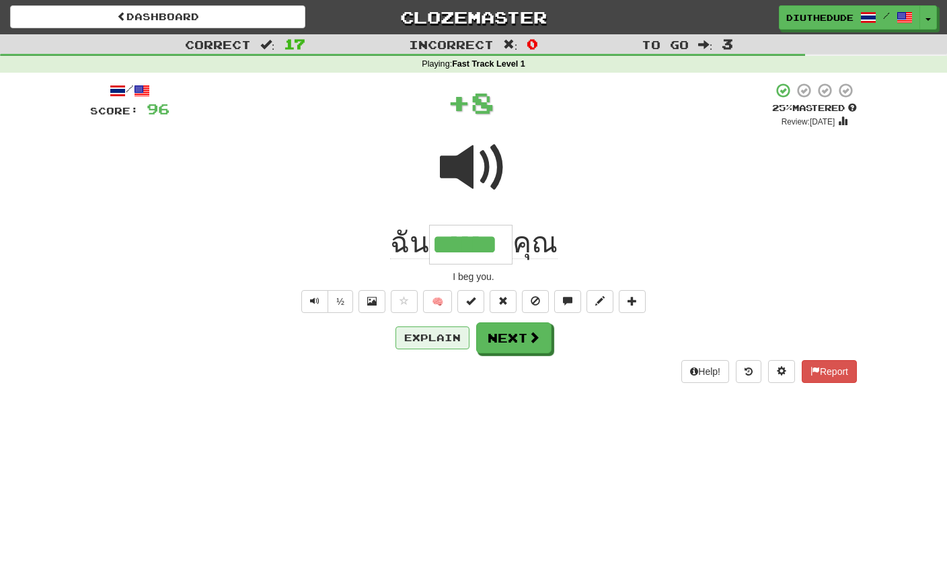
click at [427, 345] on button "Explain" at bounding box center [433, 337] width 74 height 23
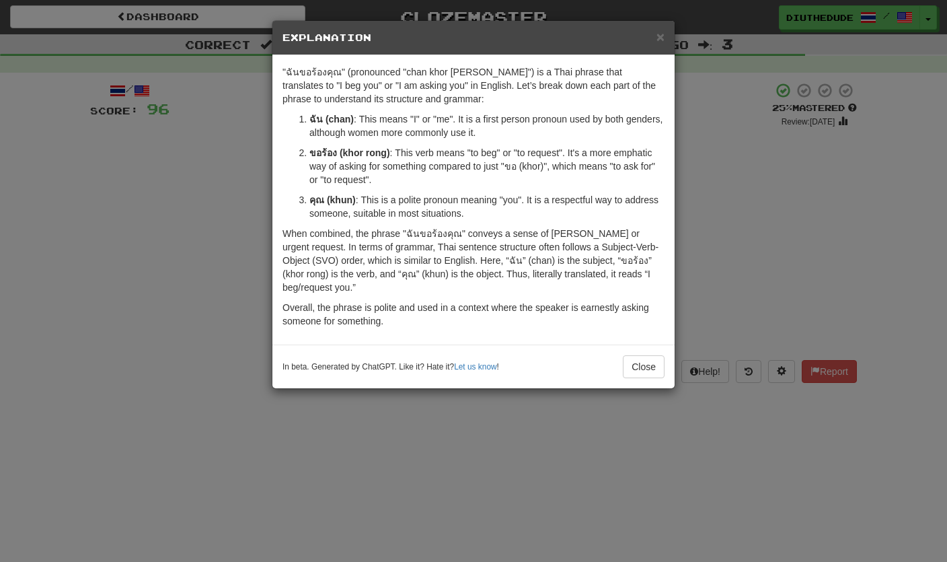
click at [635, 385] on div "In beta. Generated by ChatGPT. Like it? Hate it? Let us know ! Close" at bounding box center [473, 366] width 402 height 44
click at [637, 377] on button "Close" at bounding box center [644, 366] width 42 height 23
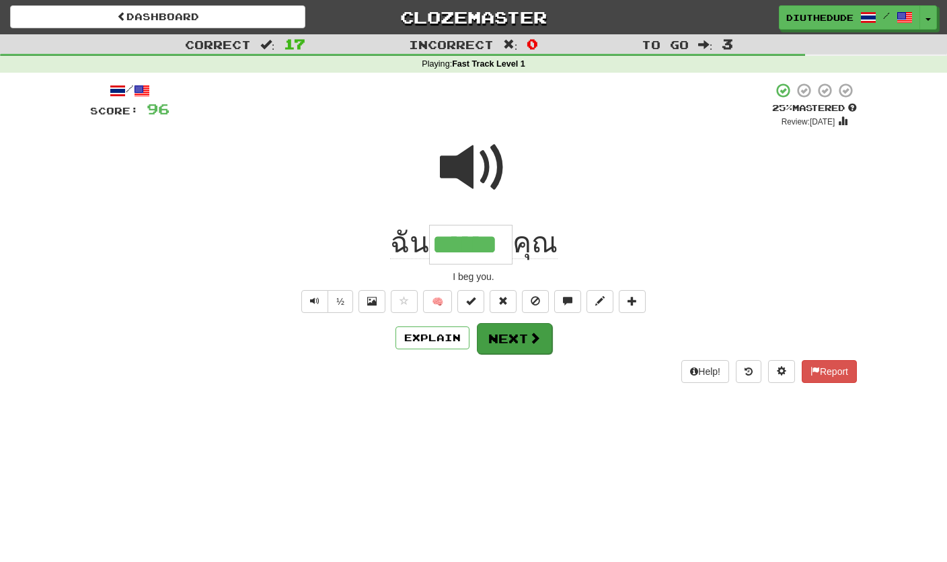
click at [529, 341] on span at bounding box center [535, 338] width 12 height 12
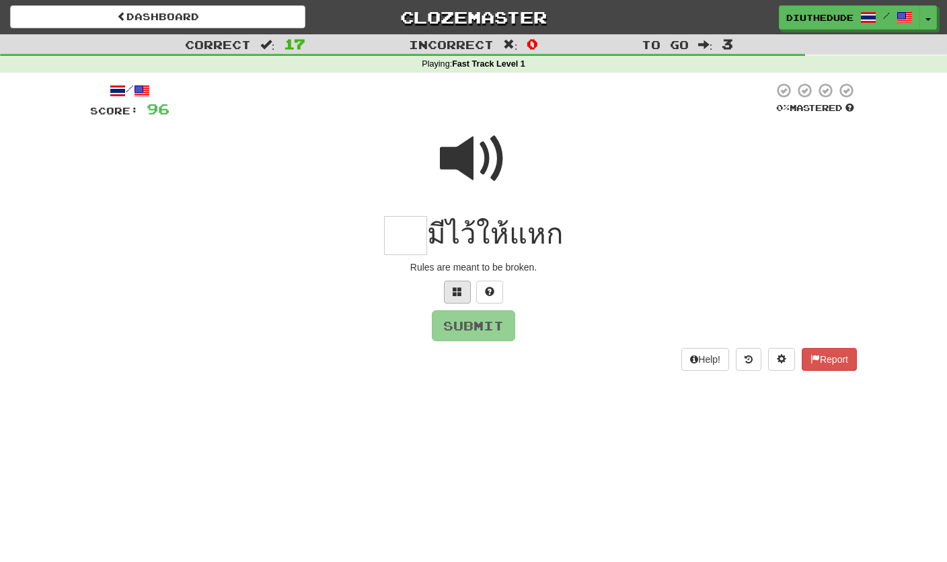
click at [451, 295] on button at bounding box center [457, 292] width 27 height 23
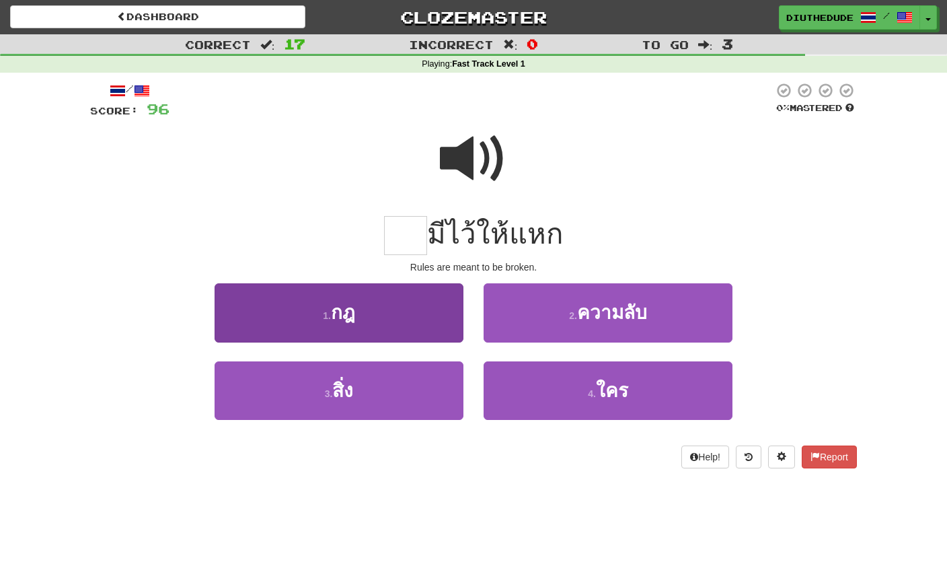
click at [447, 299] on button "1 . กฎ" at bounding box center [339, 312] width 249 height 59
type input "**"
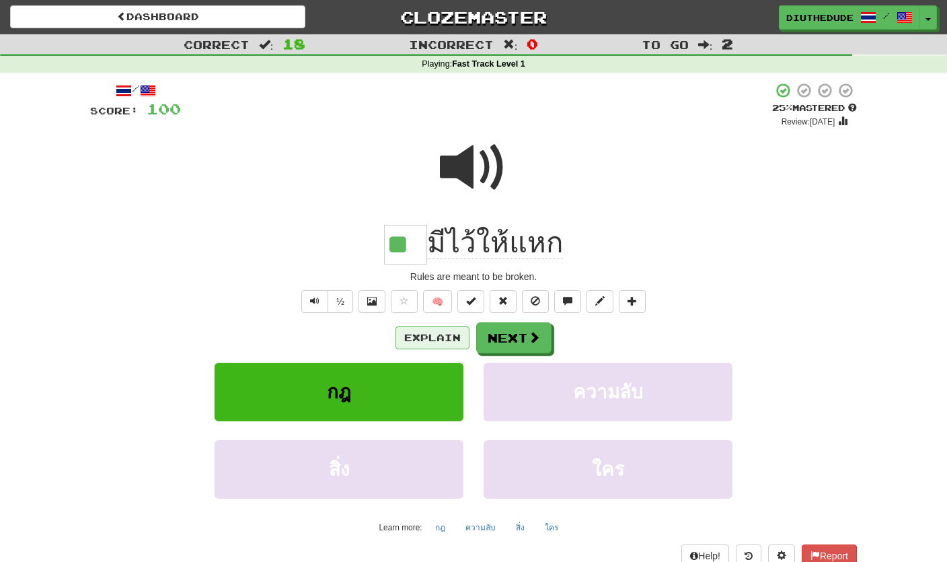
click at [430, 334] on button "Explain" at bounding box center [433, 337] width 74 height 23
click at [415, 328] on button "Explain" at bounding box center [433, 337] width 74 height 23
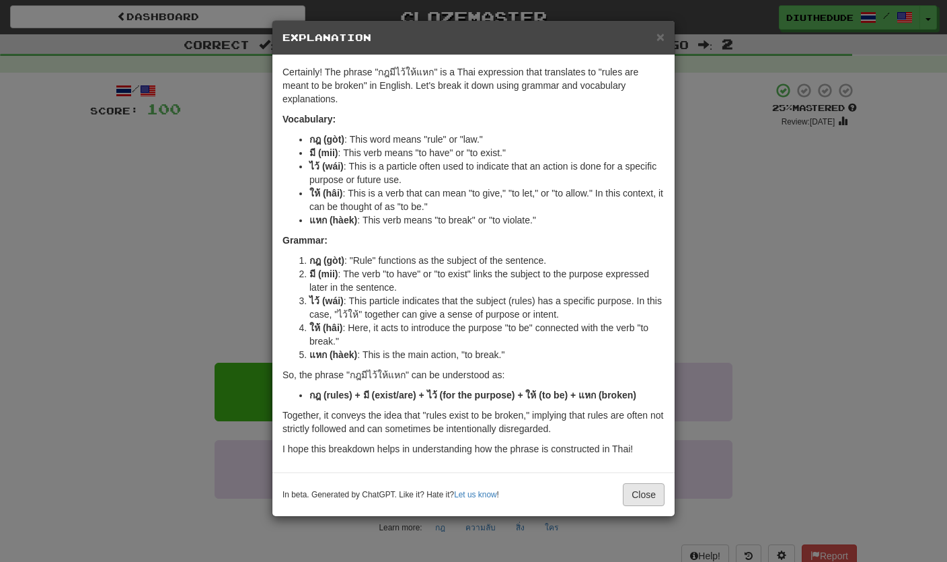
click at [636, 495] on button "Close" at bounding box center [644, 494] width 42 height 23
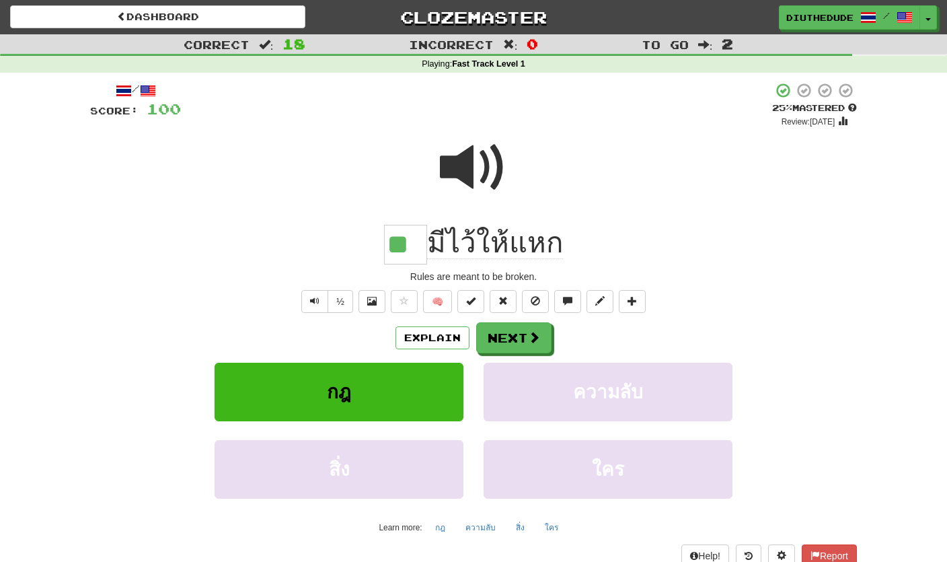
drag, startPoint x: 558, startPoint y: 246, endPoint x: 396, endPoint y: 241, distance: 162.2
click at [396, 241] on div "** มีไว้ให้แหก" at bounding box center [473, 245] width 767 height 40
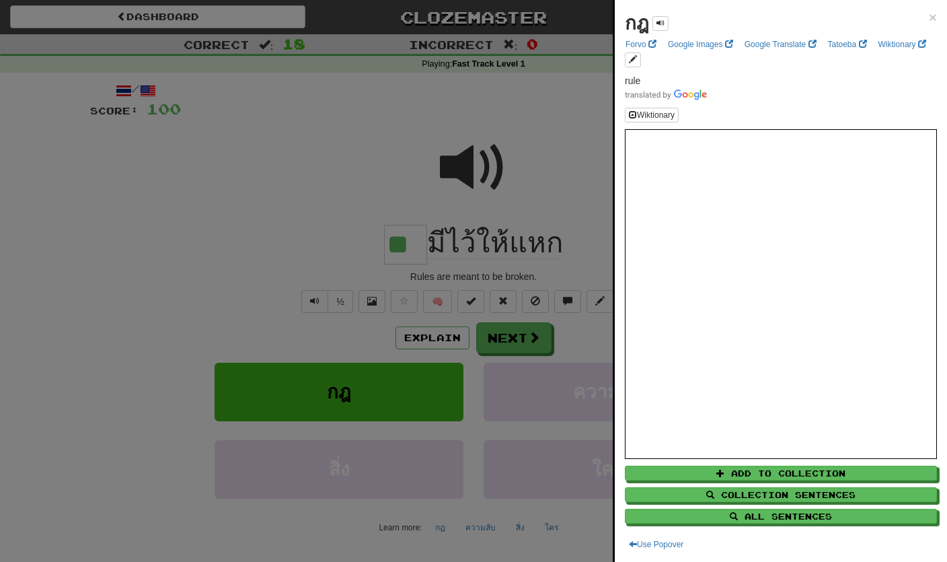
click at [523, 242] on div at bounding box center [473, 281] width 947 height 562
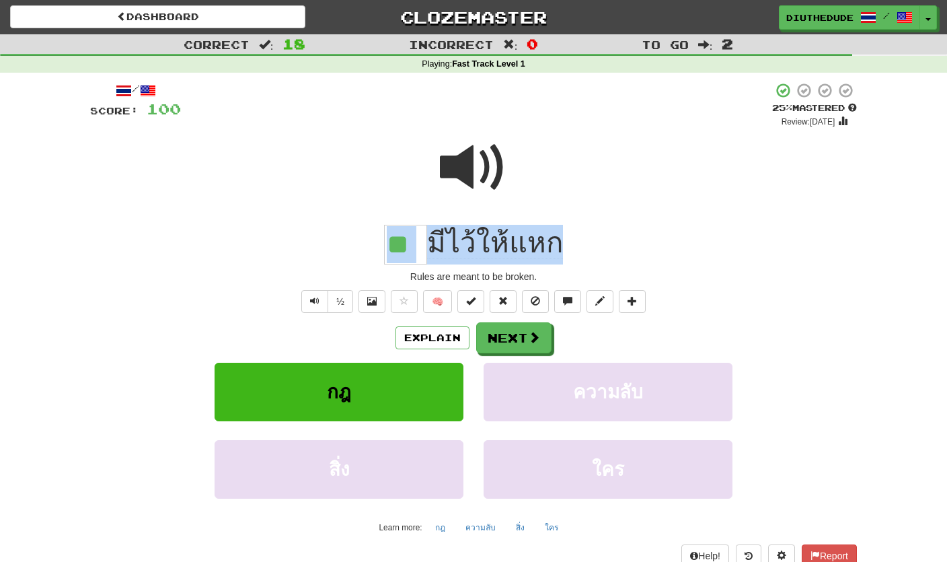
drag, startPoint x: 558, startPoint y: 242, endPoint x: 437, endPoint y: 242, distance: 121.8
click at [437, 242] on span "มีไว้ให้แหก" at bounding box center [495, 243] width 136 height 32
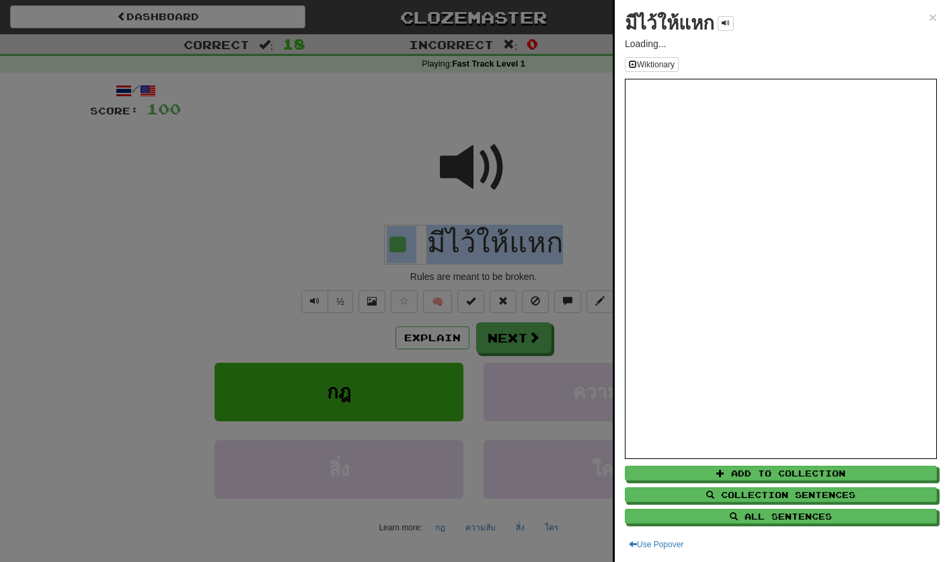
copy div "มีไว้ให้แหก"
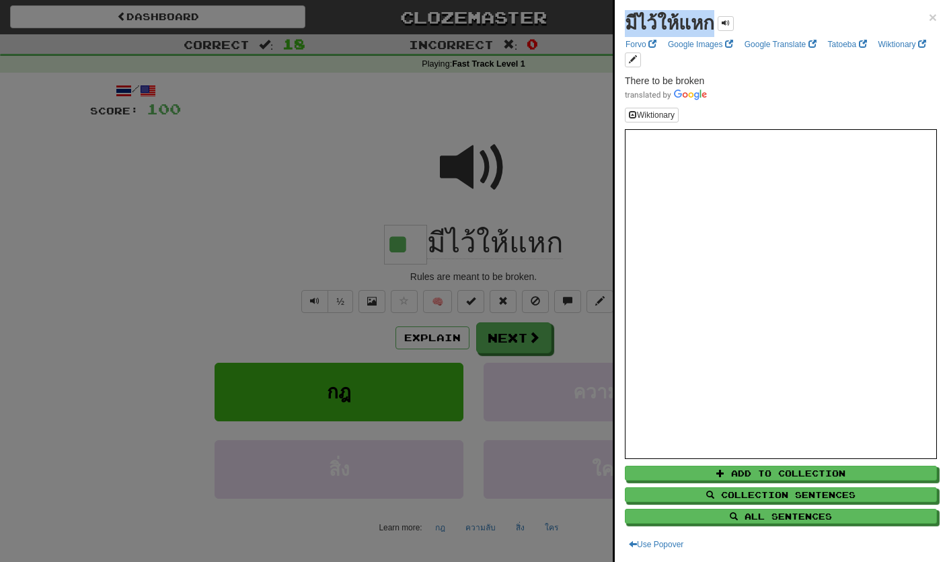
drag, startPoint x: 625, startPoint y: 27, endPoint x: 706, endPoint y: 27, distance: 81.4
click at [706, 27] on strong "มีไว้ให้แหก" at bounding box center [669, 23] width 89 height 21
copy strong "มีไว้ให้แหก"
click at [229, 279] on div at bounding box center [473, 281] width 947 height 562
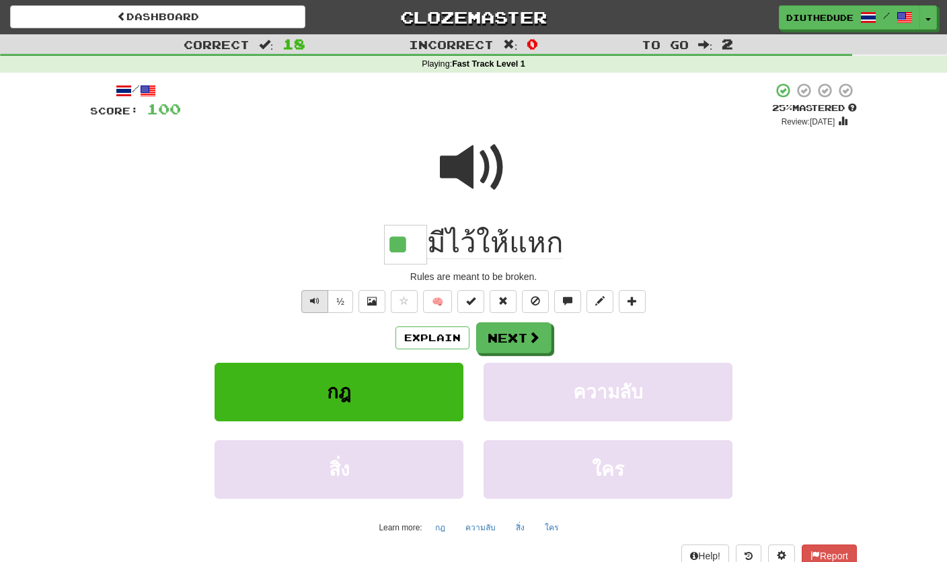
click at [303, 297] on button "Text-to-speech controls" at bounding box center [314, 301] width 27 height 23
click at [493, 334] on button "Next" at bounding box center [513, 337] width 75 height 31
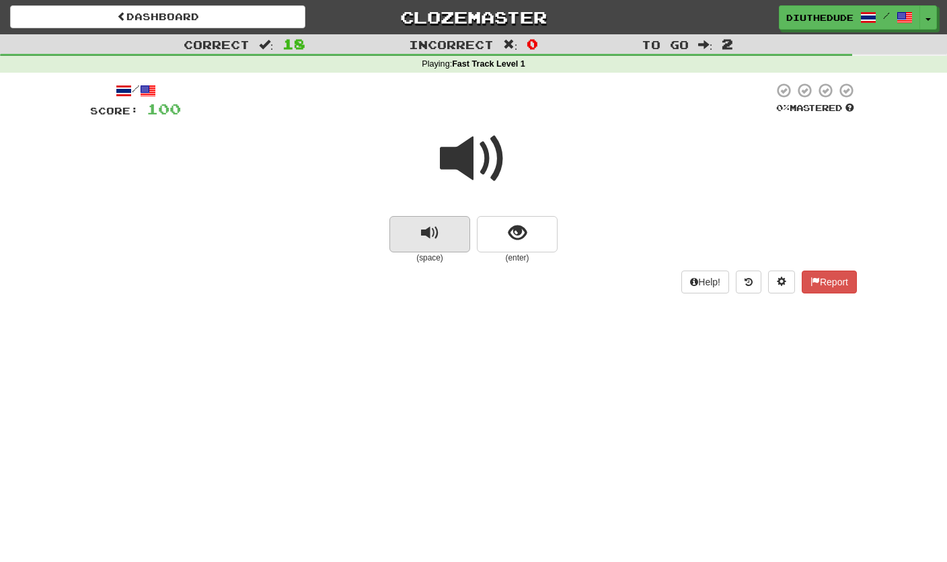
click at [441, 238] on button "replay audio" at bounding box center [430, 234] width 81 height 36
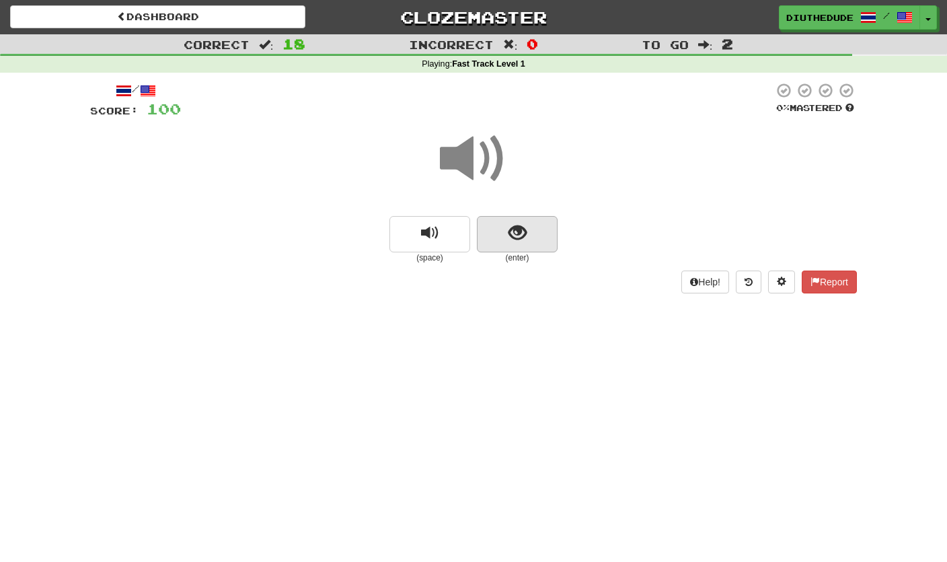
click at [491, 250] on button "show sentence" at bounding box center [517, 234] width 81 height 36
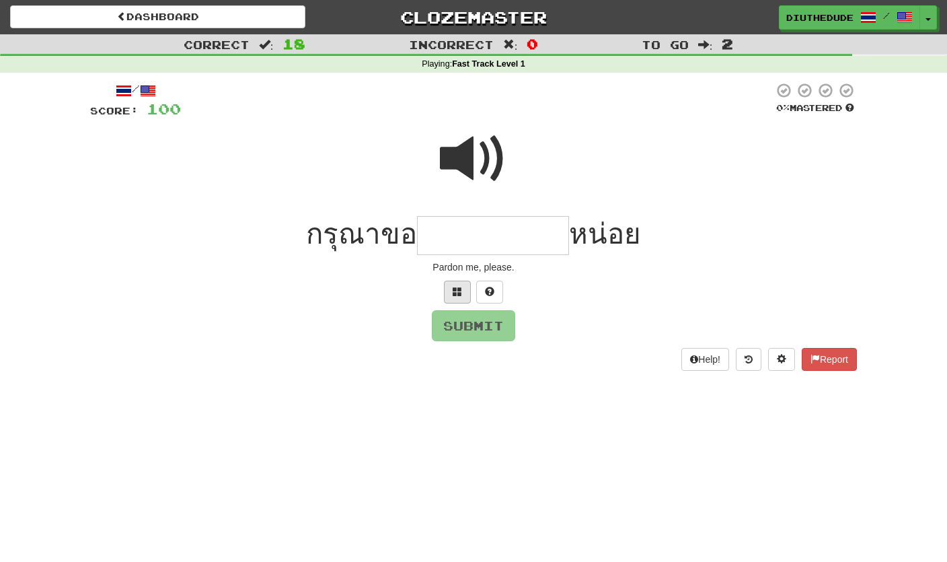
click at [454, 282] on button at bounding box center [457, 292] width 27 height 23
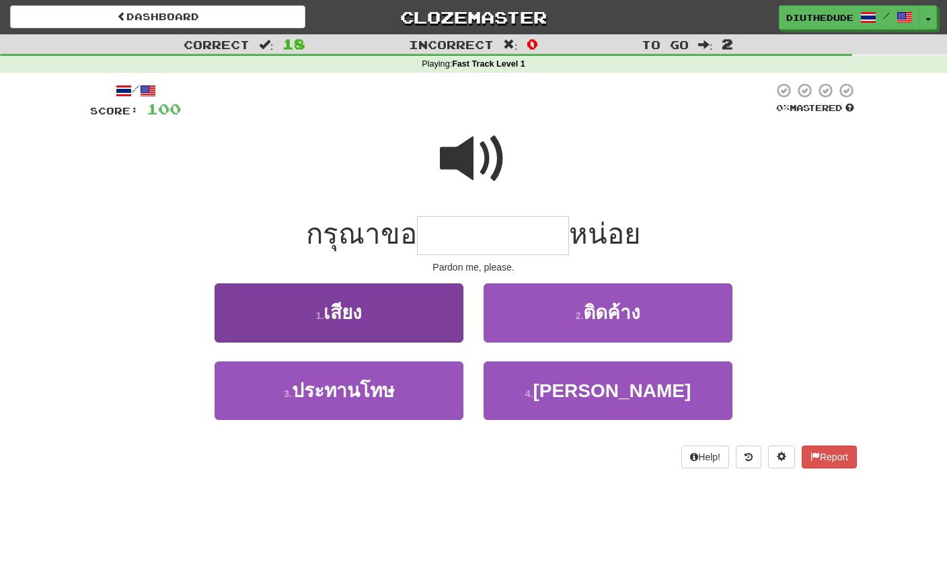
click at [426, 388] on button "3 . ประทานโทษ" at bounding box center [339, 390] width 249 height 59
type input "*********"
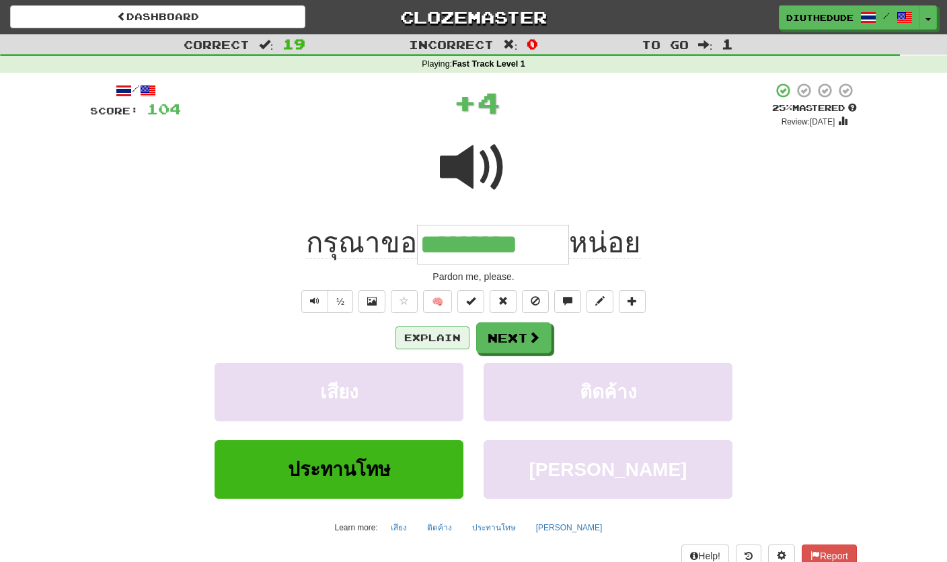
click at [433, 337] on button "Explain" at bounding box center [433, 337] width 74 height 23
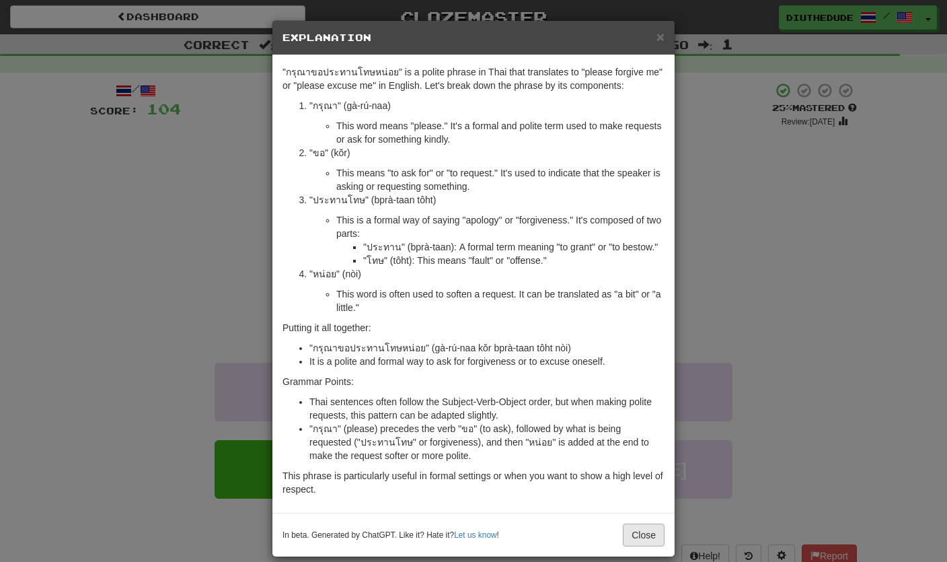
click at [648, 531] on button "Close" at bounding box center [644, 534] width 42 height 23
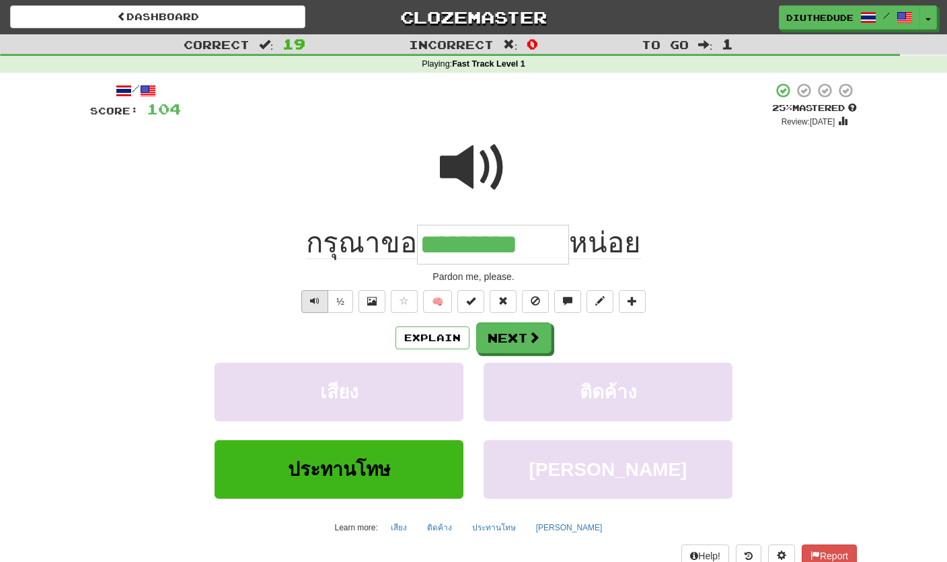
click at [312, 296] on span "Text-to-speech controls" at bounding box center [314, 300] width 9 height 9
click at [510, 333] on button "Next" at bounding box center [513, 337] width 75 height 31
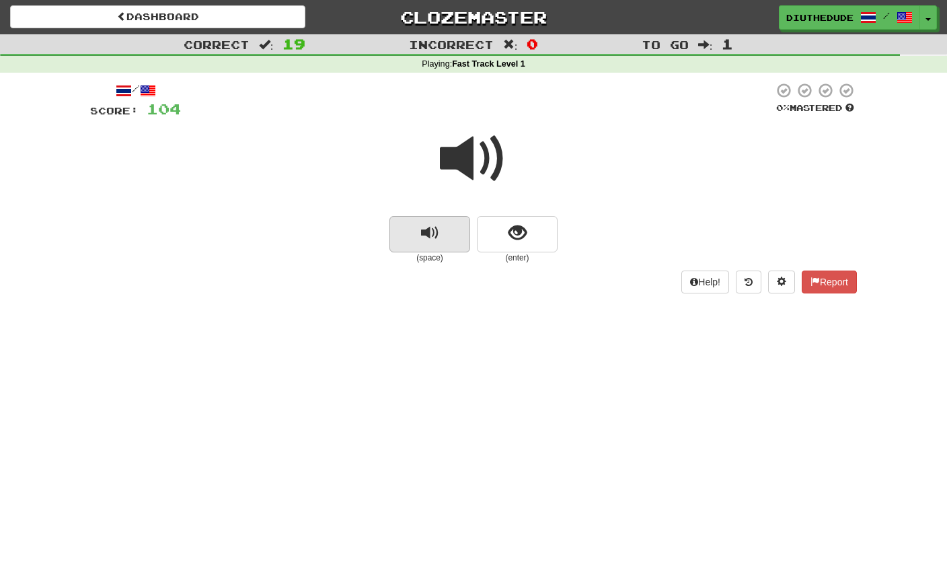
click at [451, 245] on button "replay audio" at bounding box center [430, 234] width 81 height 36
click at [451, 245] on html "Dashboard Clozemaster DiuTheDude / Toggle Dropdown Dashboard Leaderboard Activi…" at bounding box center [473, 519] width 947 height 1039
click at [451, 246] on button "replay audio" at bounding box center [430, 234] width 81 height 36
click at [498, 245] on button "show sentence" at bounding box center [517, 234] width 81 height 36
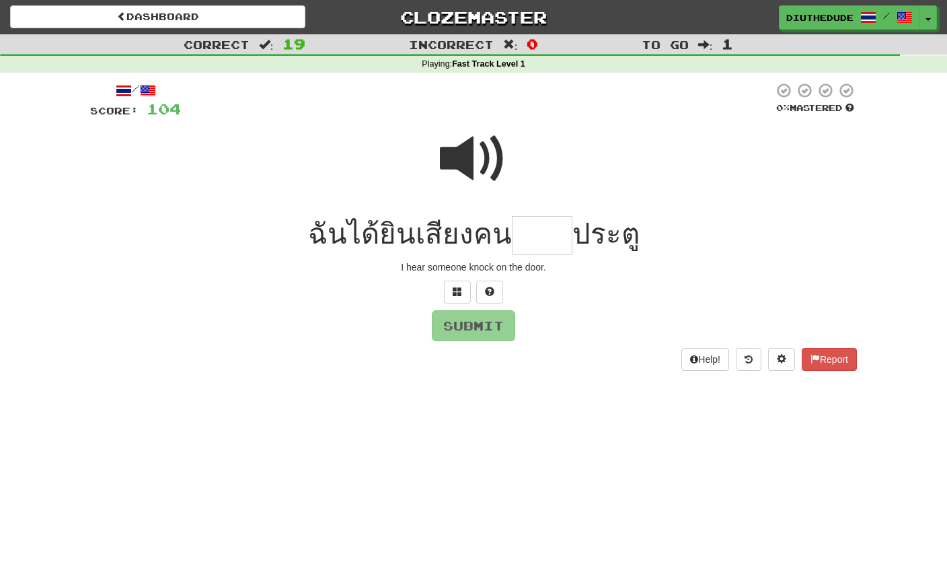
click at [453, 151] on span at bounding box center [473, 158] width 67 height 67
click at [527, 229] on input "text" at bounding box center [542, 236] width 61 height 40
click at [464, 174] on span at bounding box center [473, 158] width 67 height 67
click at [531, 238] on input "text" at bounding box center [542, 236] width 61 height 40
click at [466, 284] on button at bounding box center [457, 292] width 27 height 23
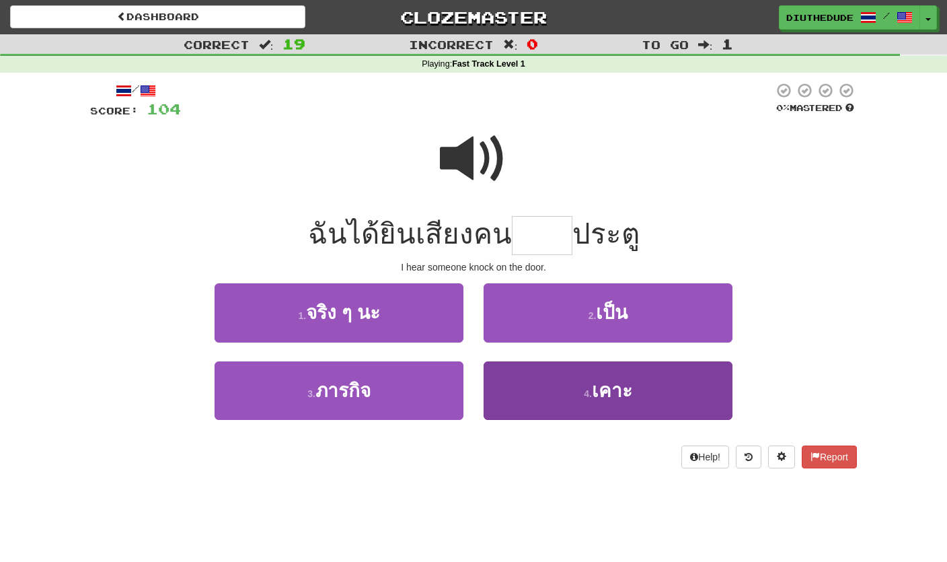
click at [512, 369] on button "4 . เคาะ" at bounding box center [608, 390] width 249 height 59
type input "****"
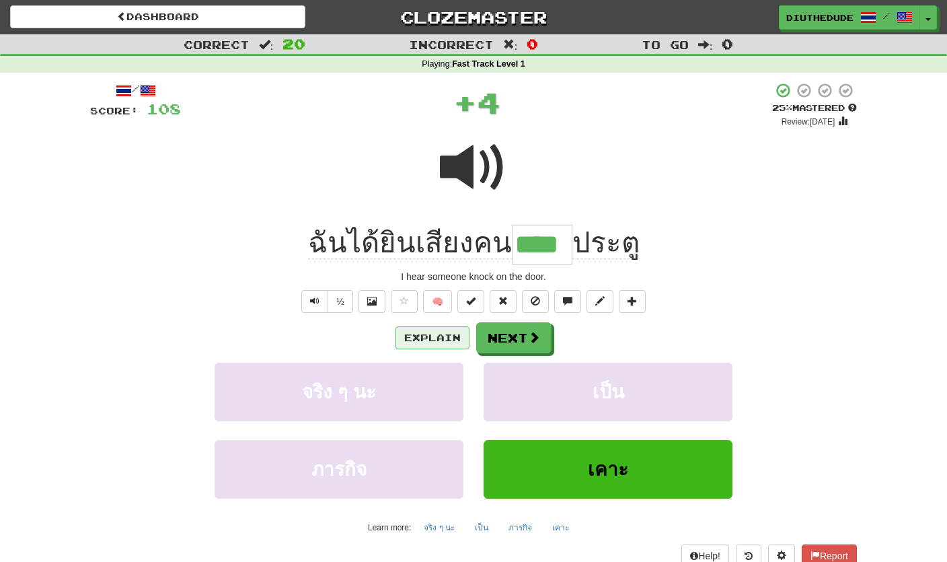
click at [435, 340] on button "Explain" at bounding box center [433, 337] width 74 height 23
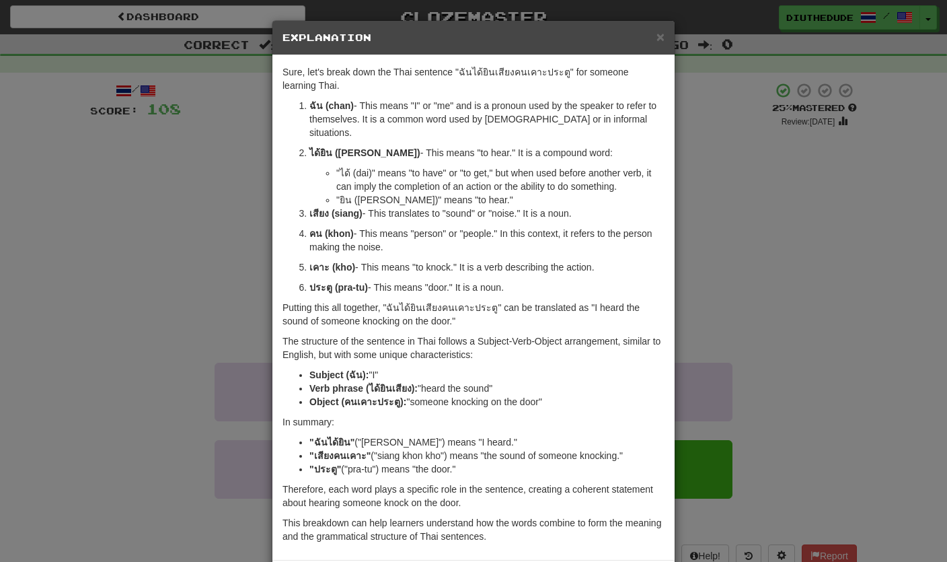
click at [663, 46] on div "× Explanation" at bounding box center [473, 38] width 402 height 34
click at [662, 44] on span "×" at bounding box center [661, 36] width 8 height 15
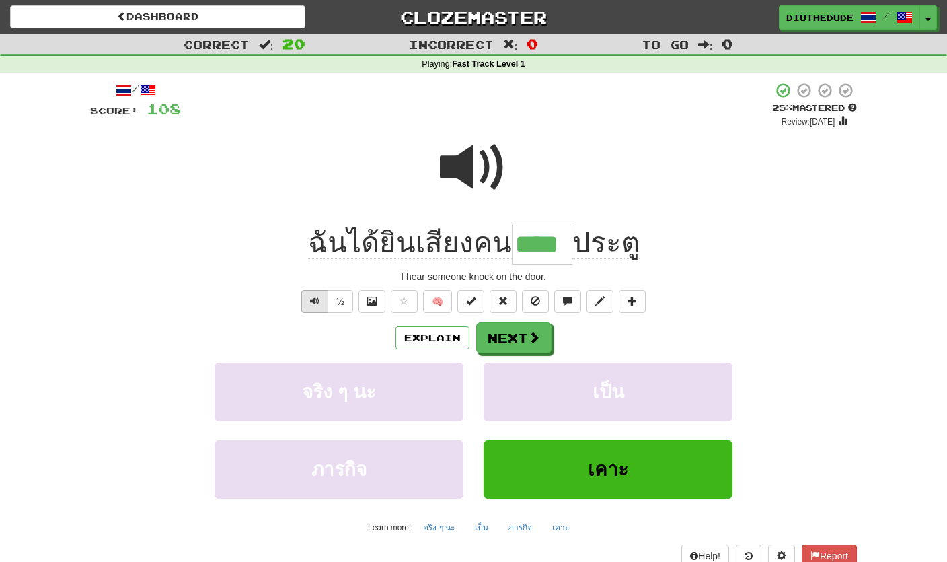
click at [320, 301] on button "Text-to-speech controls" at bounding box center [314, 301] width 27 height 23
click at [370, 301] on span at bounding box center [371, 300] width 9 height 9
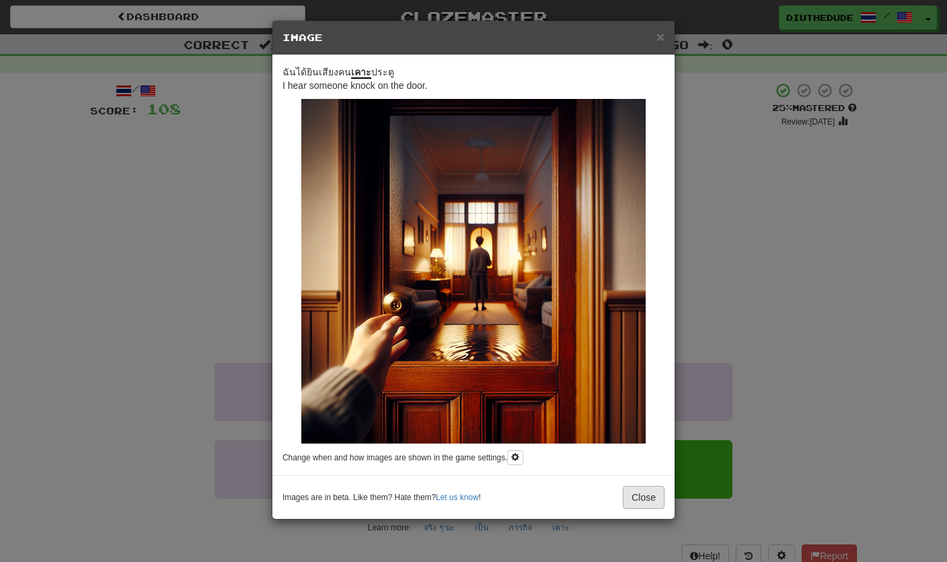
click at [644, 494] on button "Close" at bounding box center [644, 497] width 42 height 23
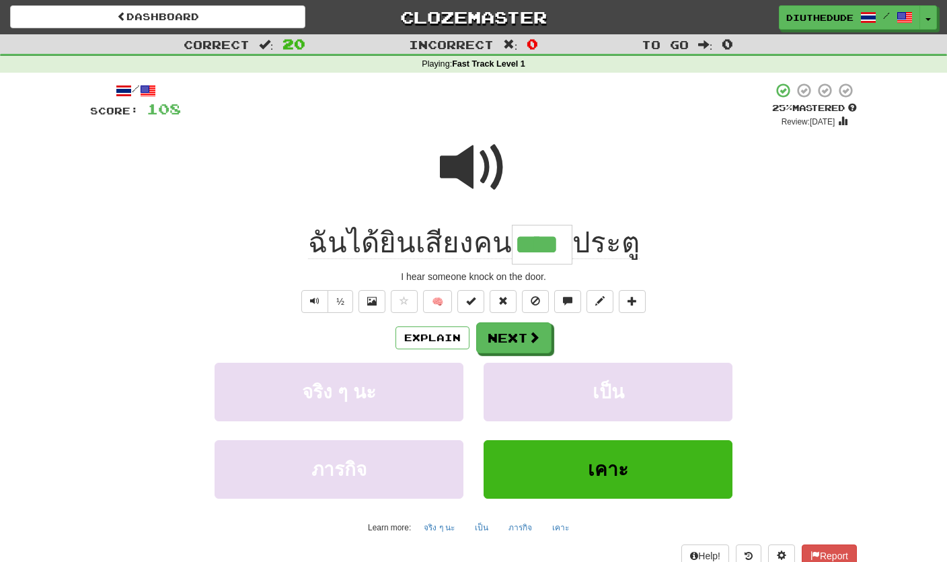
click at [533, 344] on button "Next" at bounding box center [513, 337] width 75 height 31
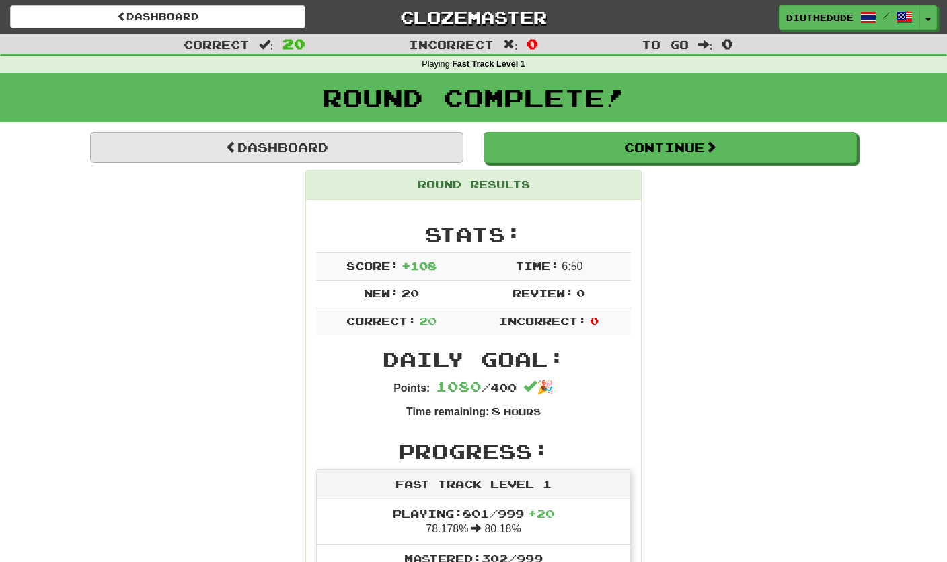
click at [301, 143] on link "Dashboard" at bounding box center [276, 147] width 373 height 31
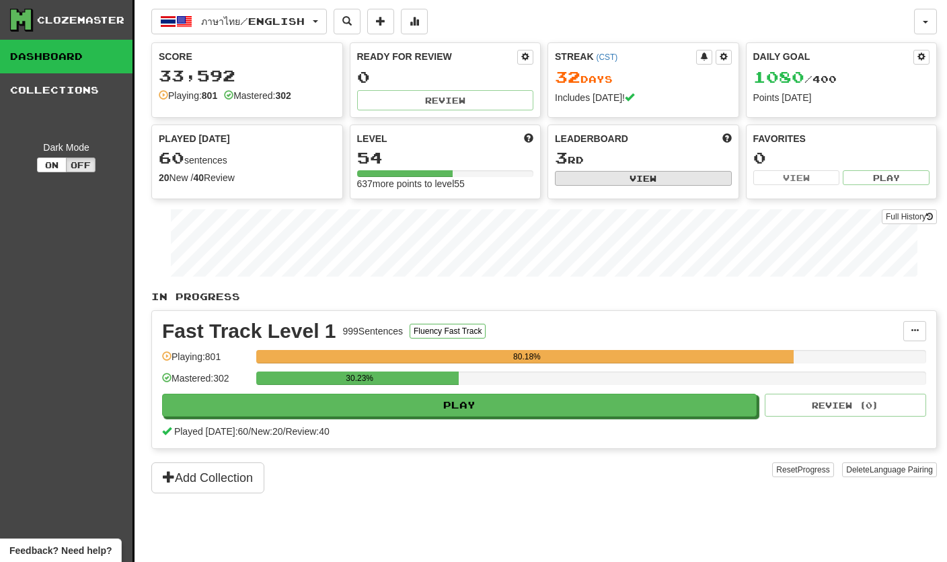
click at [586, 179] on button "View" at bounding box center [643, 178] width 177 height 15
select select "**********"
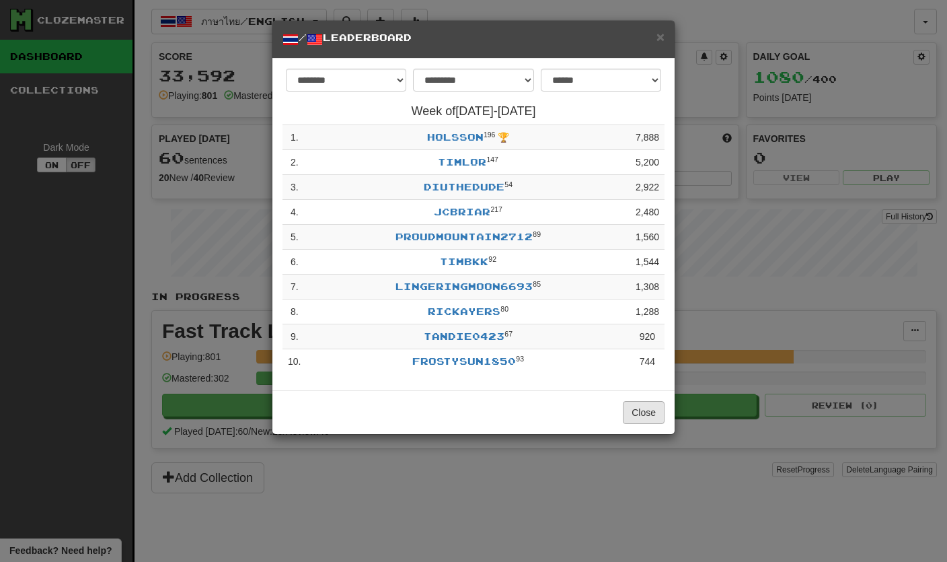
click at [647, 410] on button "Close" at bounding box center [644, 412] width 42 height 23
